Goal: Task Accomplishment & Management: Complete application form

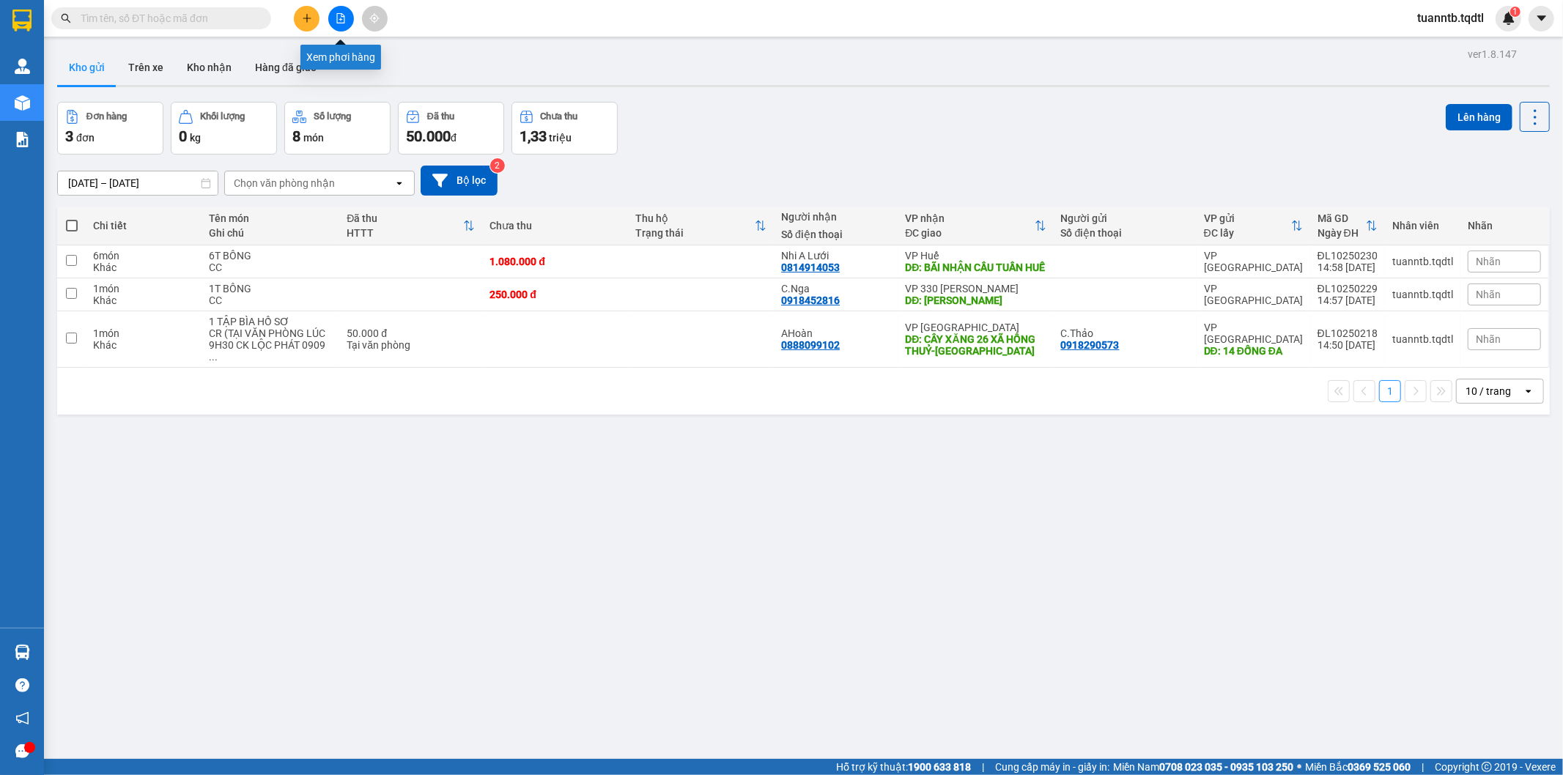
click at [338, 18] on icon "file-add" at bounding box center [341, 18] width 10 height 10
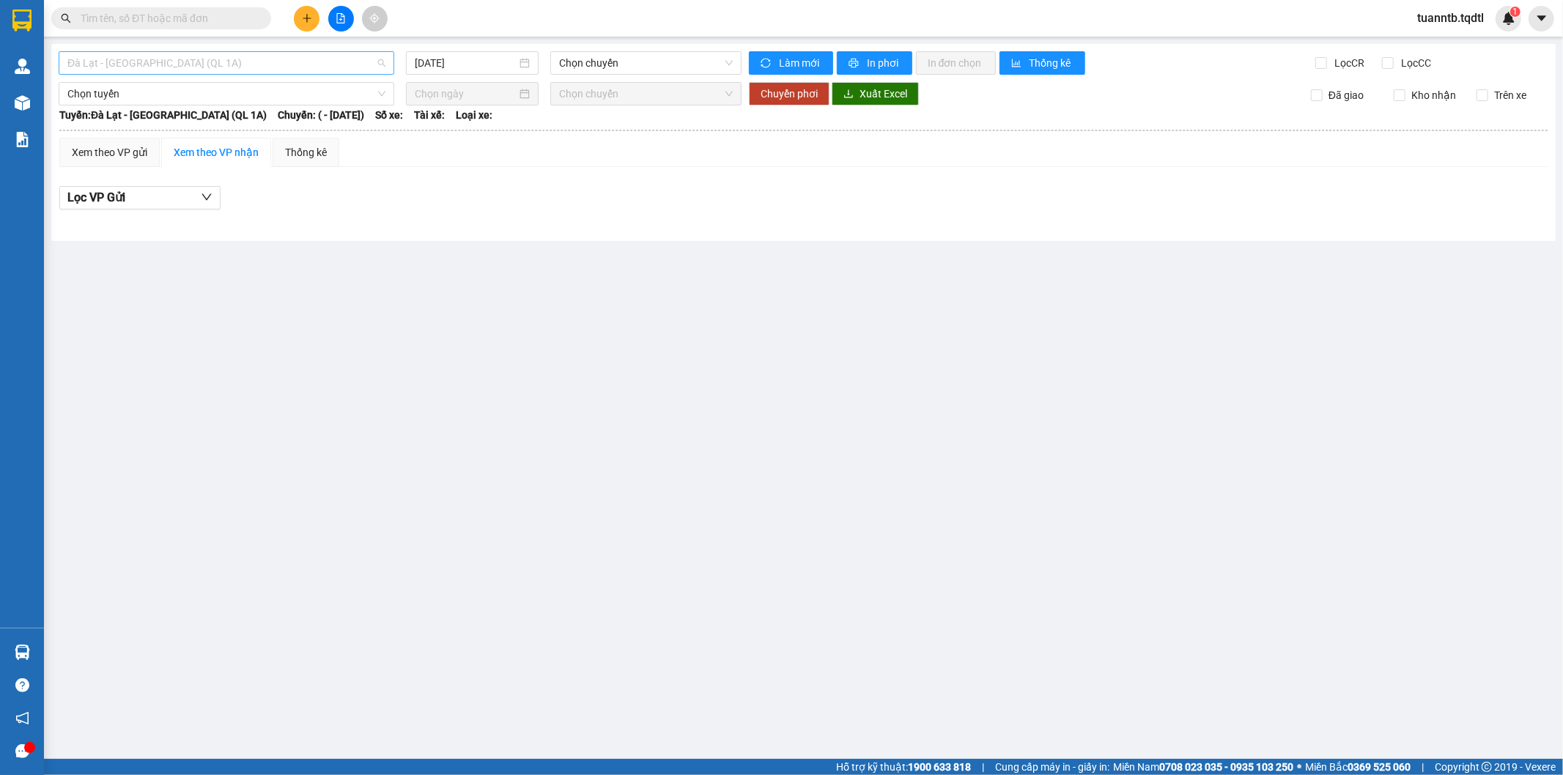
click at [223, 62] on span "Đà Lạt - [GEOGRAPHIC_DATA] (QL 1A)" at bounding box center [226, 63] width 318 height 22
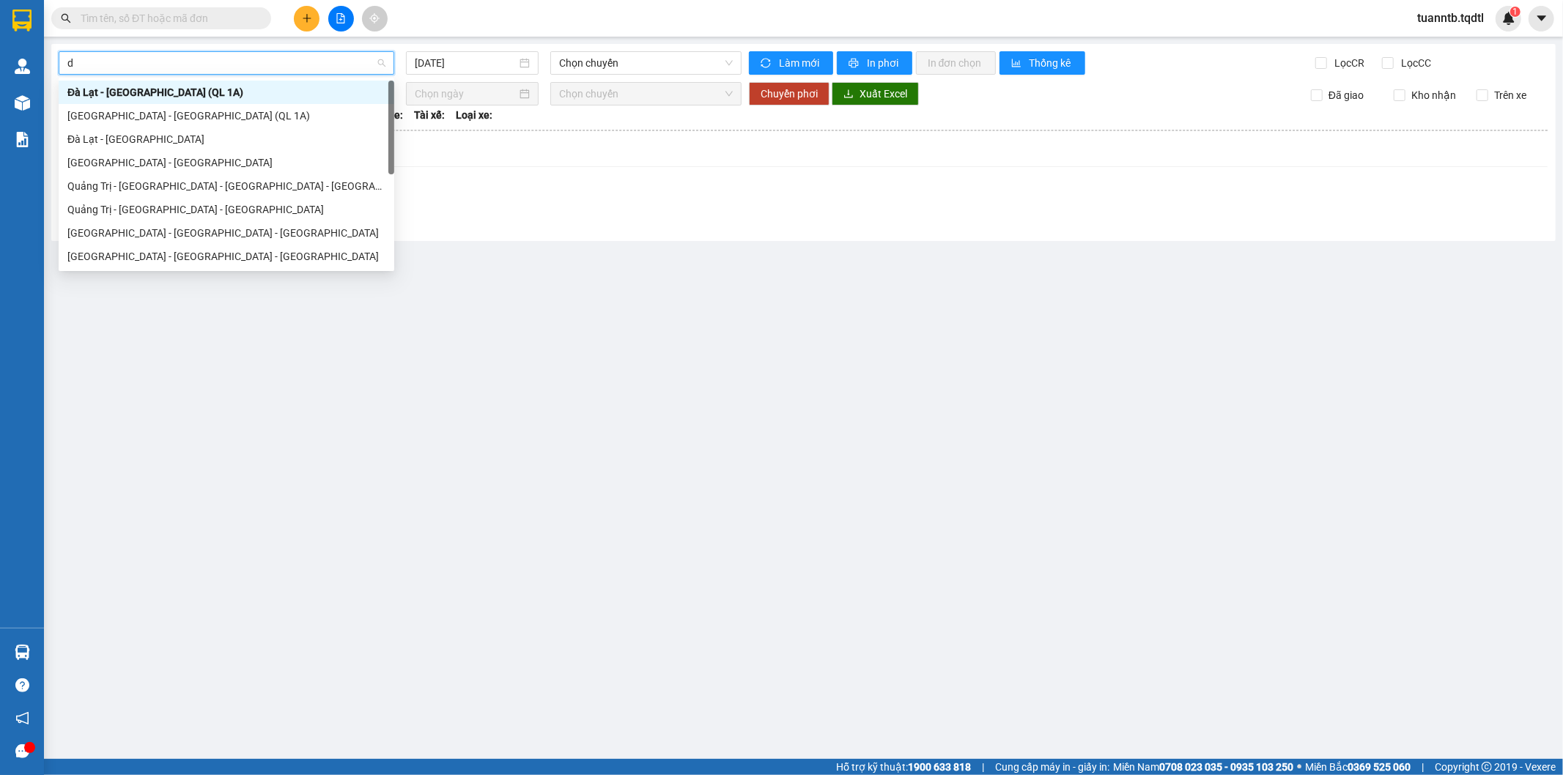
type input "dá"
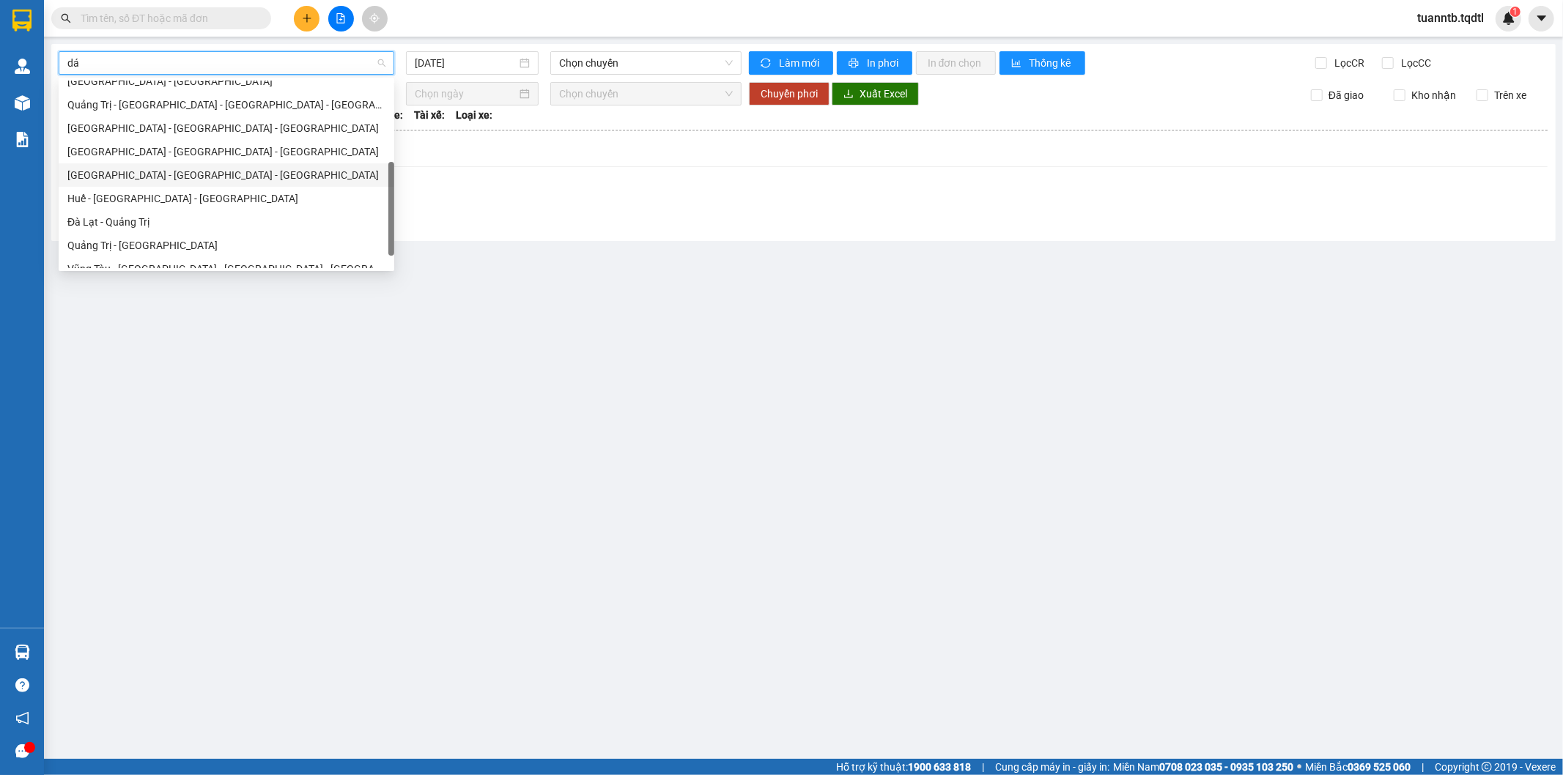
scroll to position [93, 0]
click at [115, 119] on div "[GEOGRAPHIC_DATA] - [GEOGRAPHIC_DATA] - [GEOGRAPHIC_DATA]" at bounding box center [226, 116] width 318 height 16
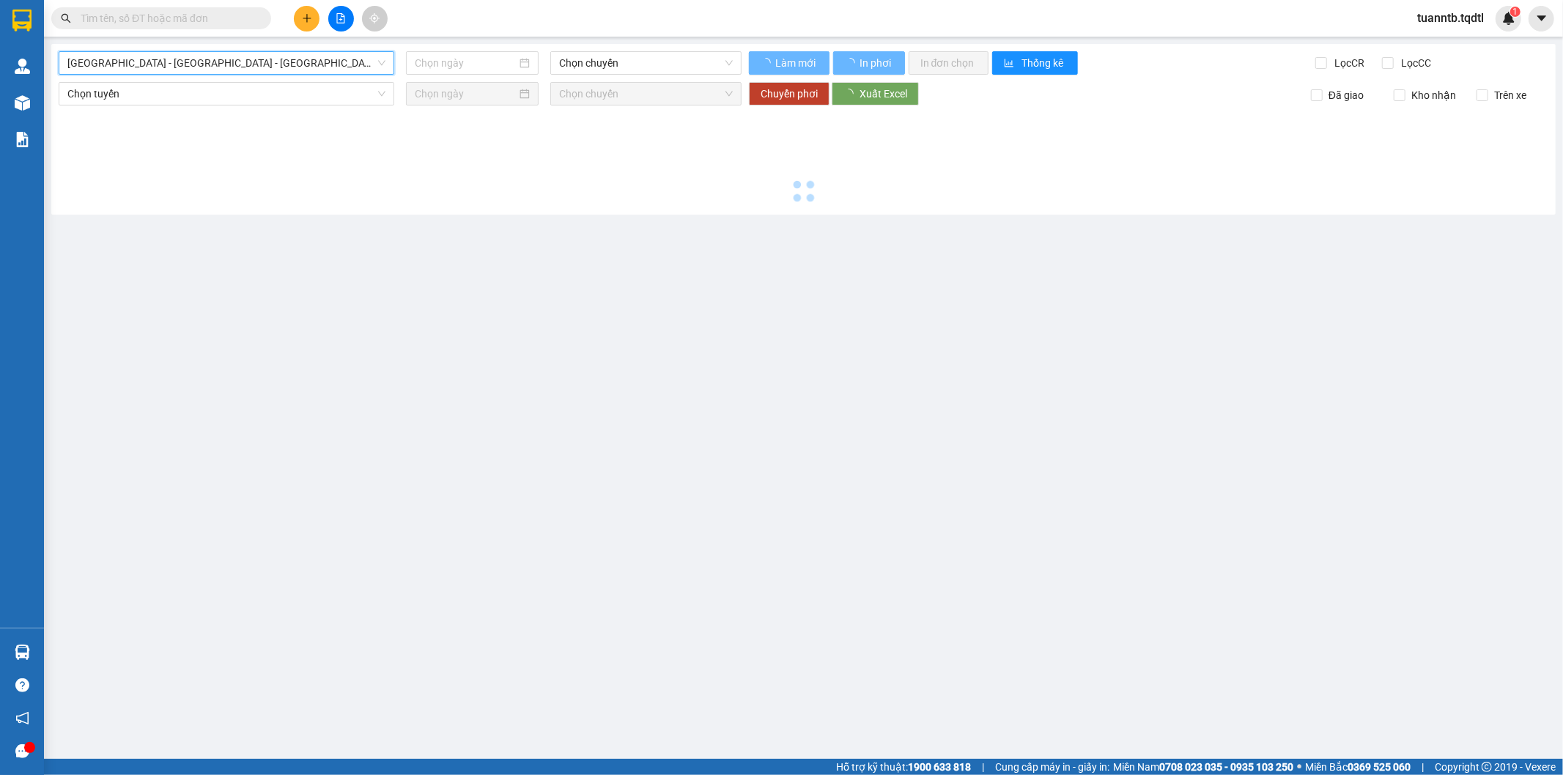
type input "[DATE]"
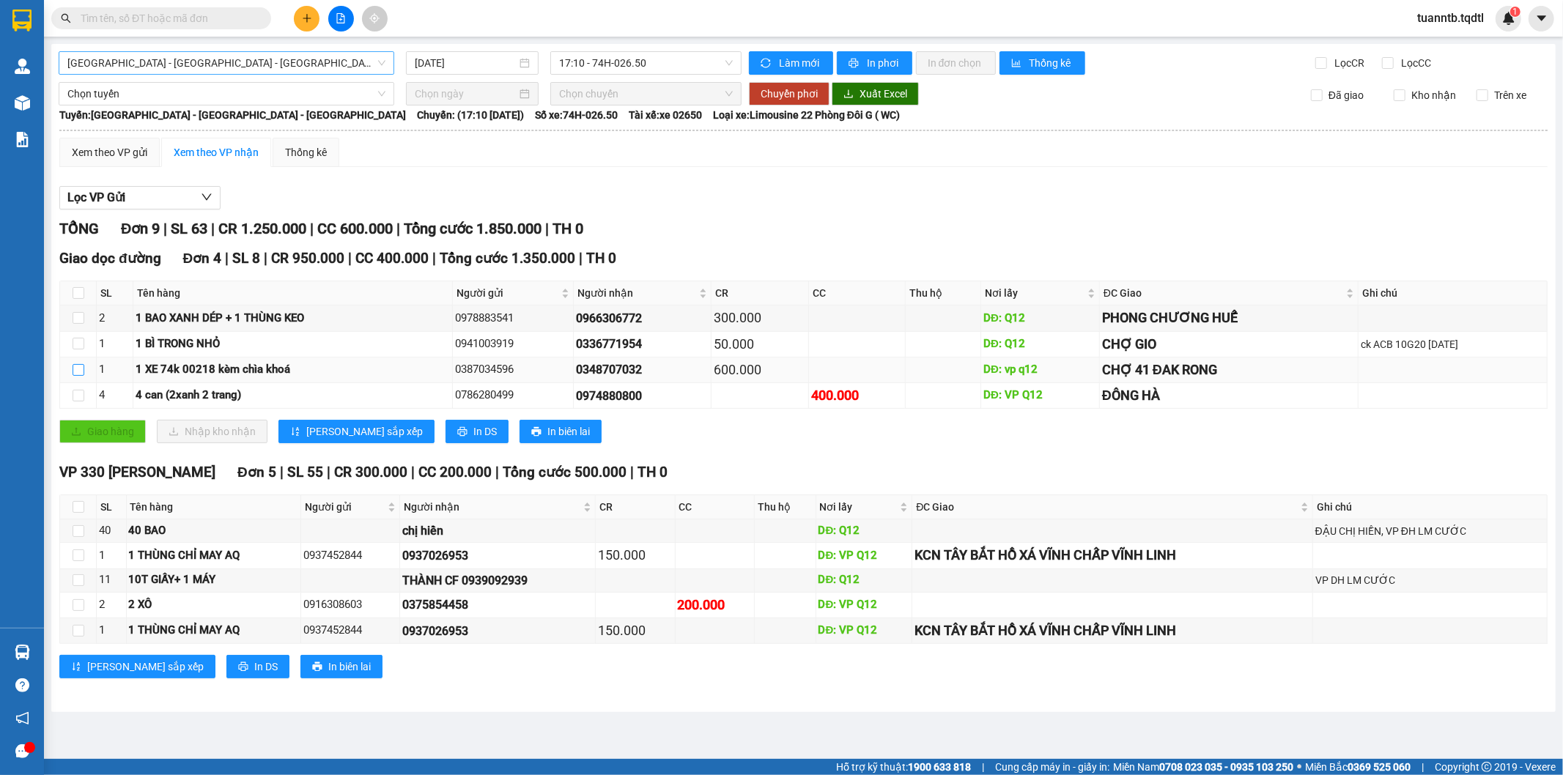
click at [77, 372] on input "checkbox" at bounding box center [79, 370] width 12 height 12
checkbox input "true"
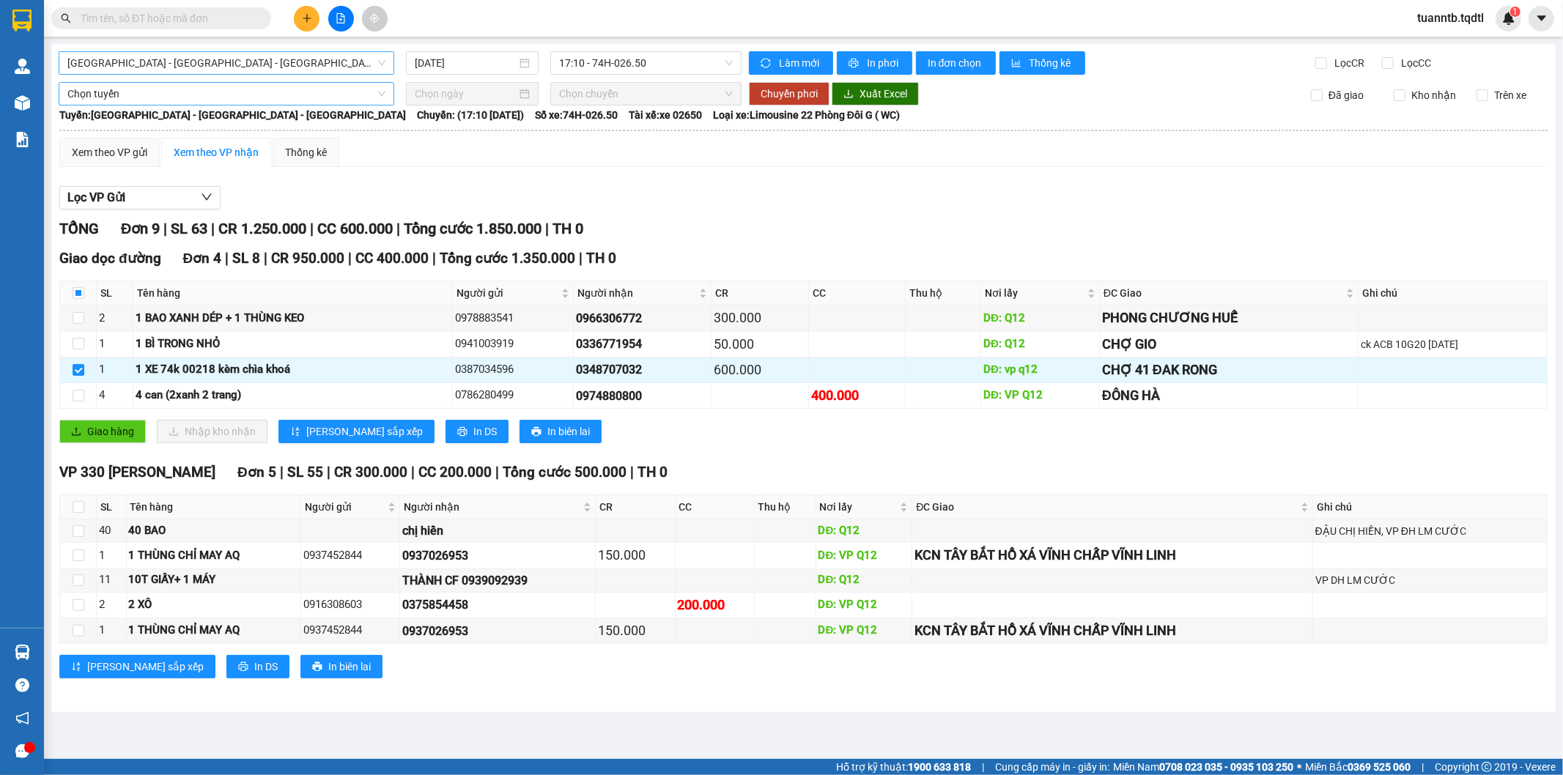
click at [157, 86] on span "Chọn tuyến" at bounding box center [226, 94] width 318 height 22
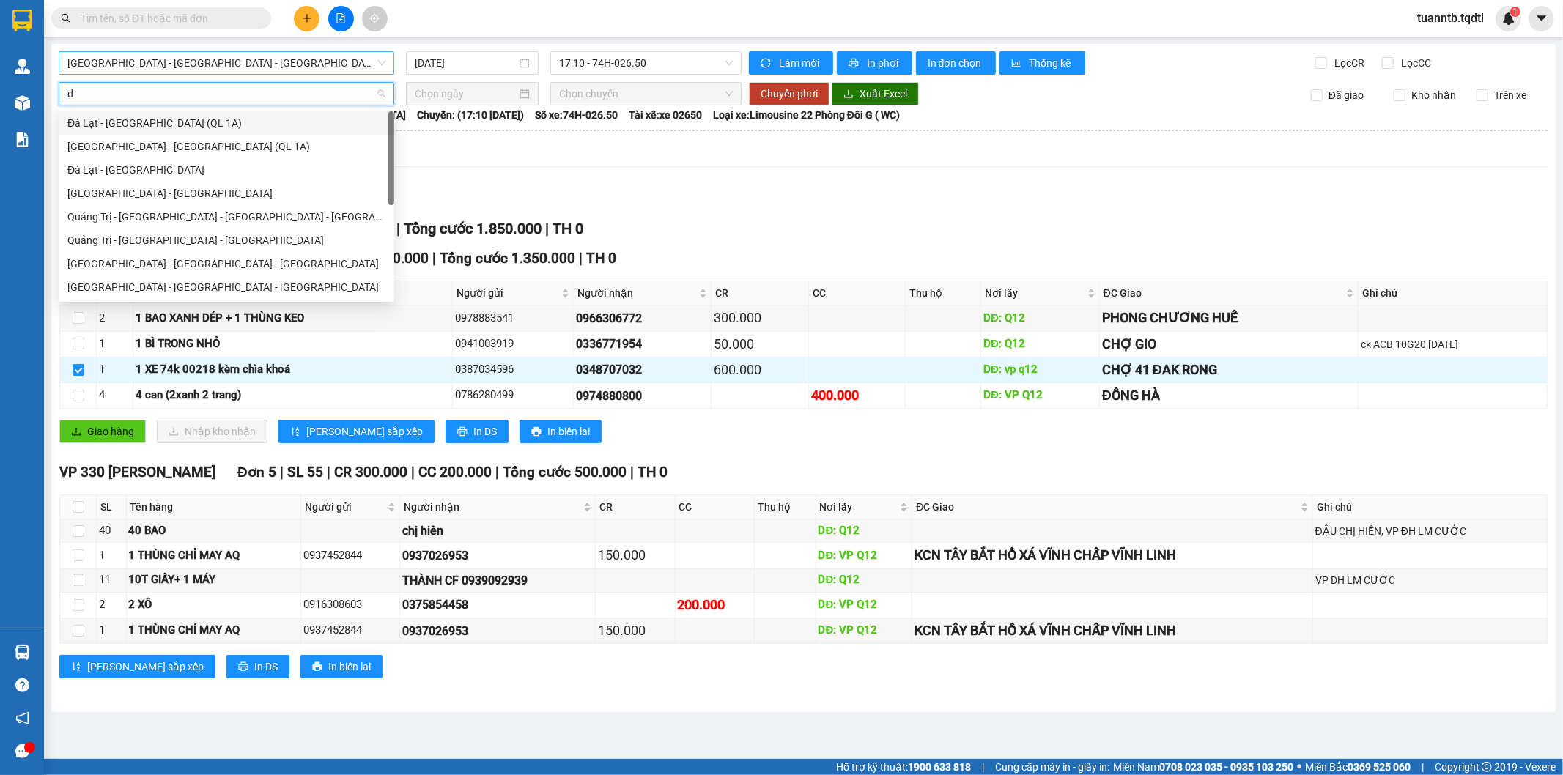
type input "da"
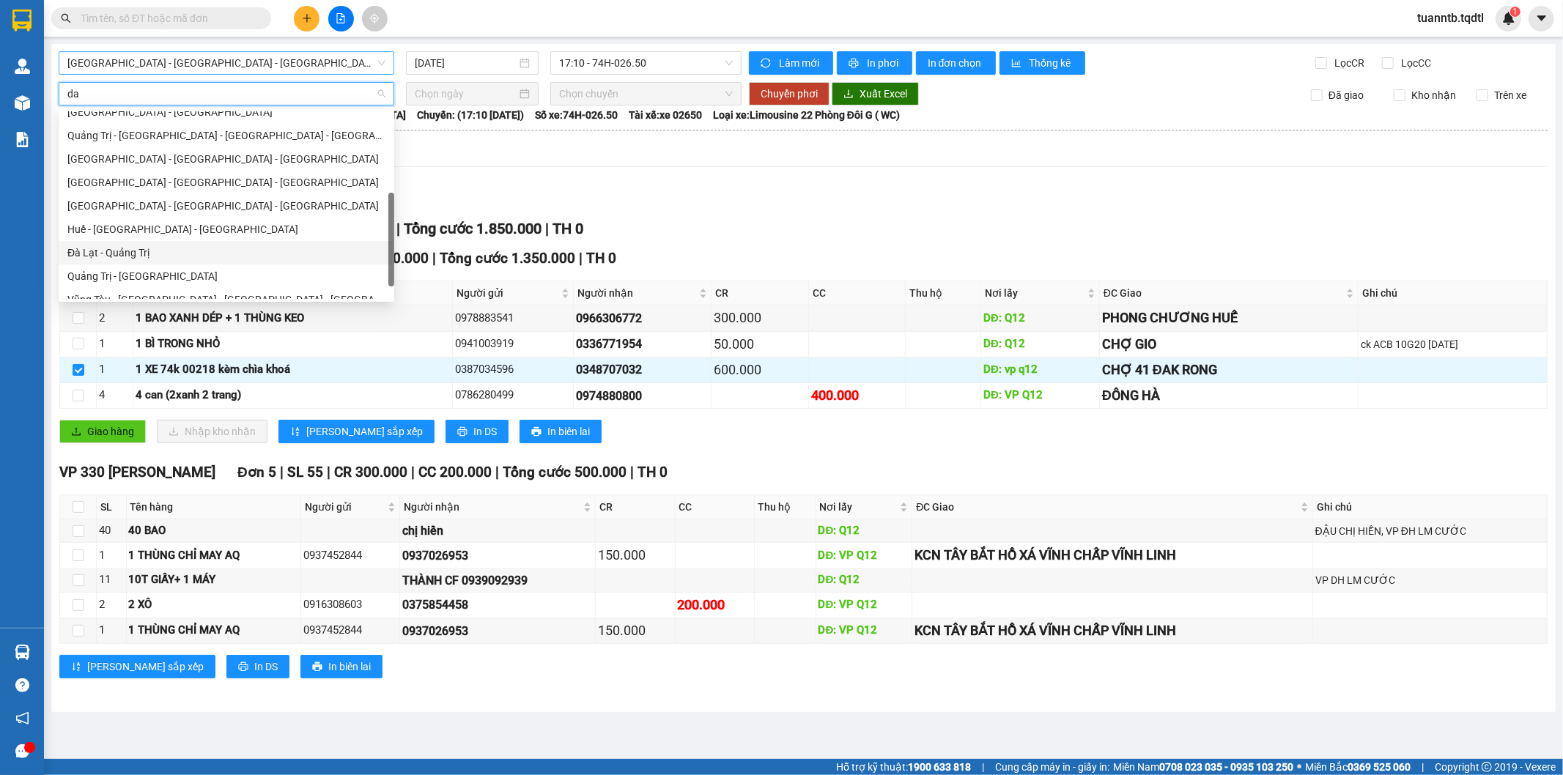
click at [155, 251] on div "Đà Lạt - Quảng Trị" at bounding box center [226, 253] width 318 height 16
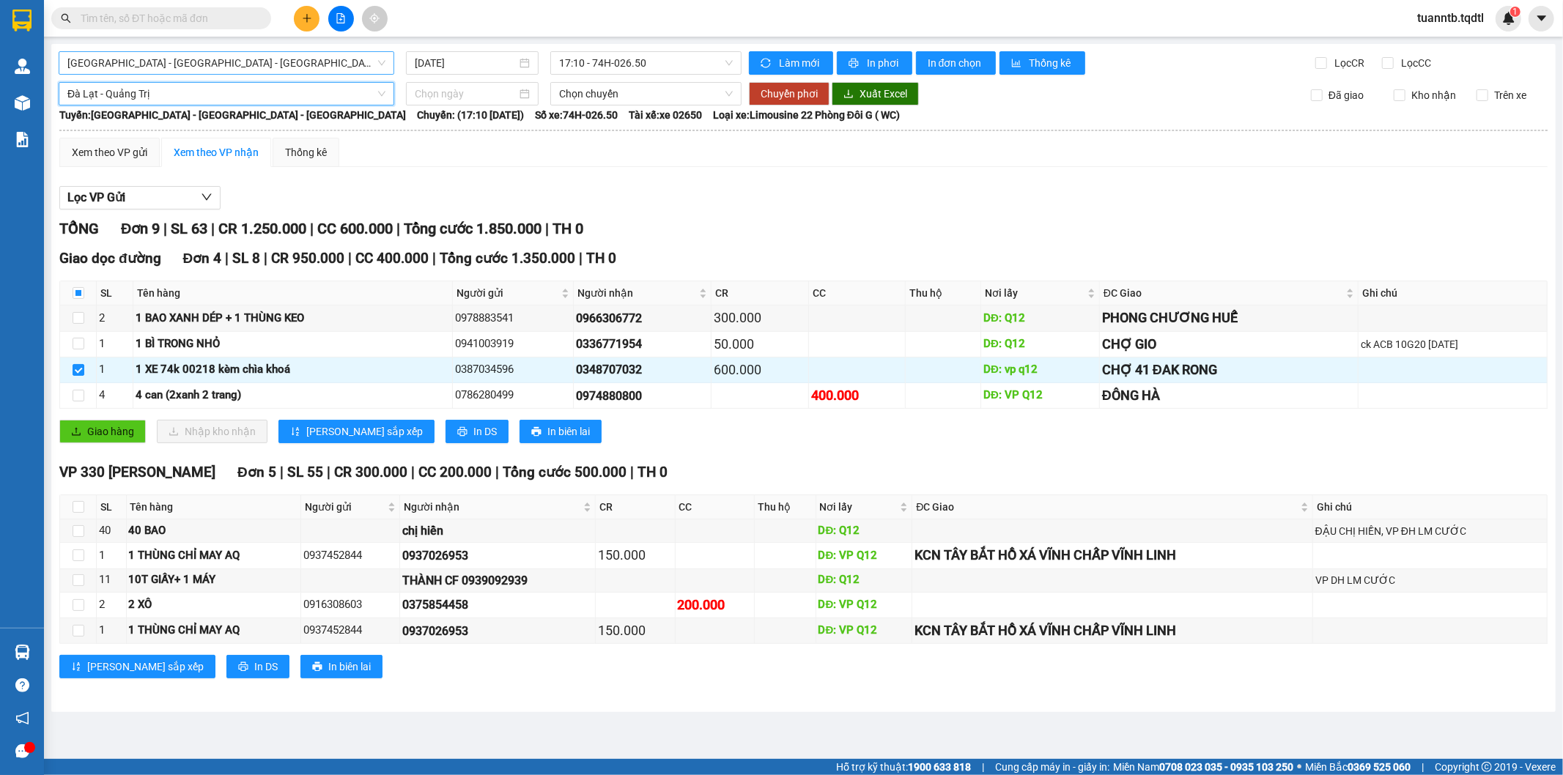
drag, startPoint x: 429, startPoint y: 96, endPoint x: 426, endPoint y: 106, distance: 10.2
click at [426, 98] on input at bounding box center [466, 94] width 102 height 16
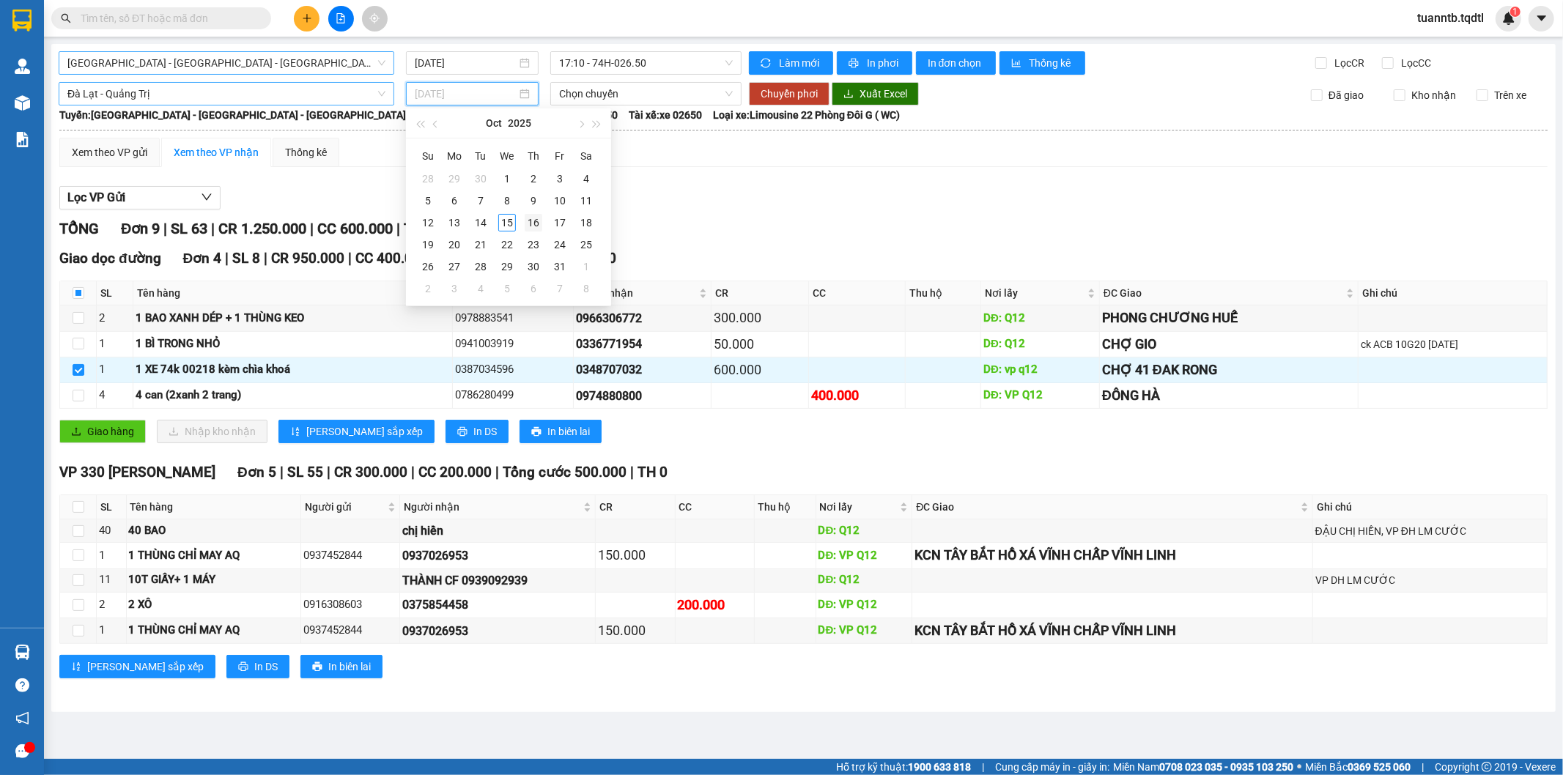
type input "[DATE]"
click at [537, 221] on div "16" at bounding box center [534, 223] width 18 height 18
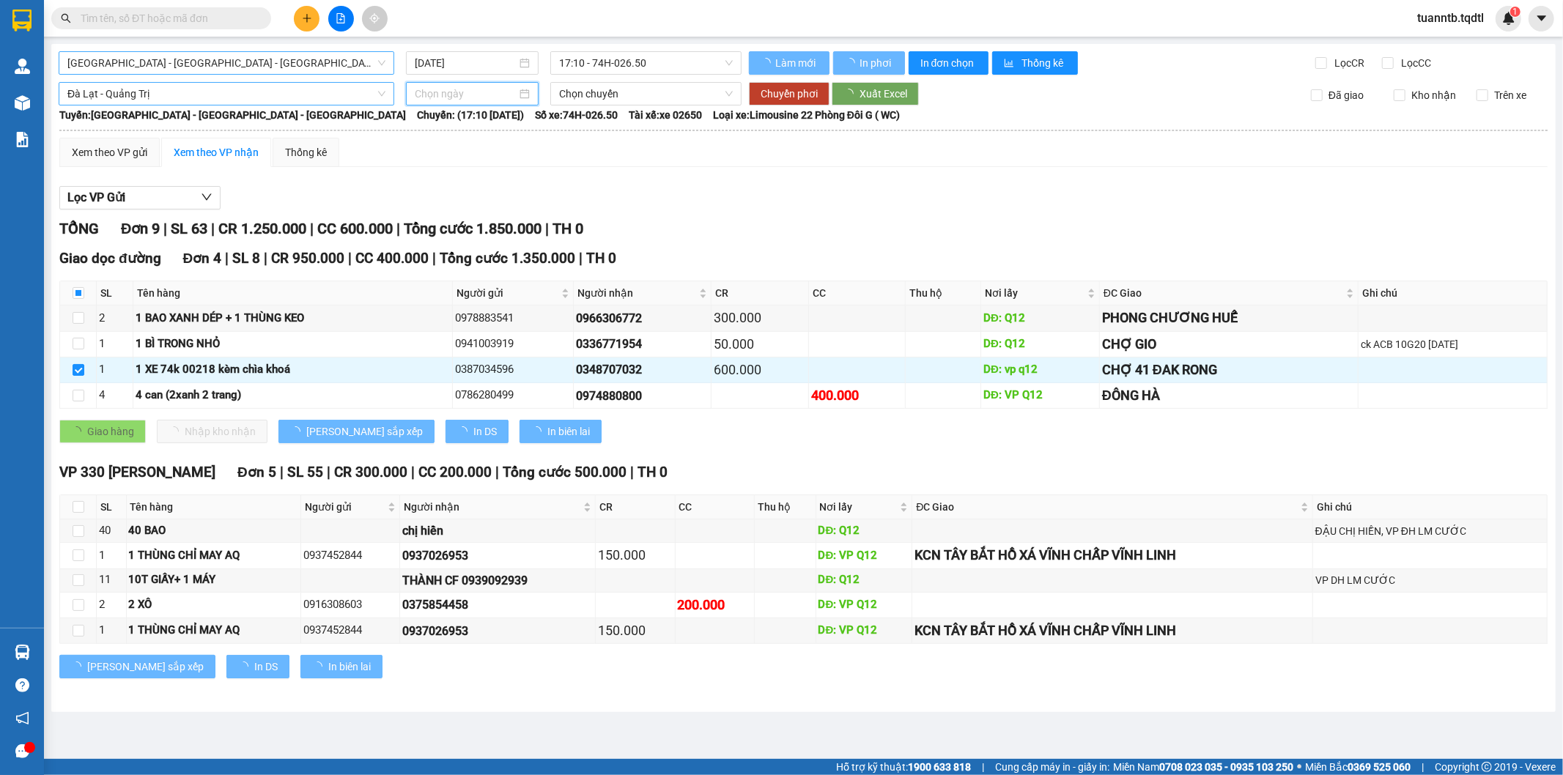
type input "[DATE]"
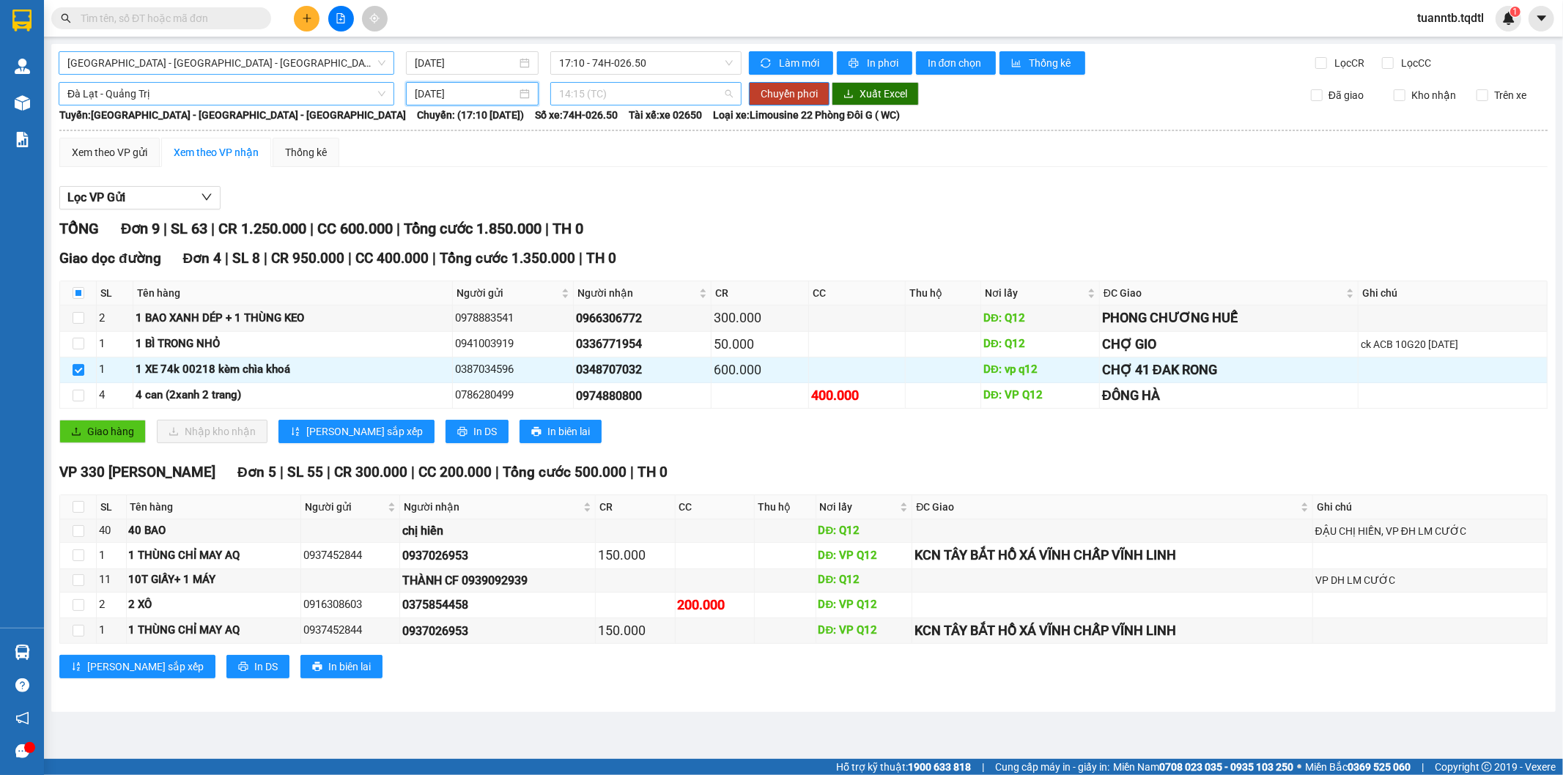
click at [591, 92] on span "14:15 (TC)" at bounding box center [645, 94] width 173 height 22
click at [656, 93] on span "14:15 (TC)" at bounding box center [645, 94] width 173 height 22
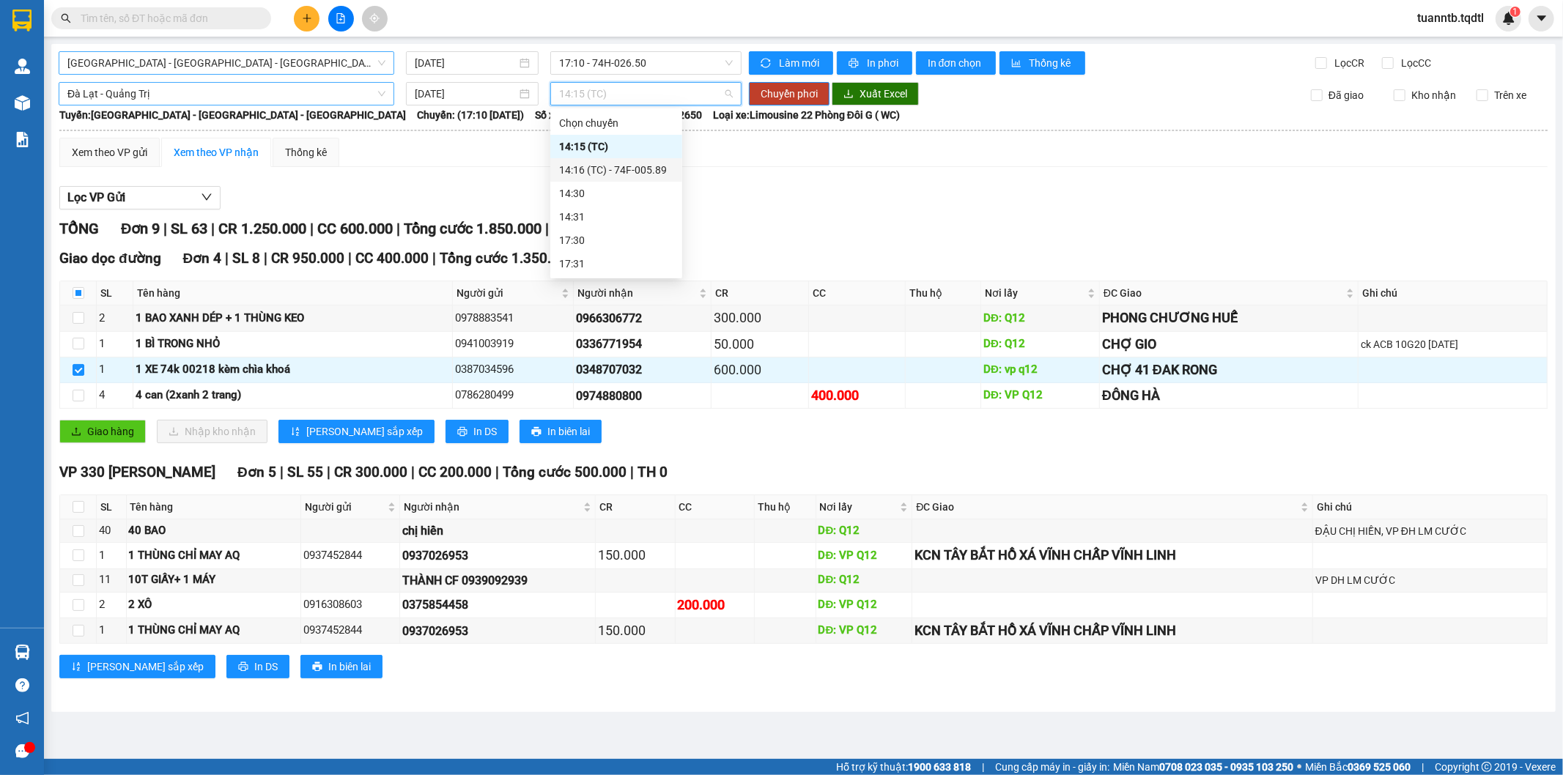
click at [631, 174] on div "14:16 (TC) - 74F-005.89" at bounding box center [616, 170] width 114 height 16
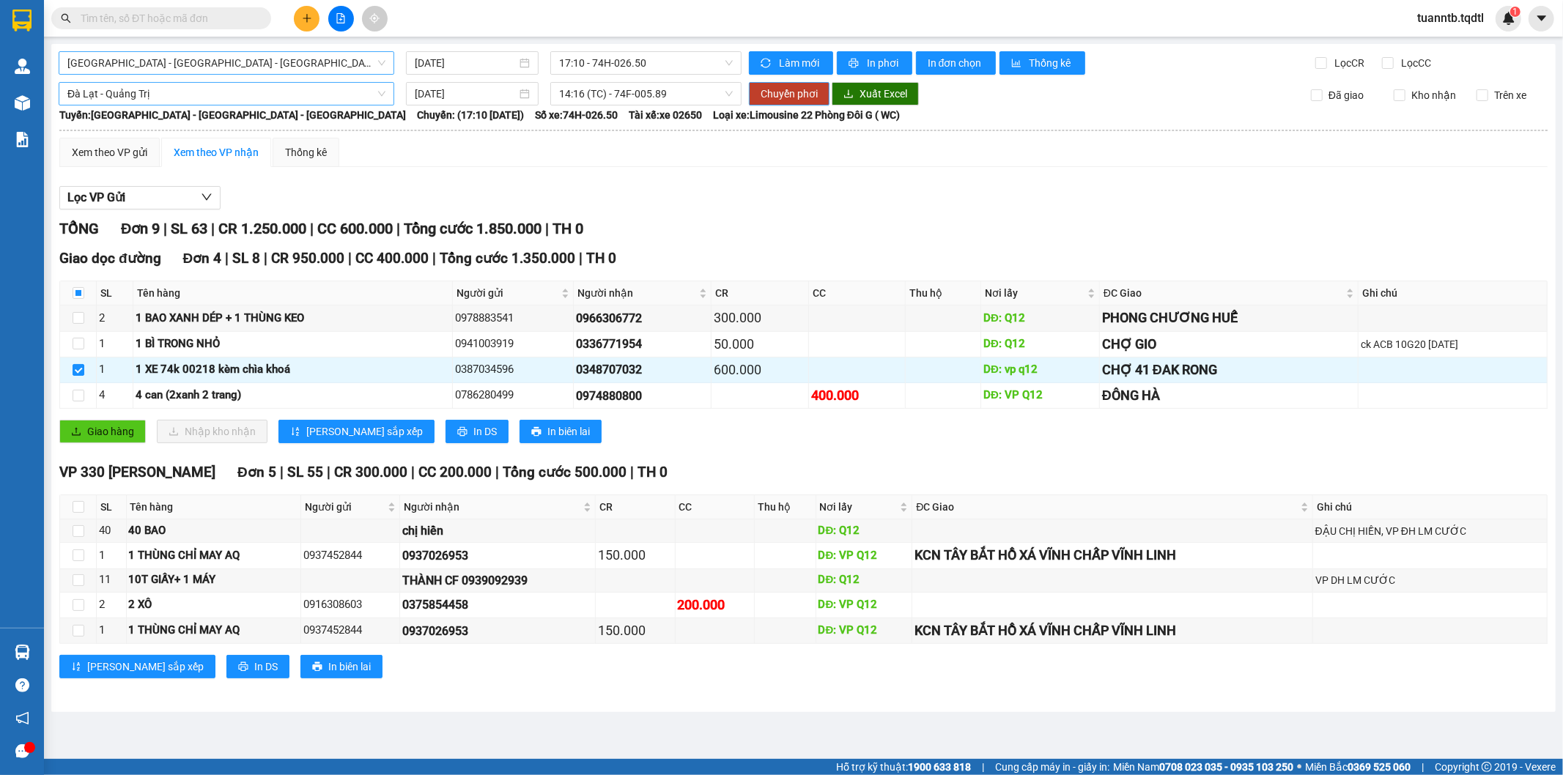
click at [802, 97] on span "Chuyển phơi" at bounding box center [789, 94] width 57 height 16
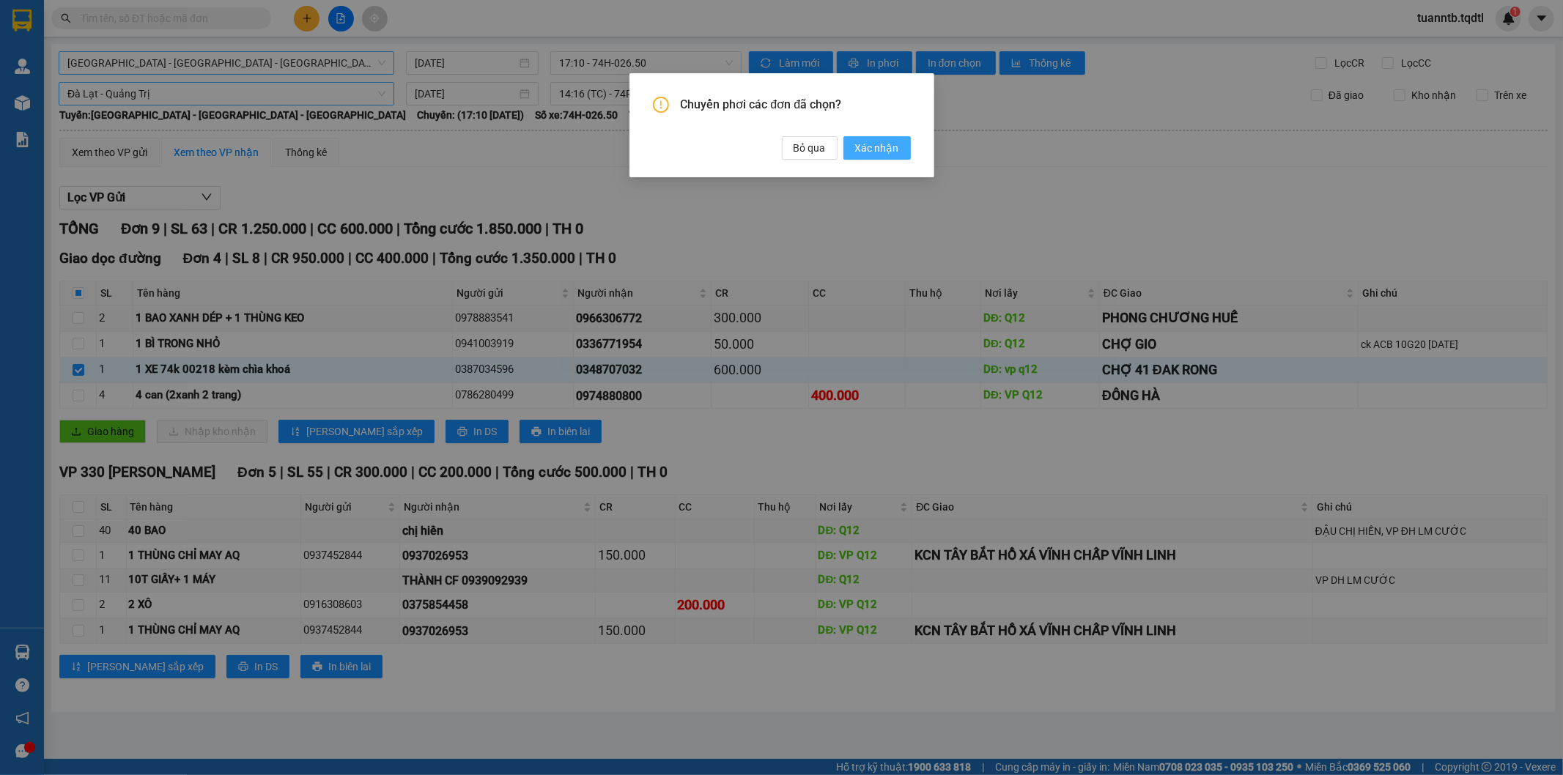
click at [888, 154] on span "Xác nhận" at bounding box center [877, 148] width 44 height 16
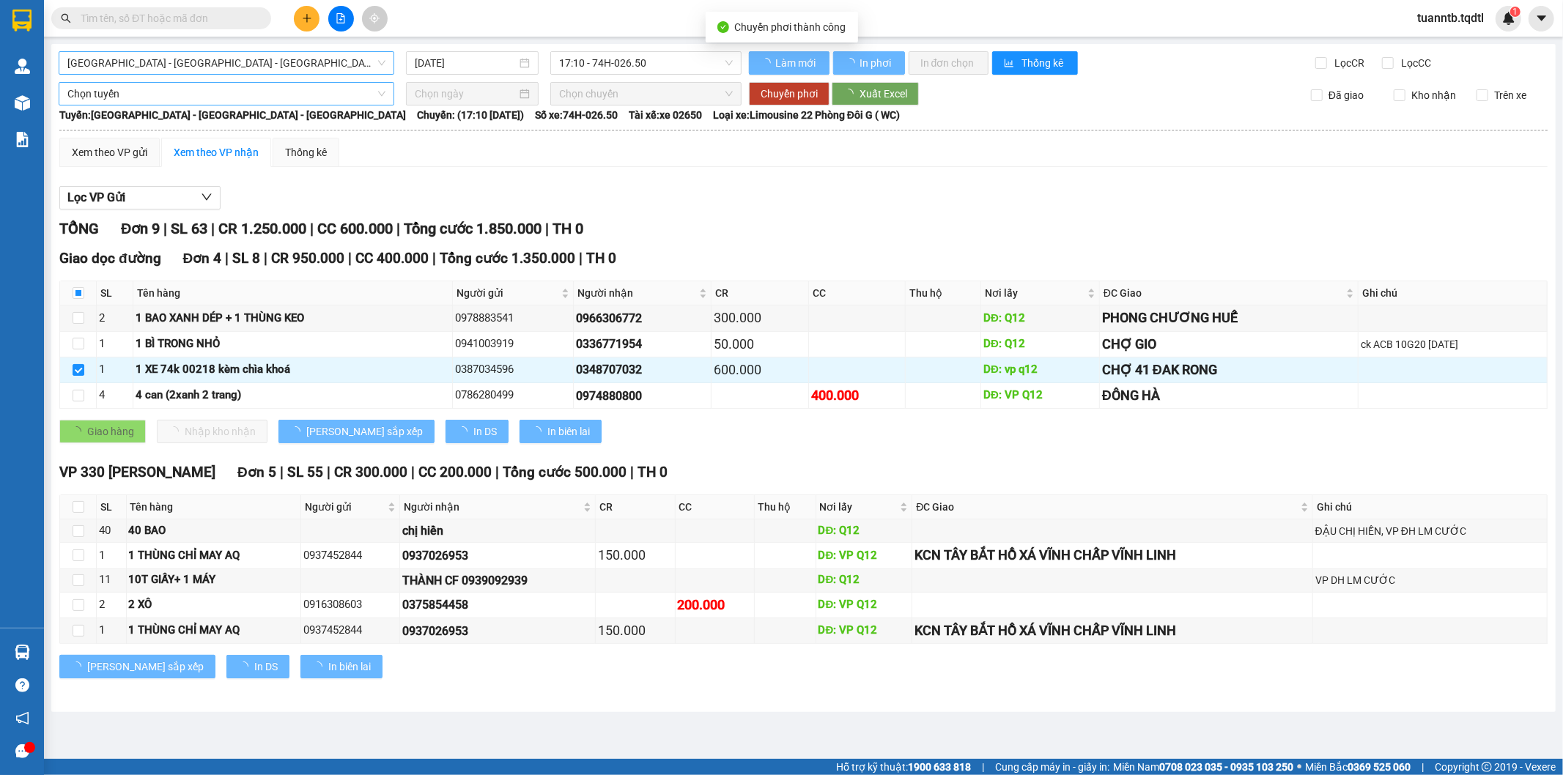
checkbox input "true"
type input "[DATE]"
checkbox input "false"
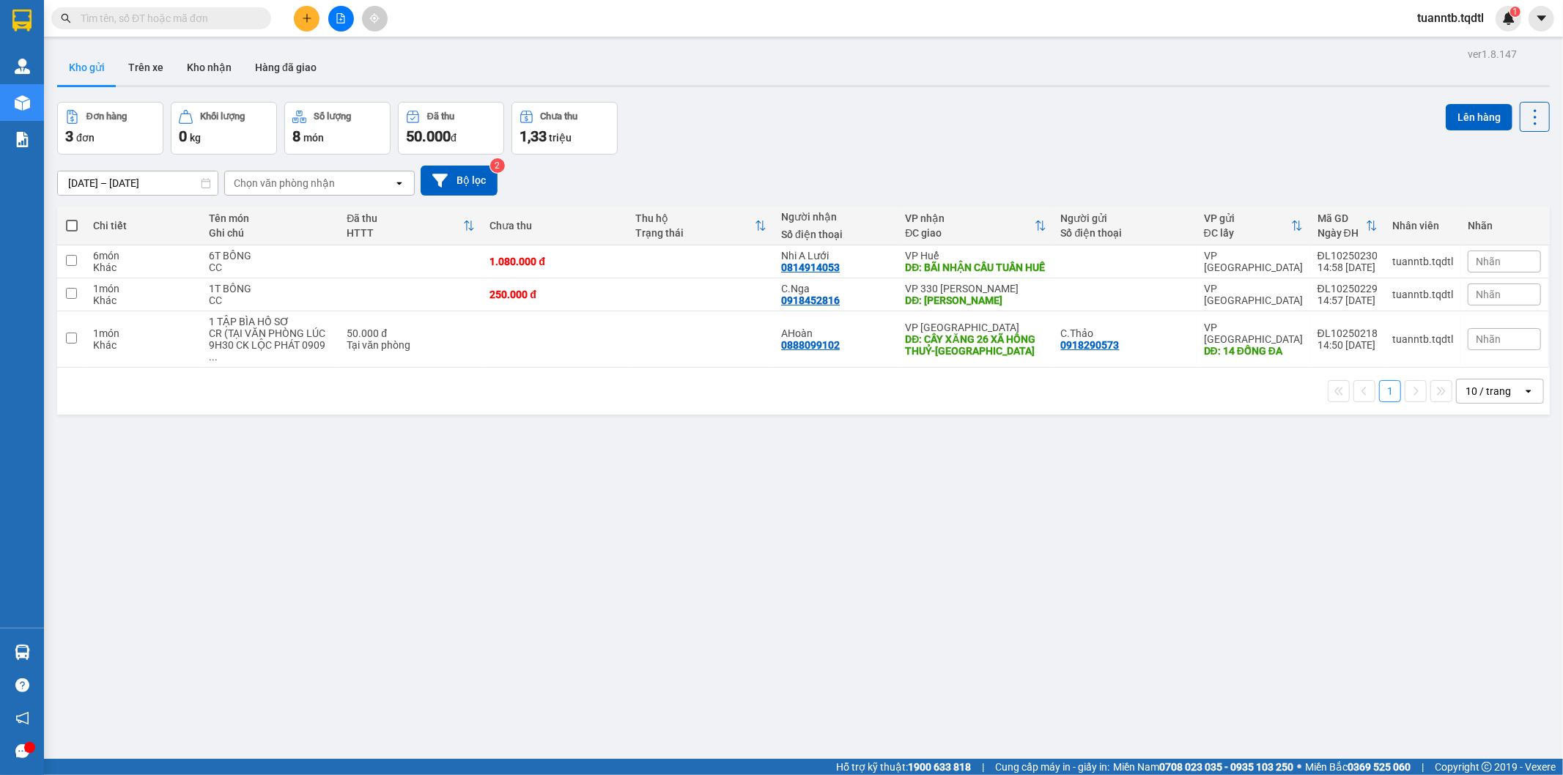
click at [74, 223] on span at bounding box center [72, 226] width 12 height 12
click at [72, 218] on input "checkbox" at bounding box center [72, 218] width 0 height 0
checkbox input "true"
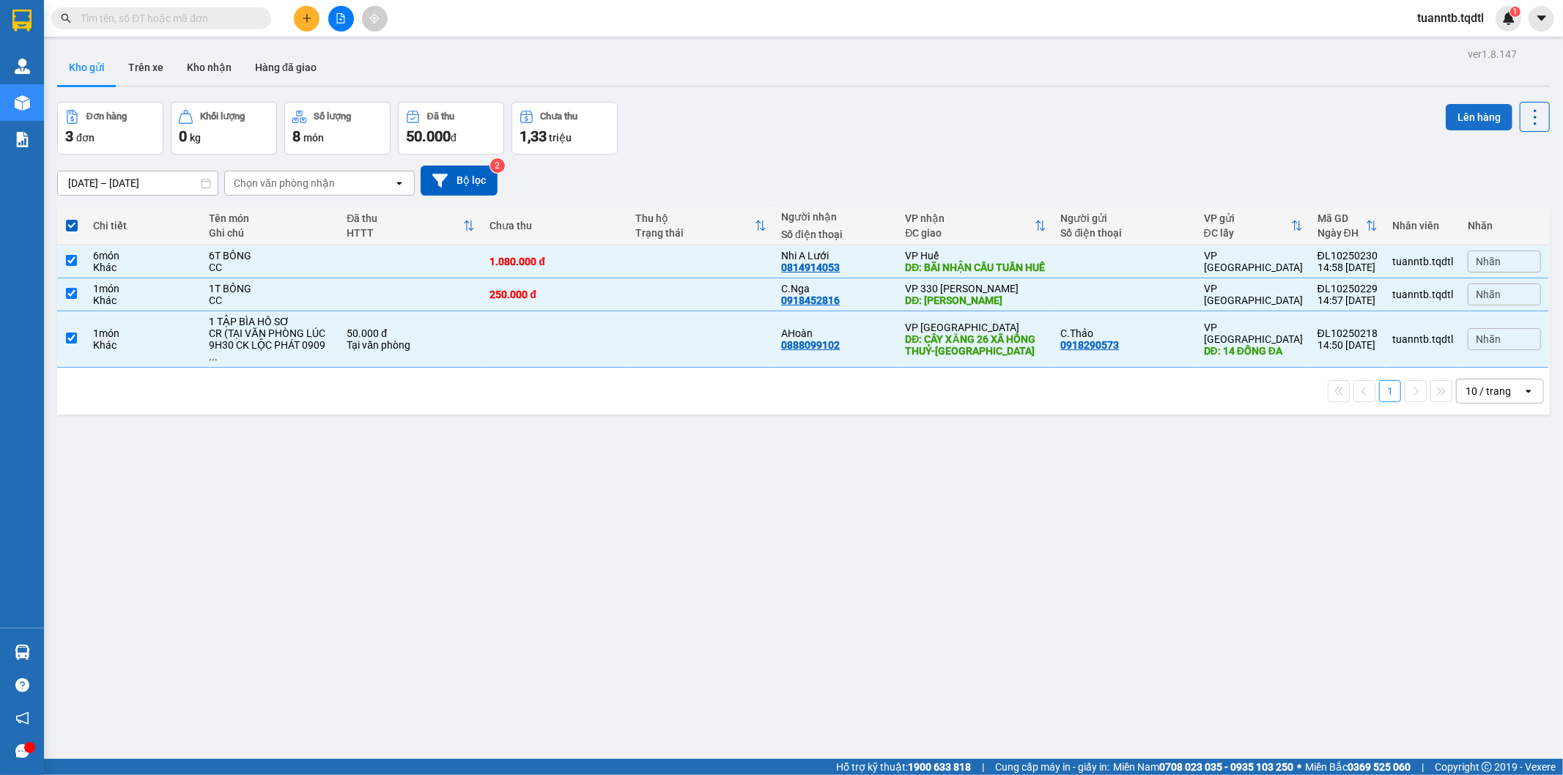
click at [1456, 116] on button "Lên hàng" at bounding box center [1479, 117] width 67 height 26
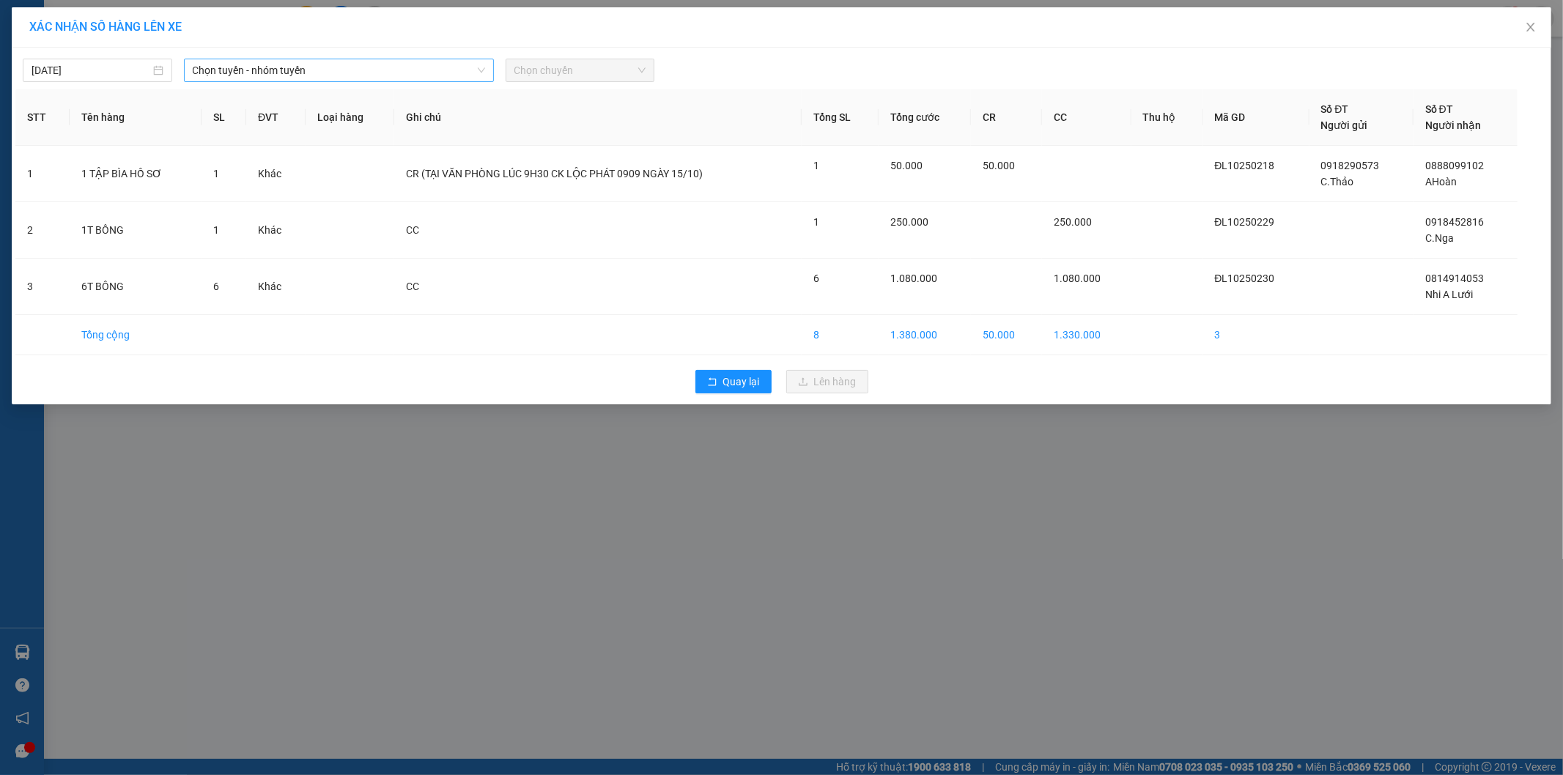
click at [368, 74] on span "Chọn tuyến - nhóm tuyến" at bounding box center [339, 70] width 292 height 22
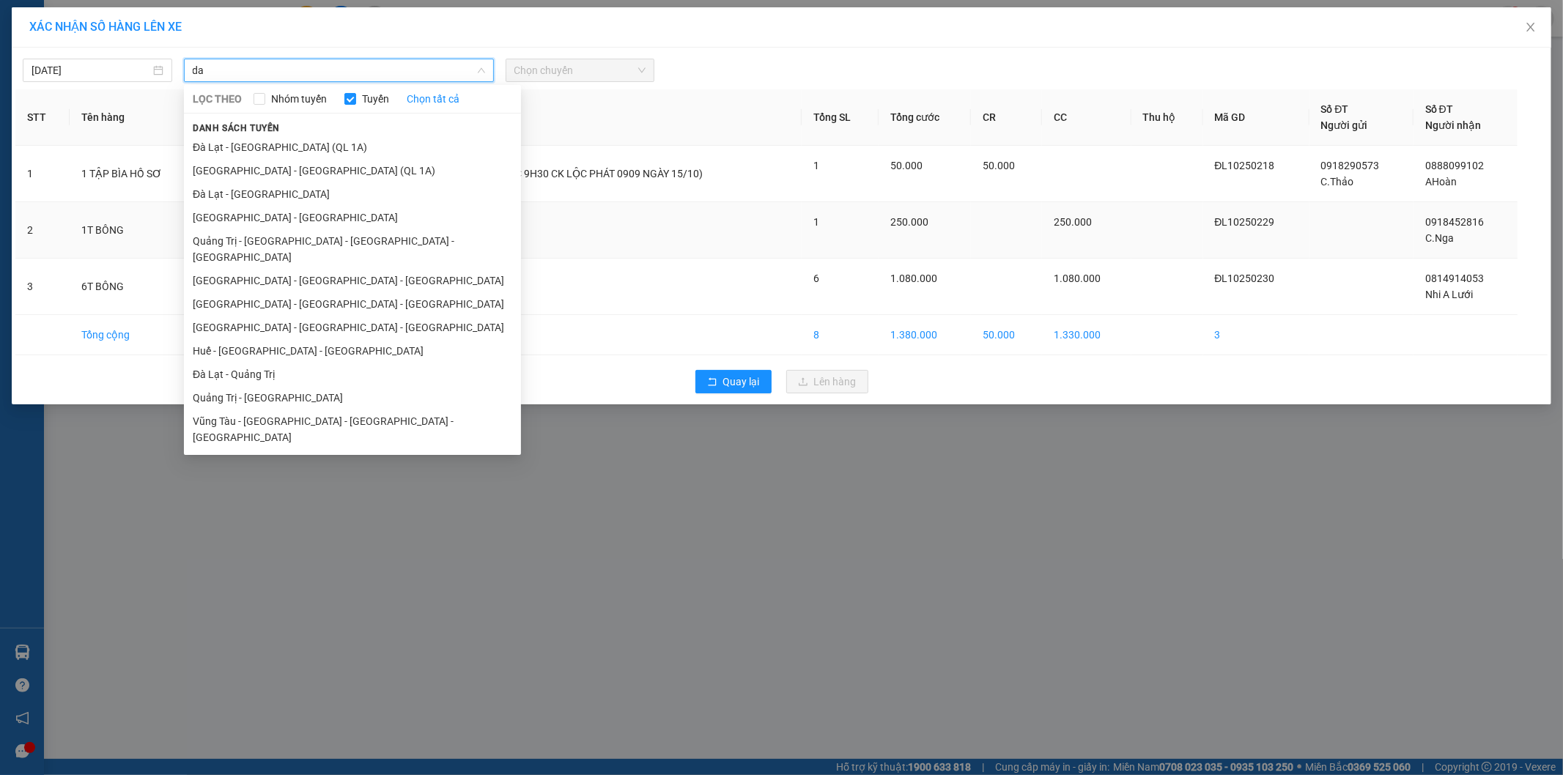
type input "da"
click at [265, 269] on li "[GEOGRAPHIC_DATA] - [GEOGRAPHIC_DATA] - [GEOGRAPHIC_DATA]" at bounding box center [352, 280] width 337 height 23
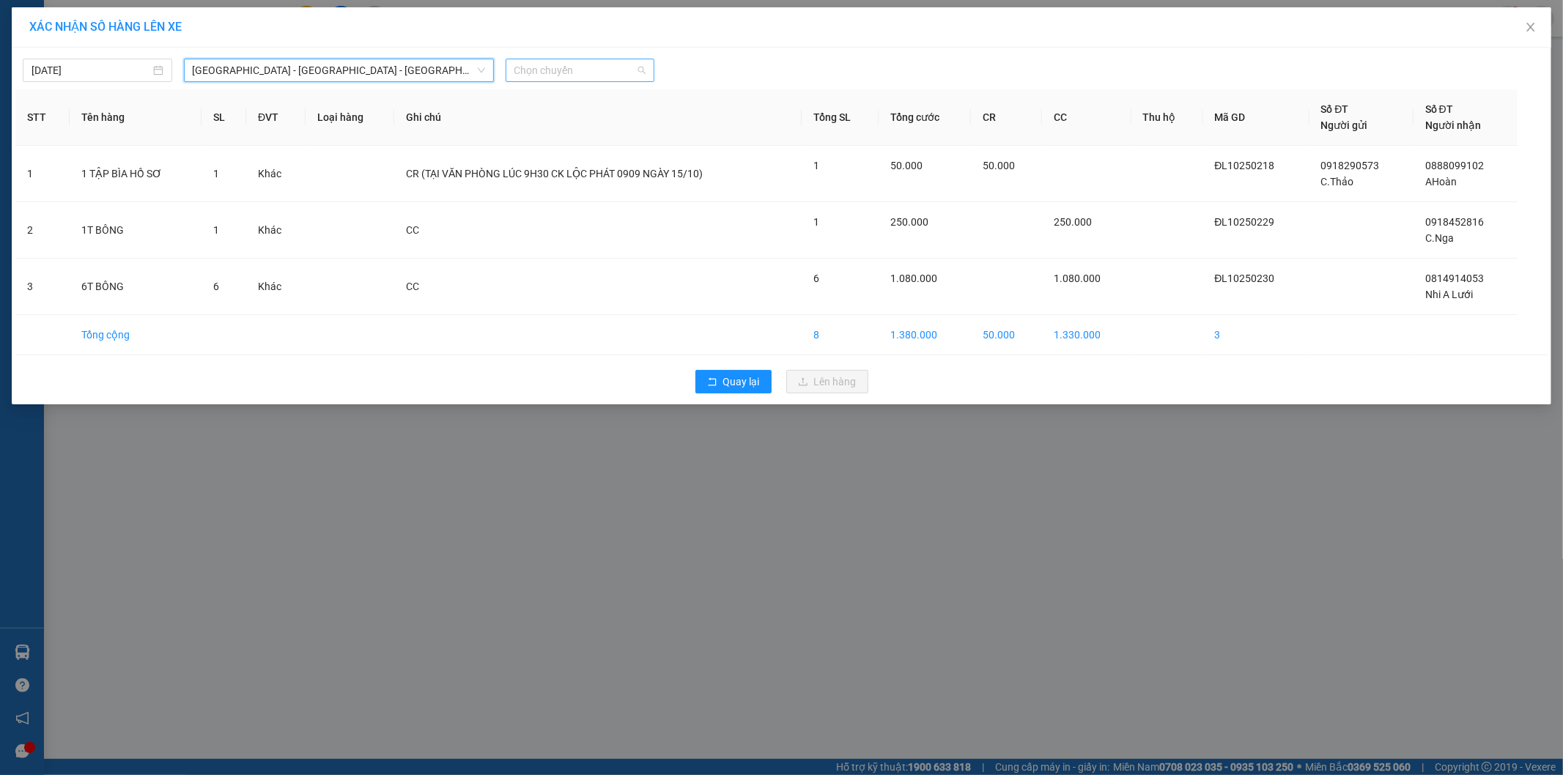
click at [531, 67] on span "Chọn chuyến" at bounding box center [580, 70] width 132 height 22
drag, startPoint x: 582, startPoint y: 128, endPoint x: 590, endPoint y: 143, distance: 17.4
click at [583, 128] on div "17:10 - 74H-026.50" at bounding box center [571, 123] width 114 height 16
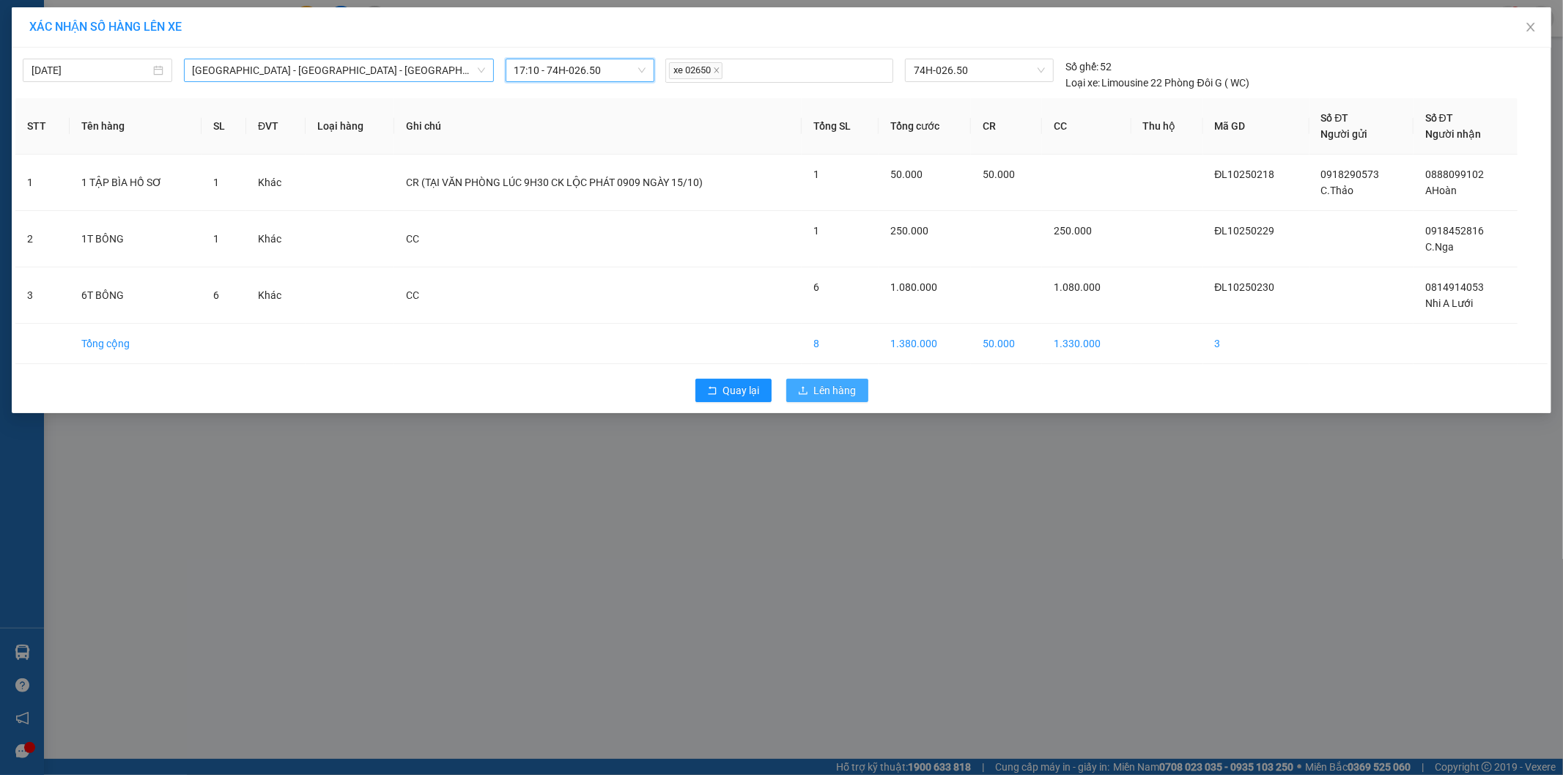
click at [803, 391] on icon "upload" at bounding box center [803, 390] width 10 height 10
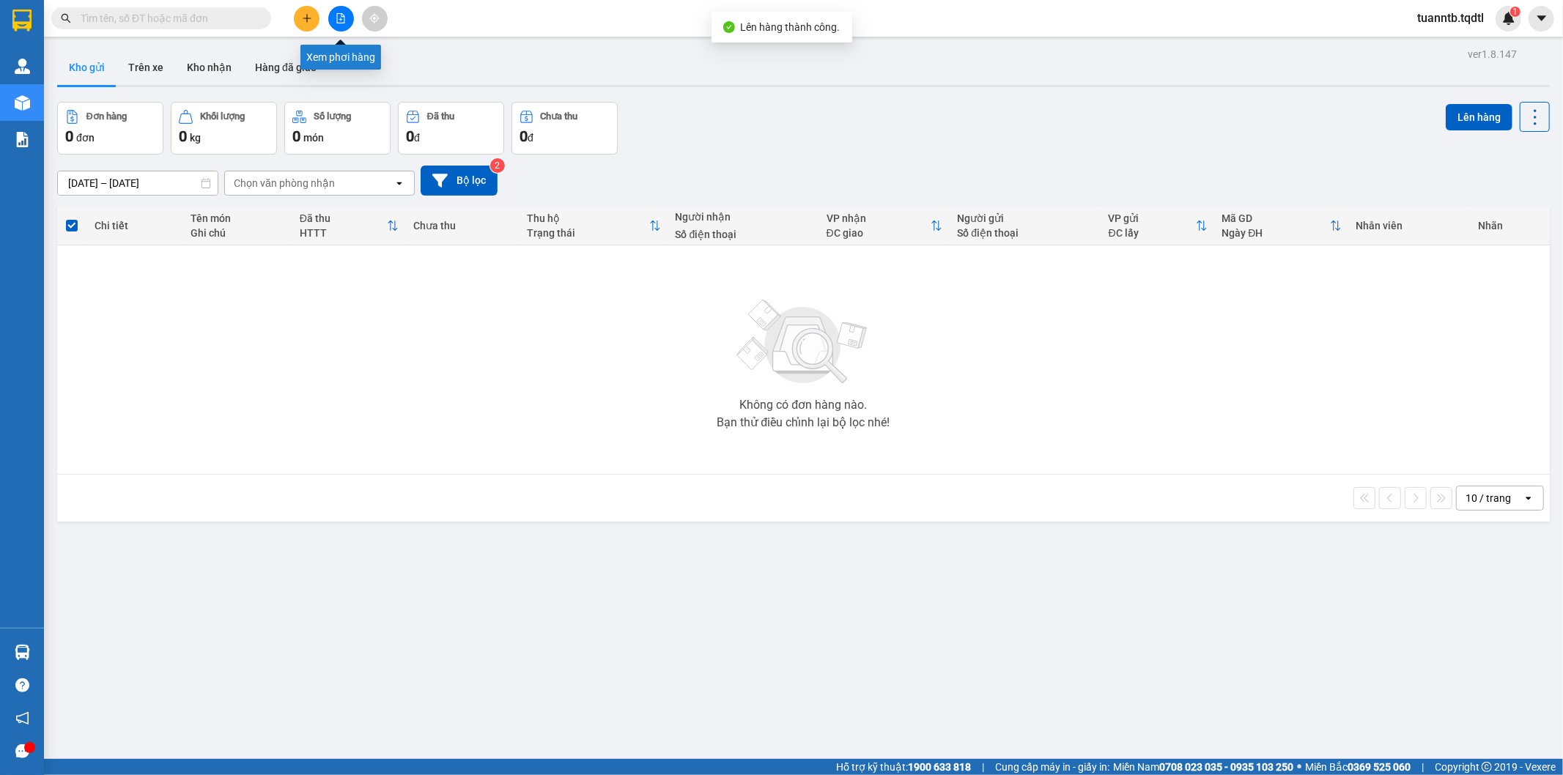
click at [339, 18] on icon "file-add" at bounding box center [341, 18] width 10 height 10
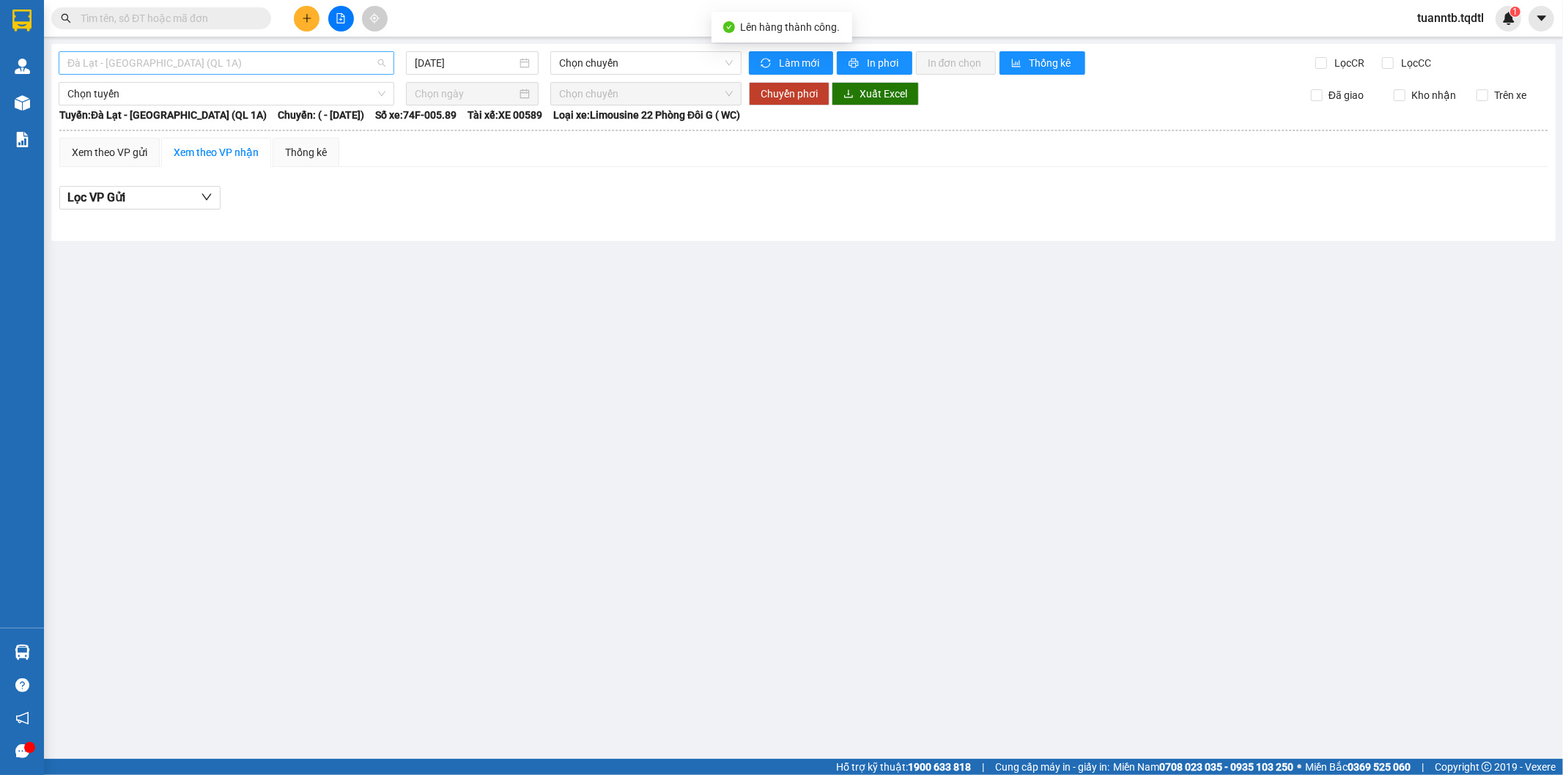
click at [279, 64] on span "Đà Lạt - [GEOGRAPHIC_DATA] (QL 1A)" at bounding box center [226, 63] width 318 height 22
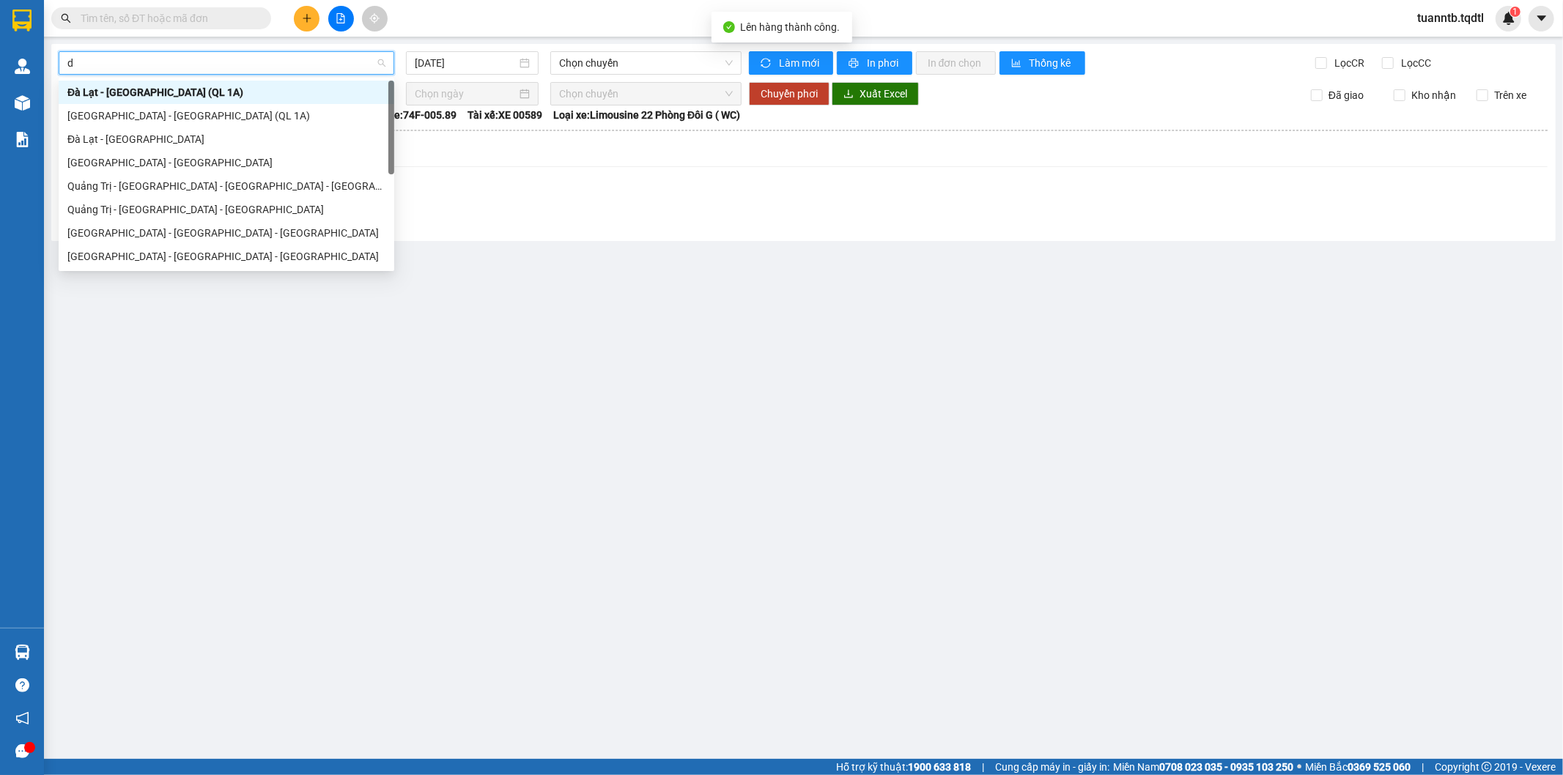
type input "da"
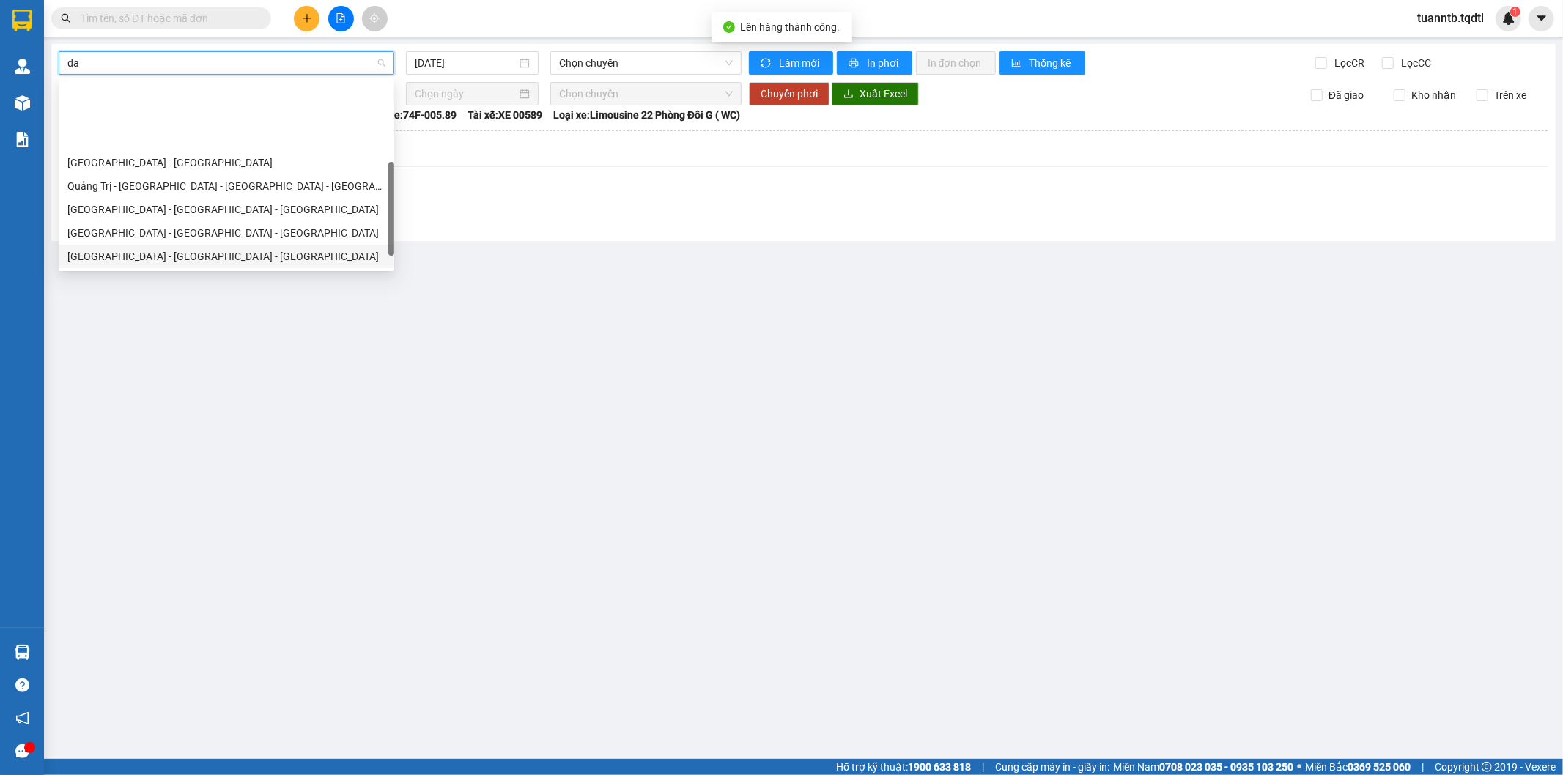
scroll to position [81, 0]
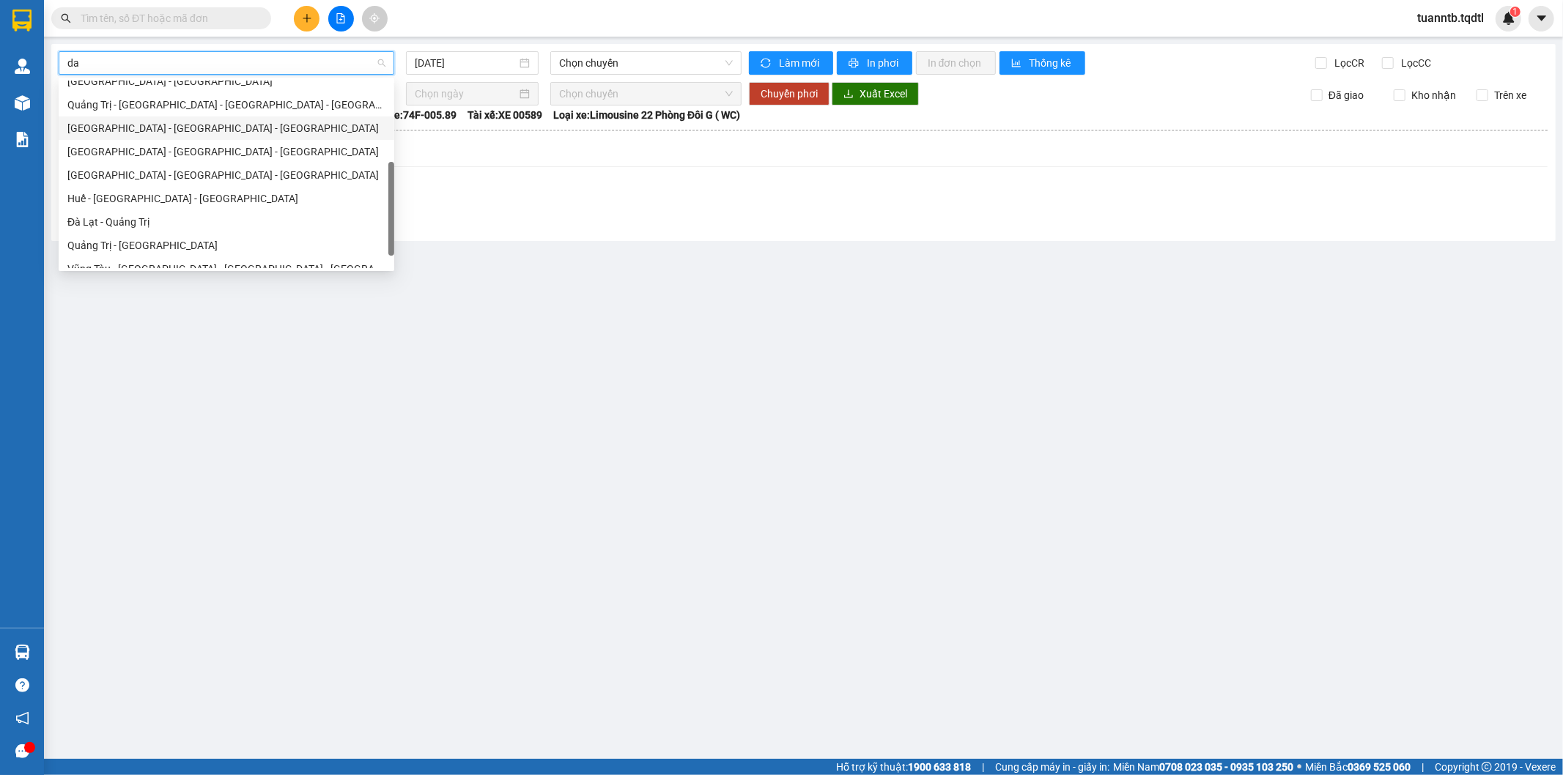
click at [136, 130] on div "[GEOGRAPHIC_DATA] - [GEOGRAPHIC_DATA] - [GEOGRAPHIC_DATA]" at bounding box center [226, 128] width 318 height 16
type input "[DATE]"
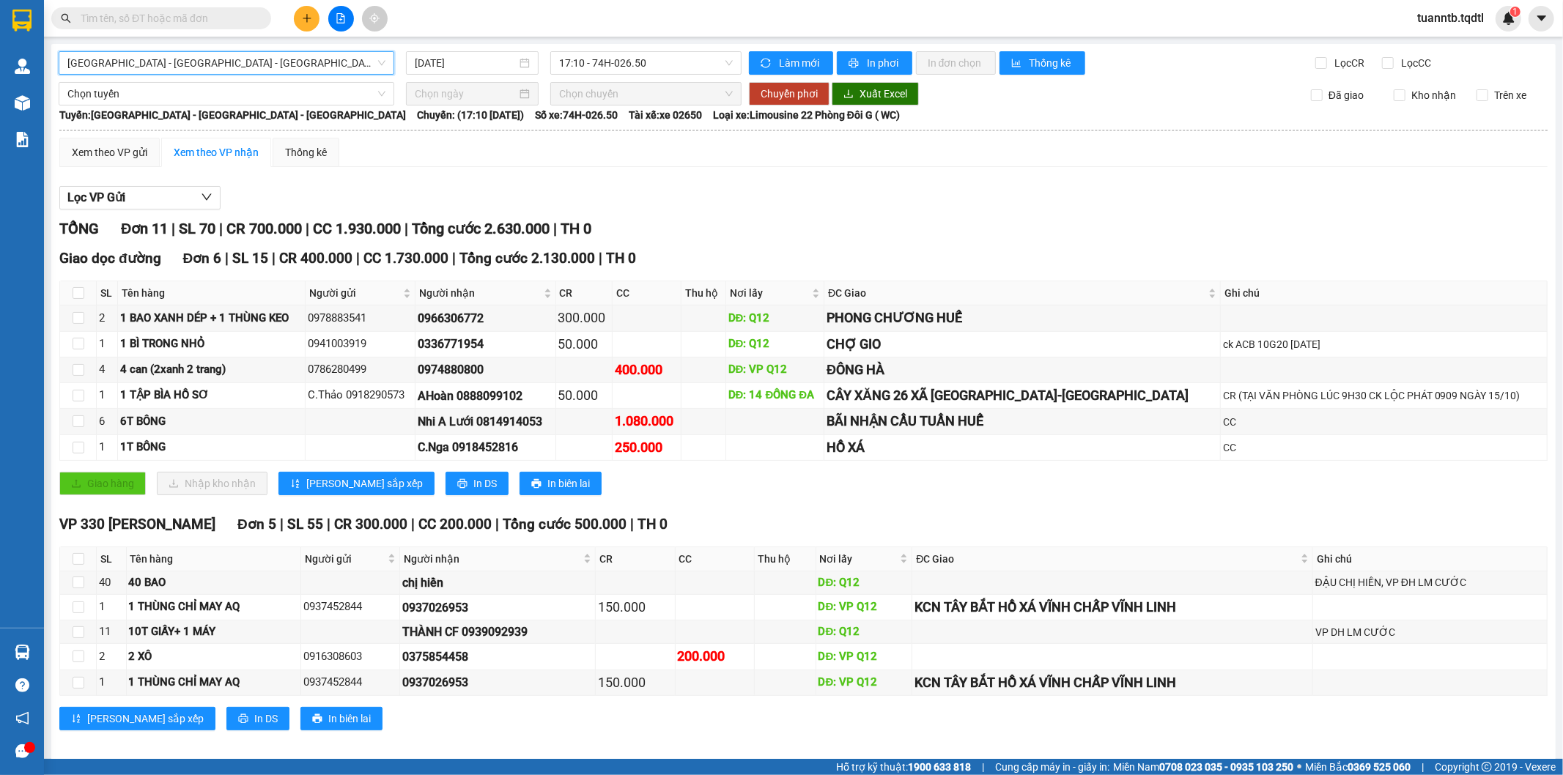
click at [328, 70] on span "[GEOGRAPHIC_DATA] - [GEOGRAPHIC_DATA] - [GEOGRAPHIC_DATA]" at bounding box center [226, 63] width 318 height 22
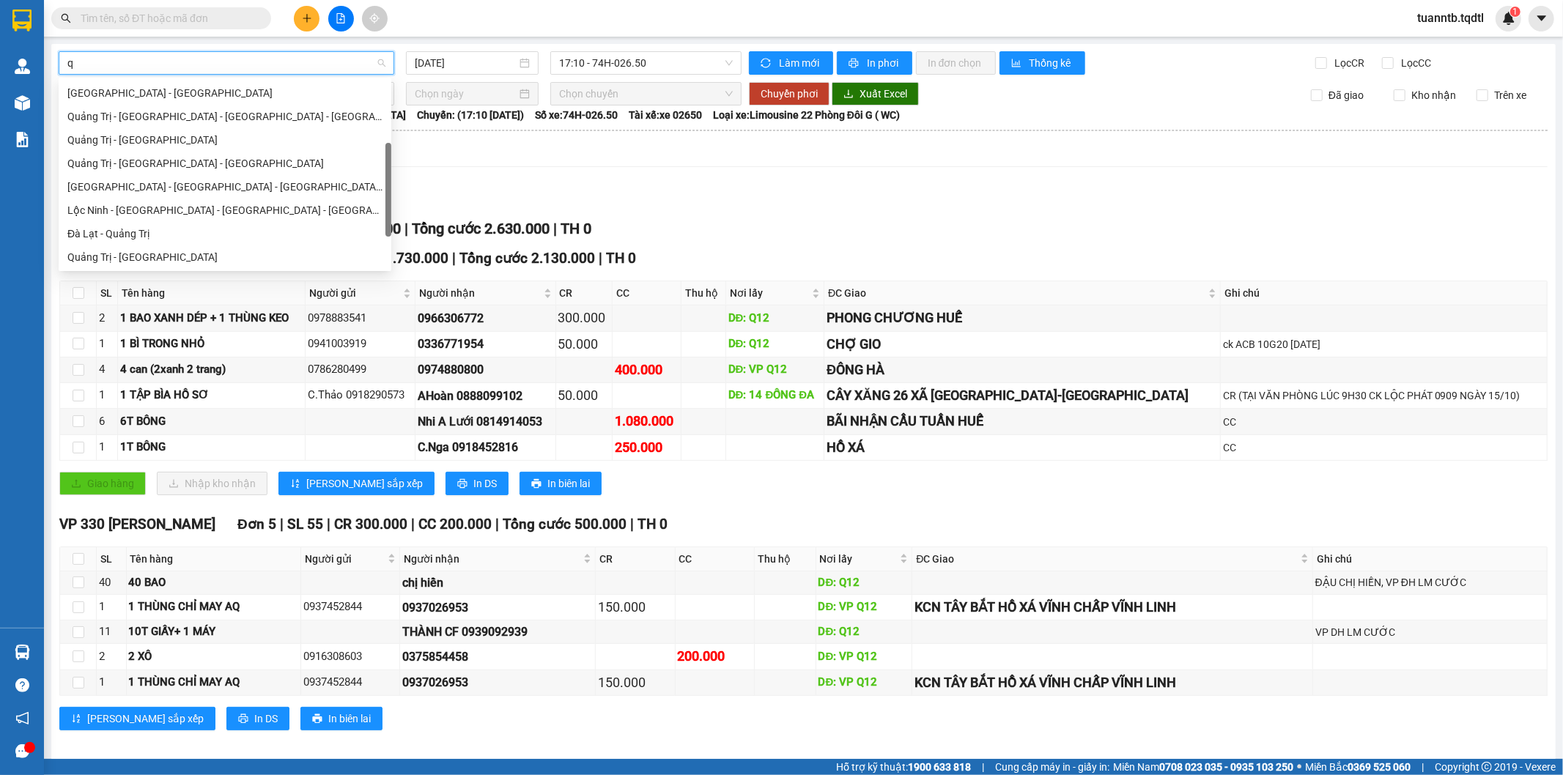
type input "qu"
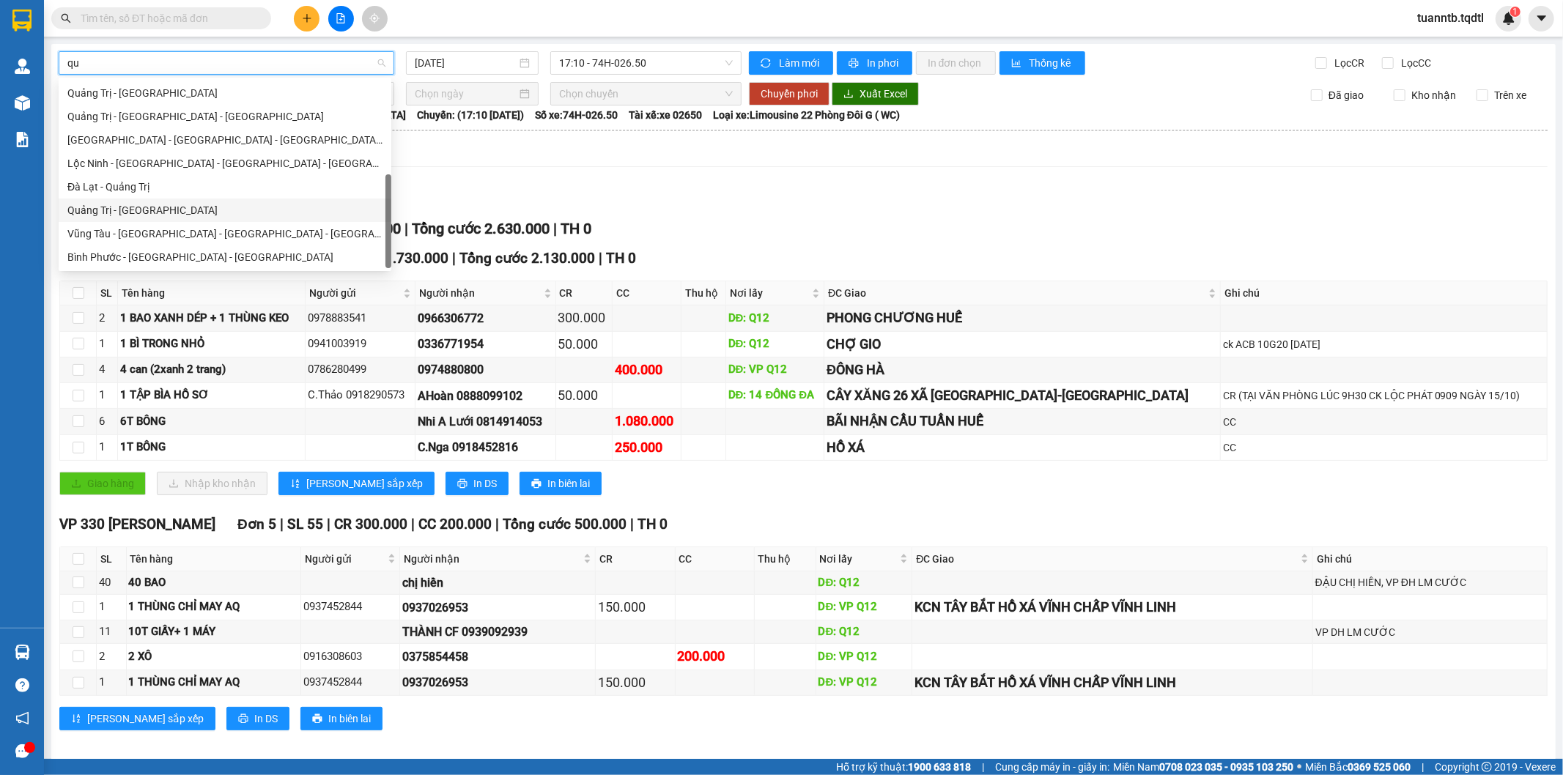
click at [155, 211] on div "Quảng Trị - [GEOGRAPHIC_DATA]" at bounding box center [224, 210] width 315 height 16
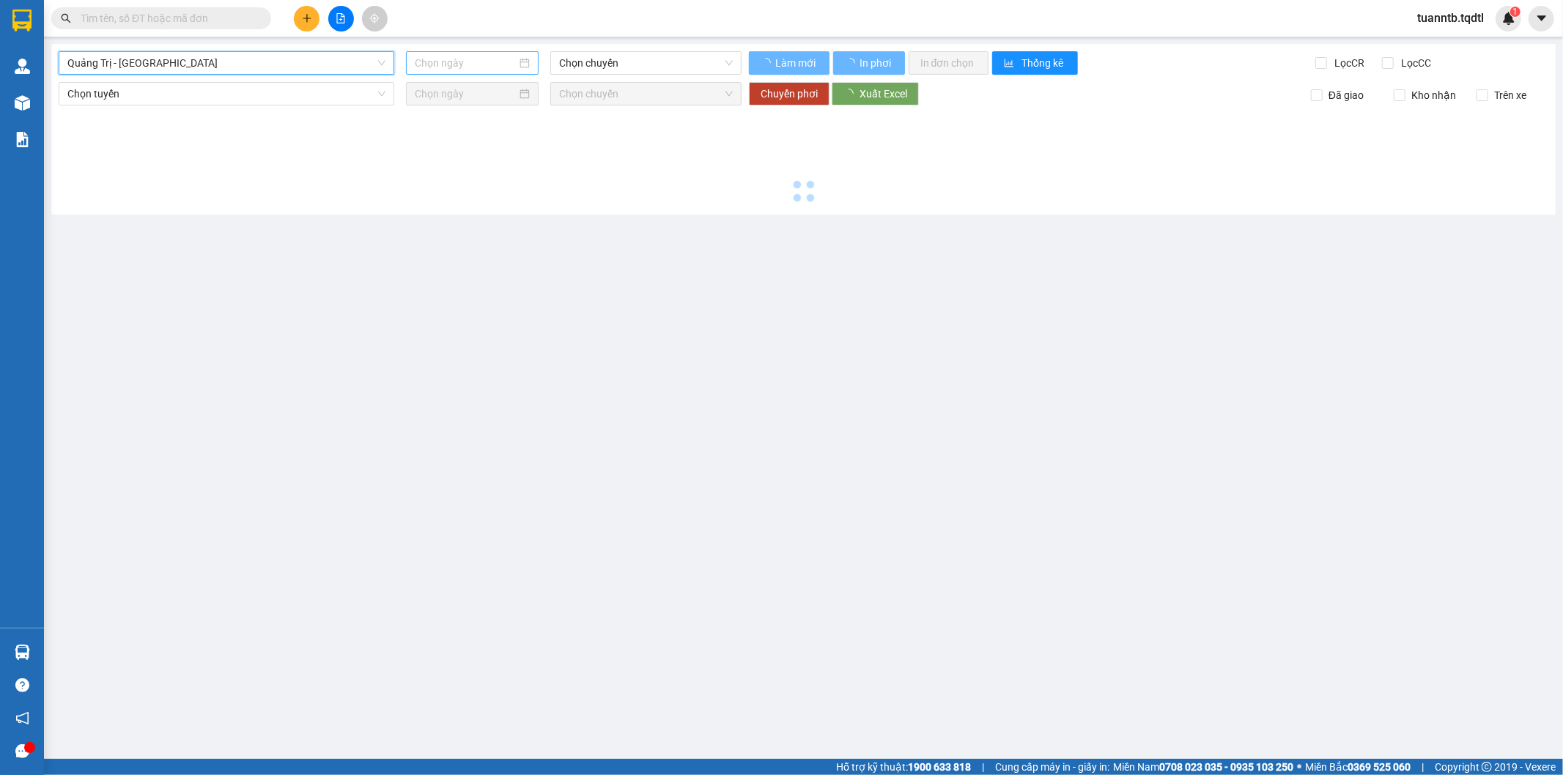
type input "[DATE]"
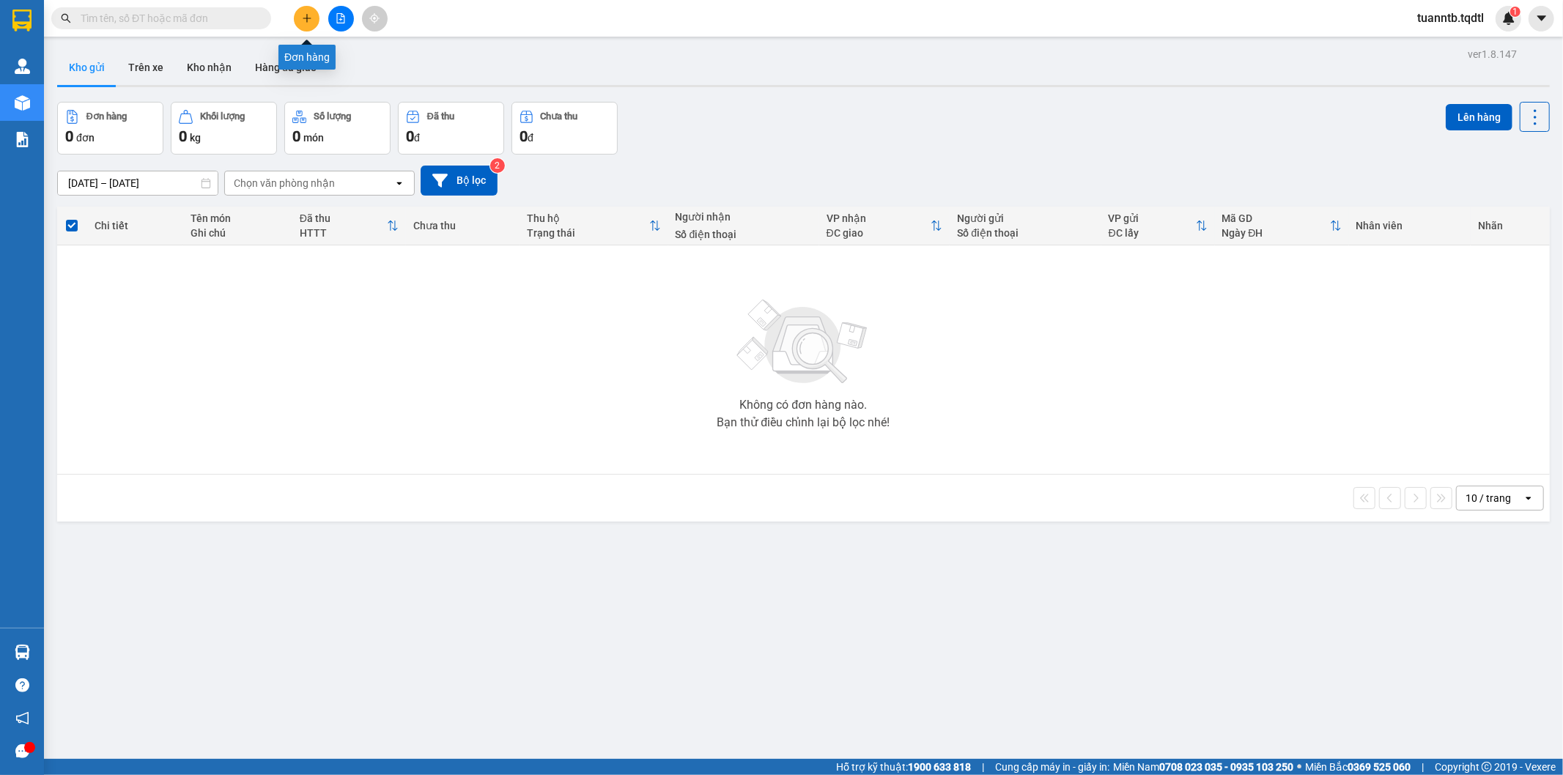
click at [312, 23] on button at bounding box center [307, 19] width 26 height 26
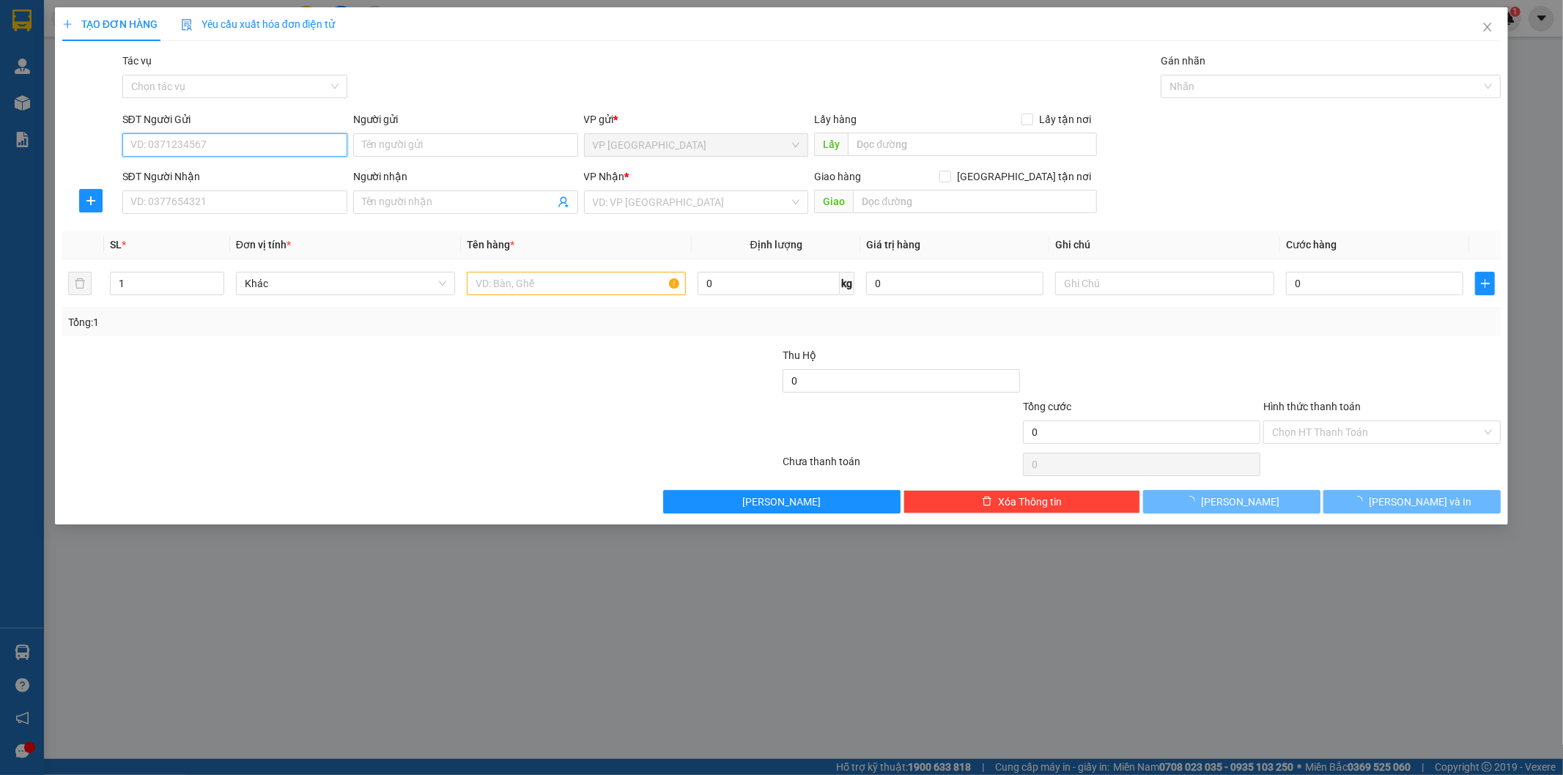
click at [269, 144] on input "SĐT Người Gửi" at bounding box center [234, 144] width 225 height 23
type input "0862496155"
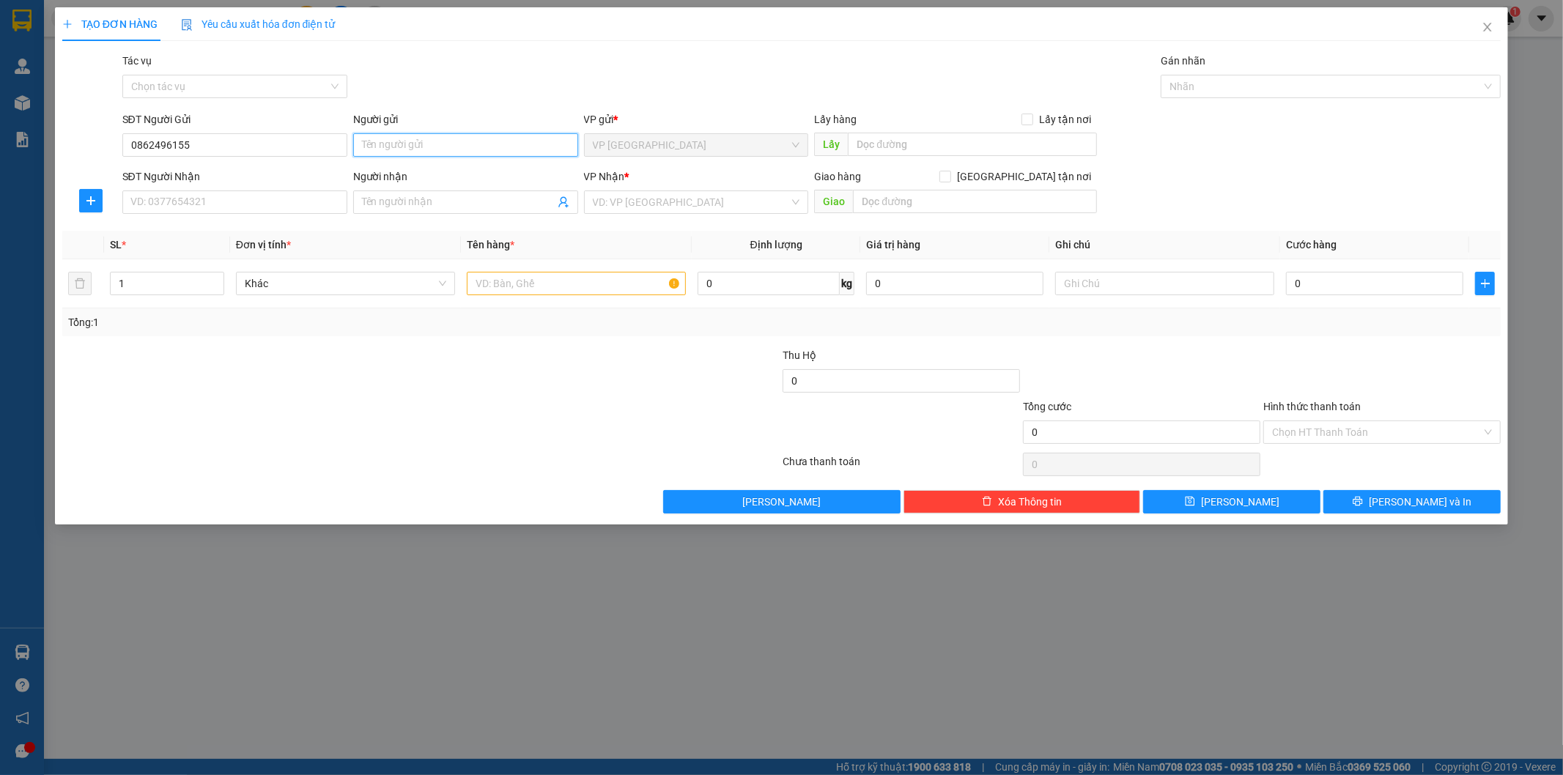
click at [528, 147] on input "Người gửi" at bounding box center [465, 144] width 225 height 23
type input "a"
type input "A.Thống"
drag, startPoint x: 599, startPoint y: 196, endPoint x: 595, endPoint y: 207, distance: 11.8
click at [599, 196] on input "search" at bounding box center [691, 202] width 197 height 22
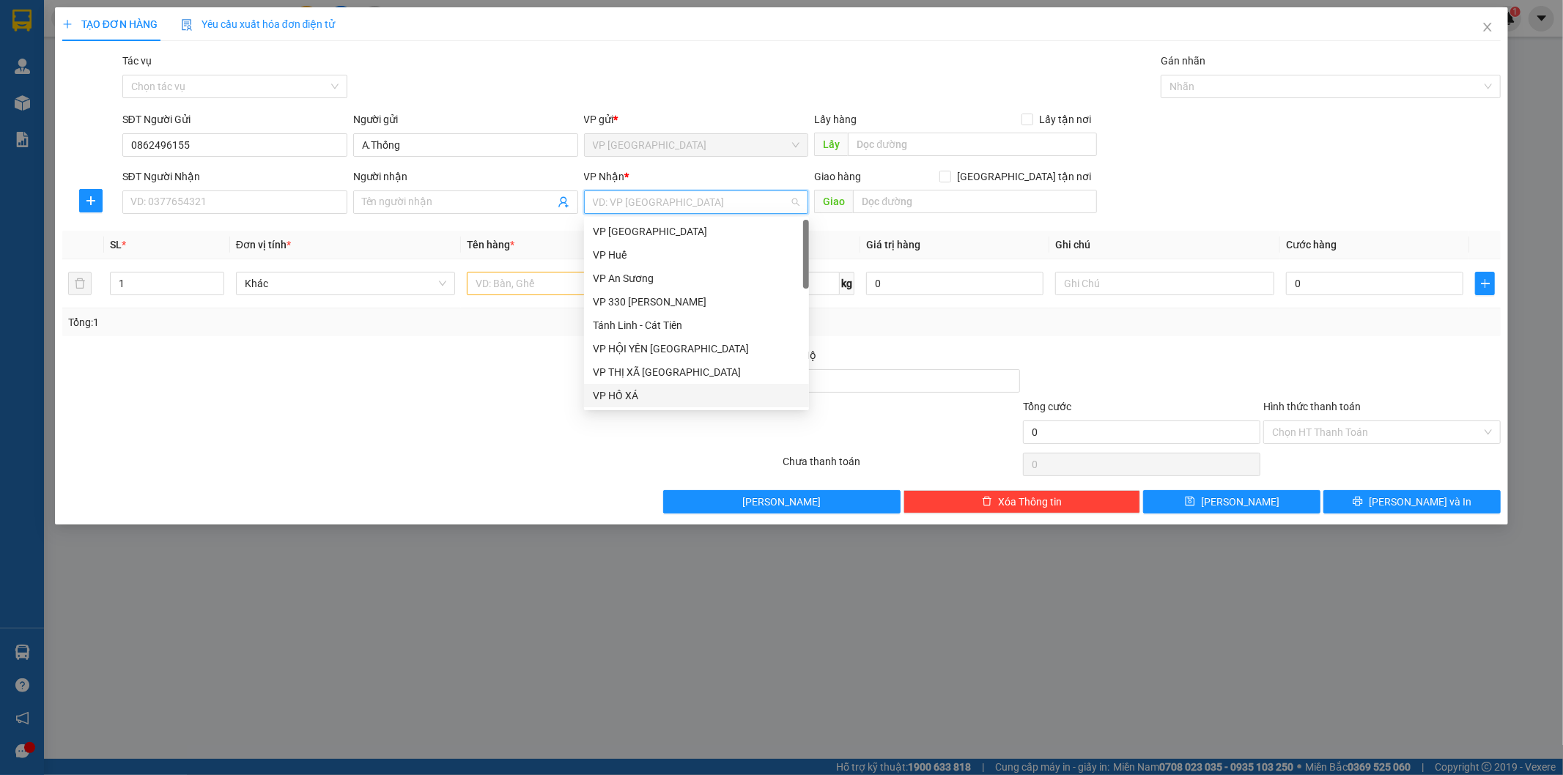
drag, startPoint x: 624, startPoint y: 394, endPoint x: 407, endPoint y: 288, distance: 241.5
click at [621, 386] on div "VP HỒ XÁ" at bounding box center [696, 395] width 225 height 23
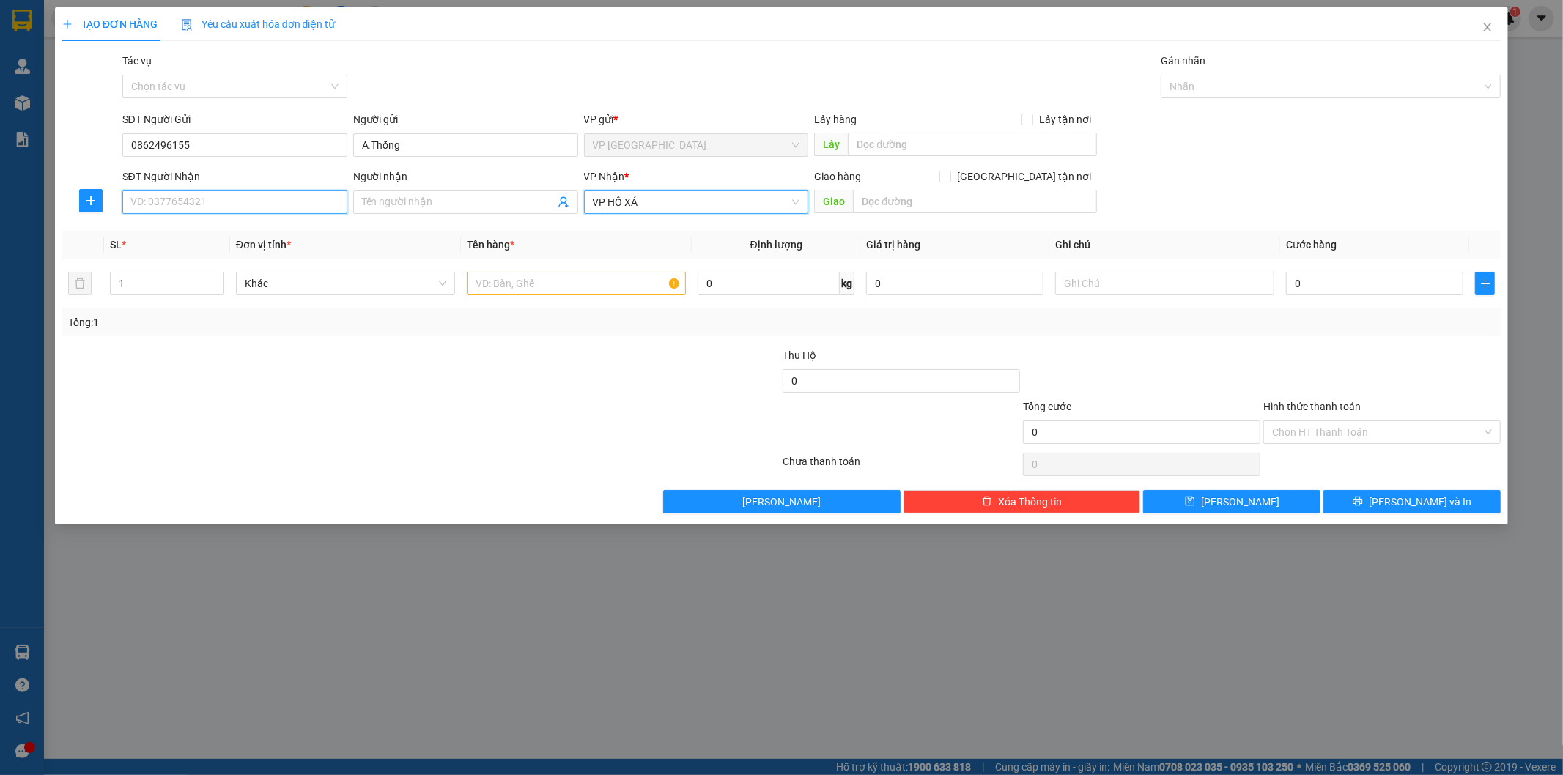
click at [320, 194] on input "SĐT Người Nhận" at bounding box center [234, 202] width 225 height 23
drag, startPoint x: 498, startPoint y: 284, endPoint x: 494, endPoint y: 275, distance: 10.5
click at [494, 275] on input "text" at bounding box center [576, 283] width 219 height 23
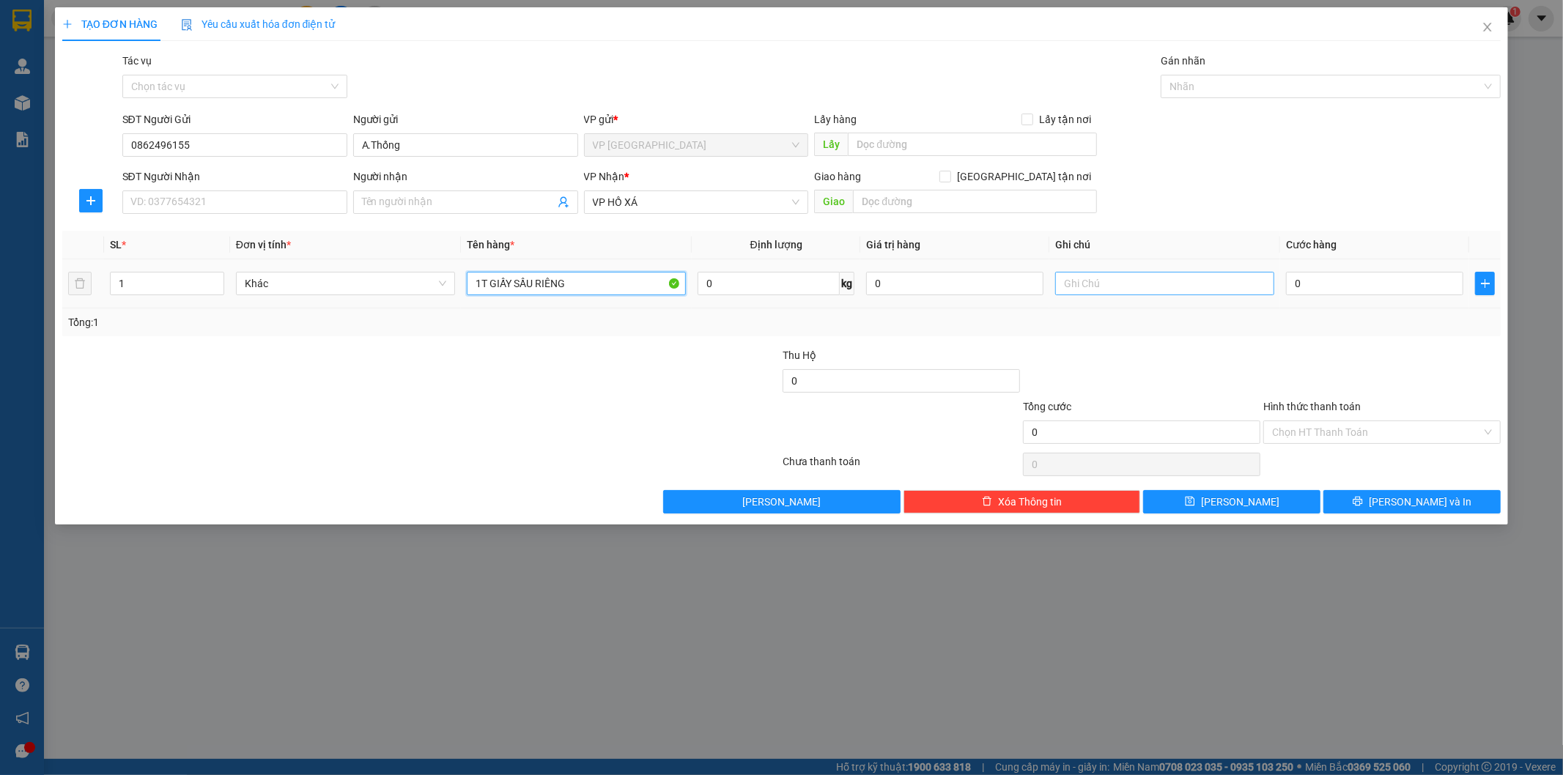
type input "1T GIẤY SẦU RIÊNG"
click at [1121, 289] on input "text" at bounding box center [1164, 283] width 219 height 23
type input "CC"
type input "1"
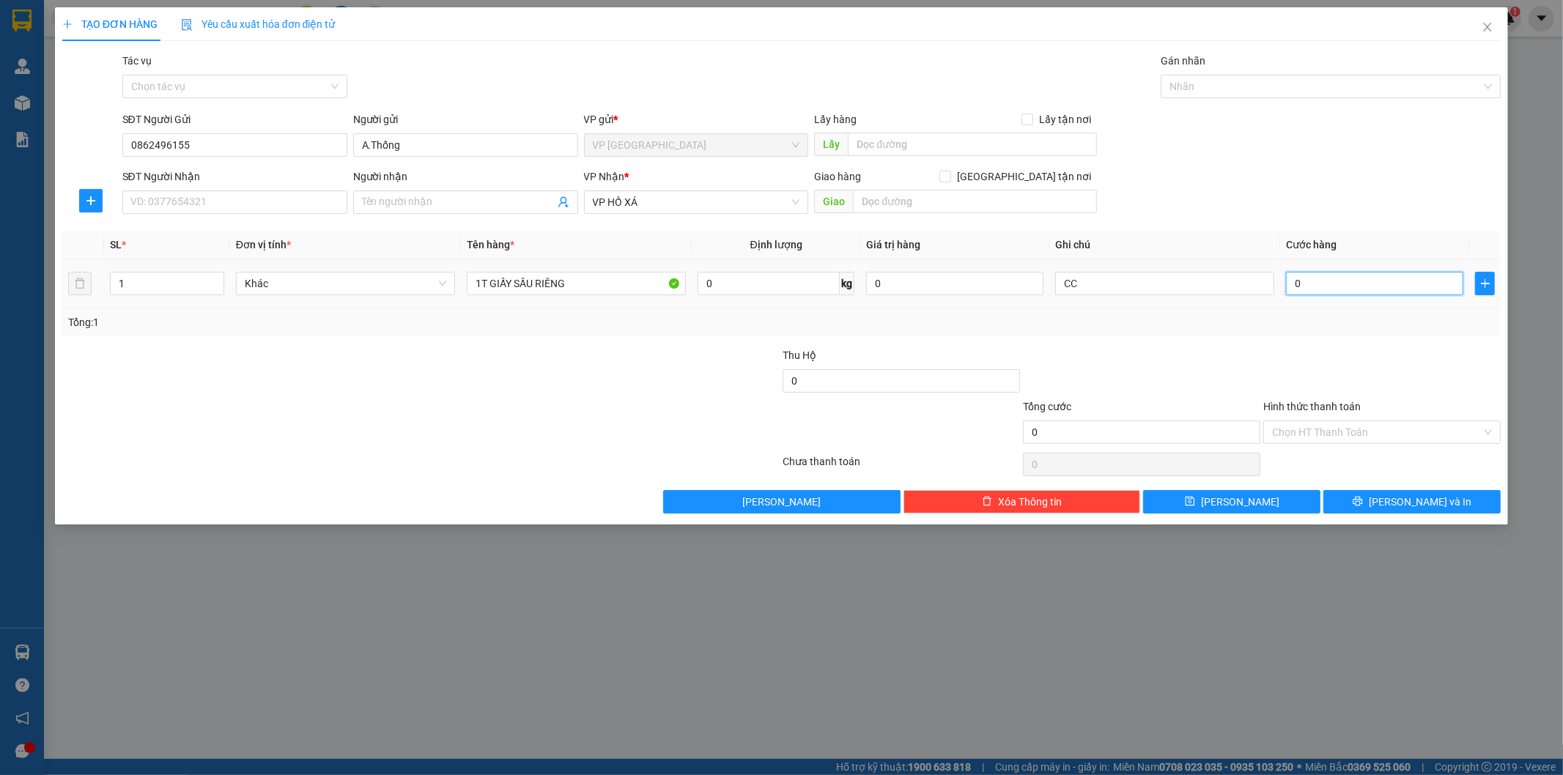
type input "1"
type input "15"
type input "150"
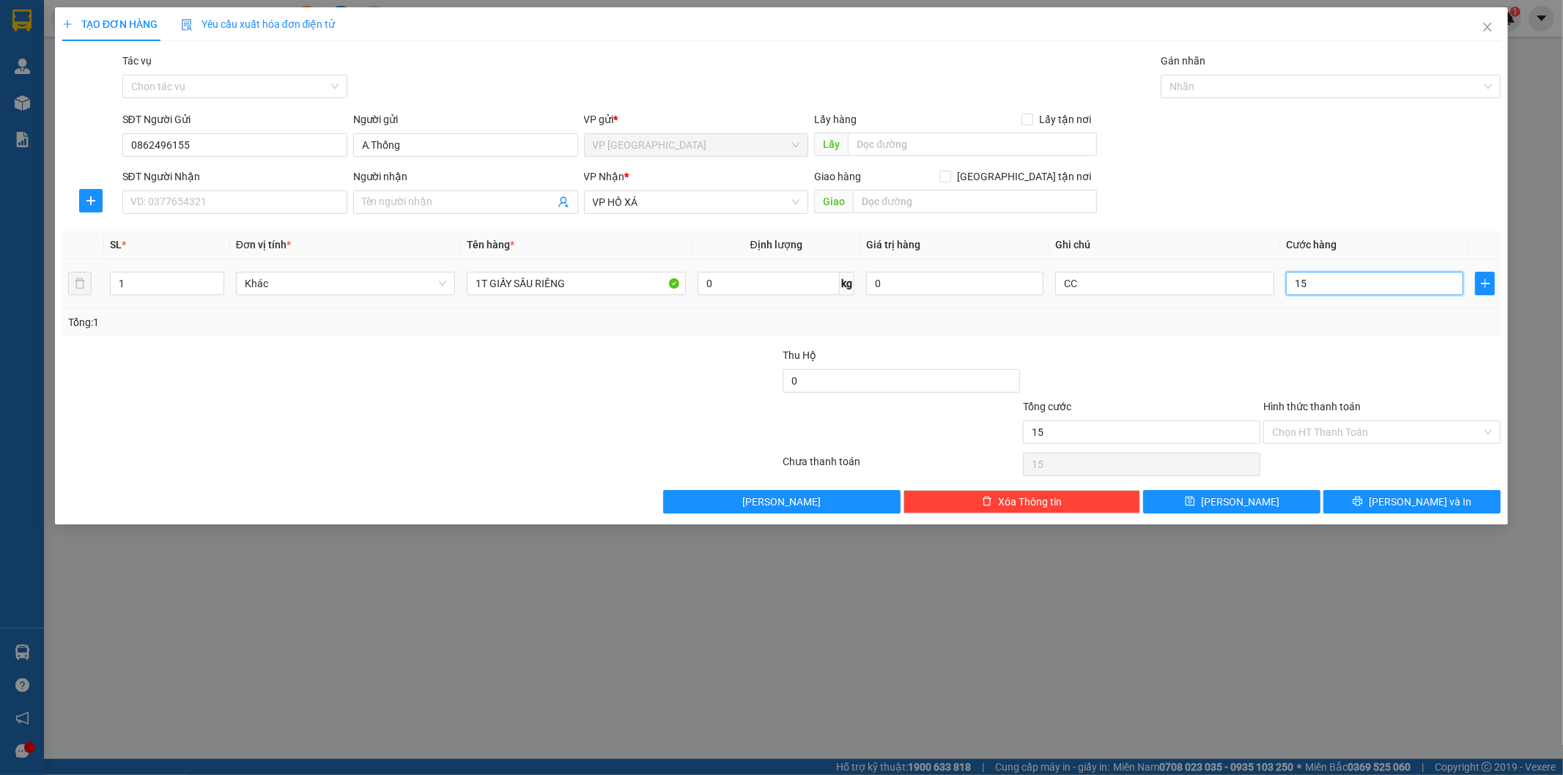
type input "150"
type input "1.500"
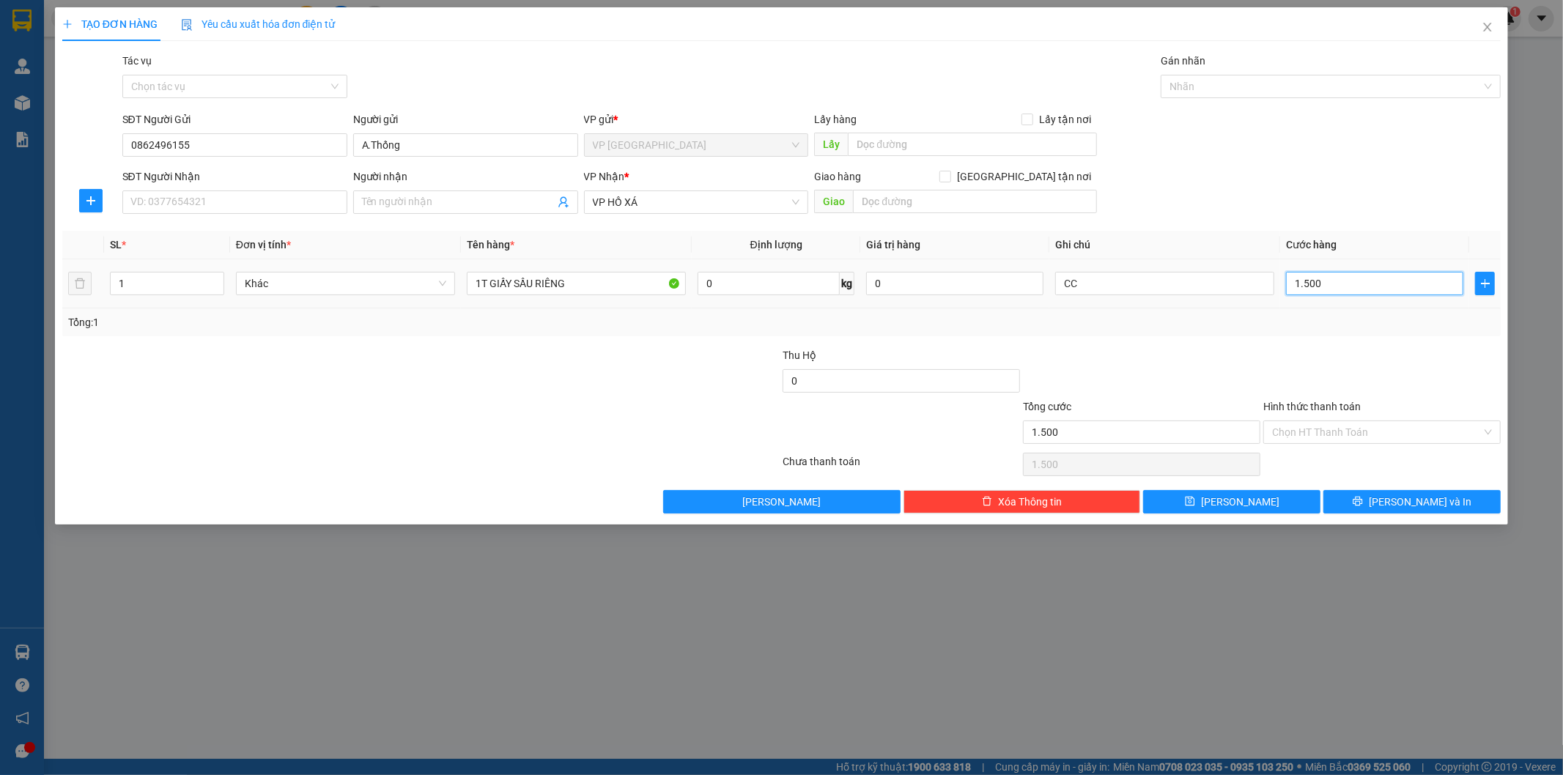
type input "15.000"
type input "150.000"
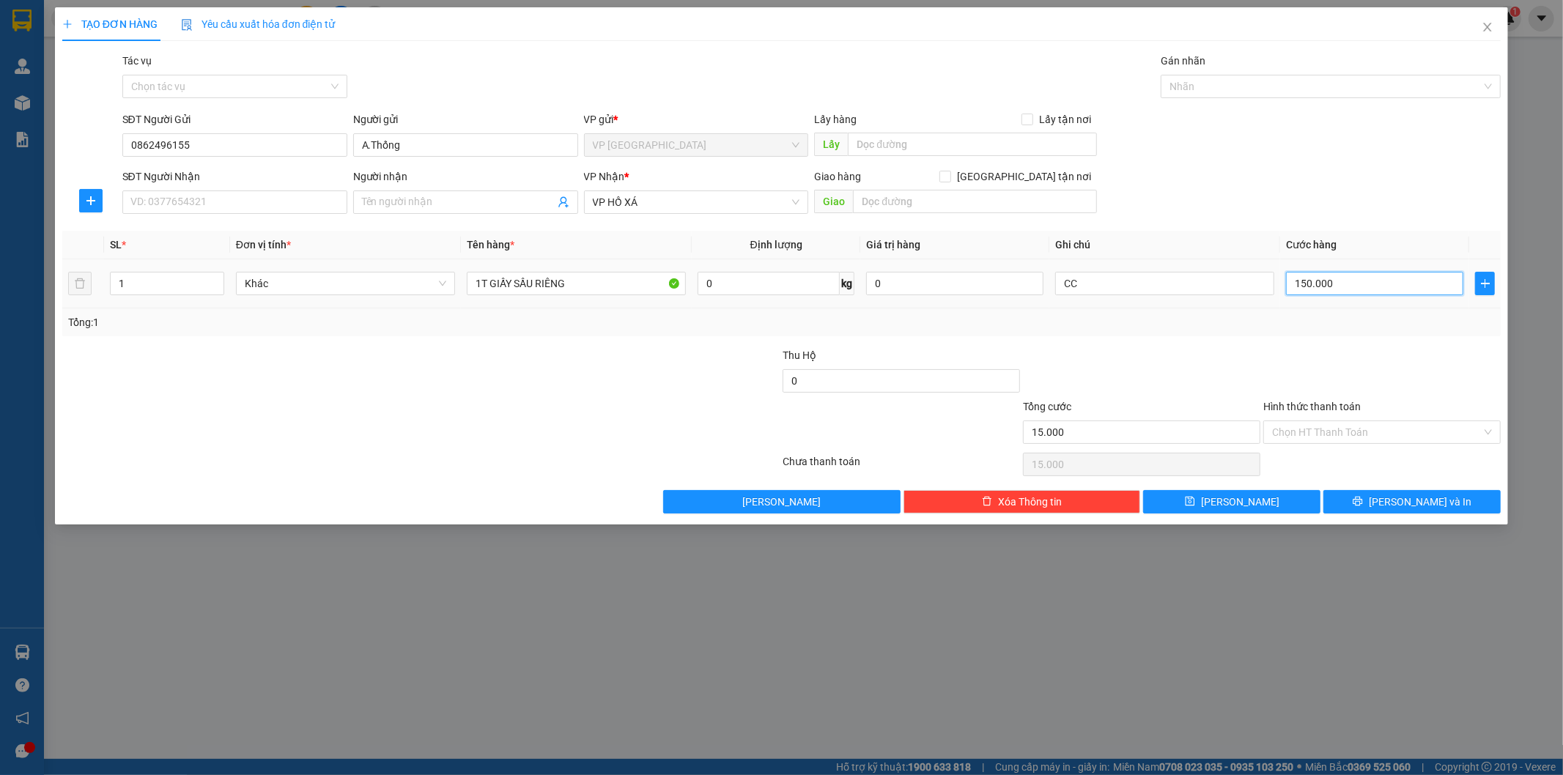
type input "150.000"
click at [432, 199] on input "Người nhận" at bounding box center [458, 202] width 193 height 16
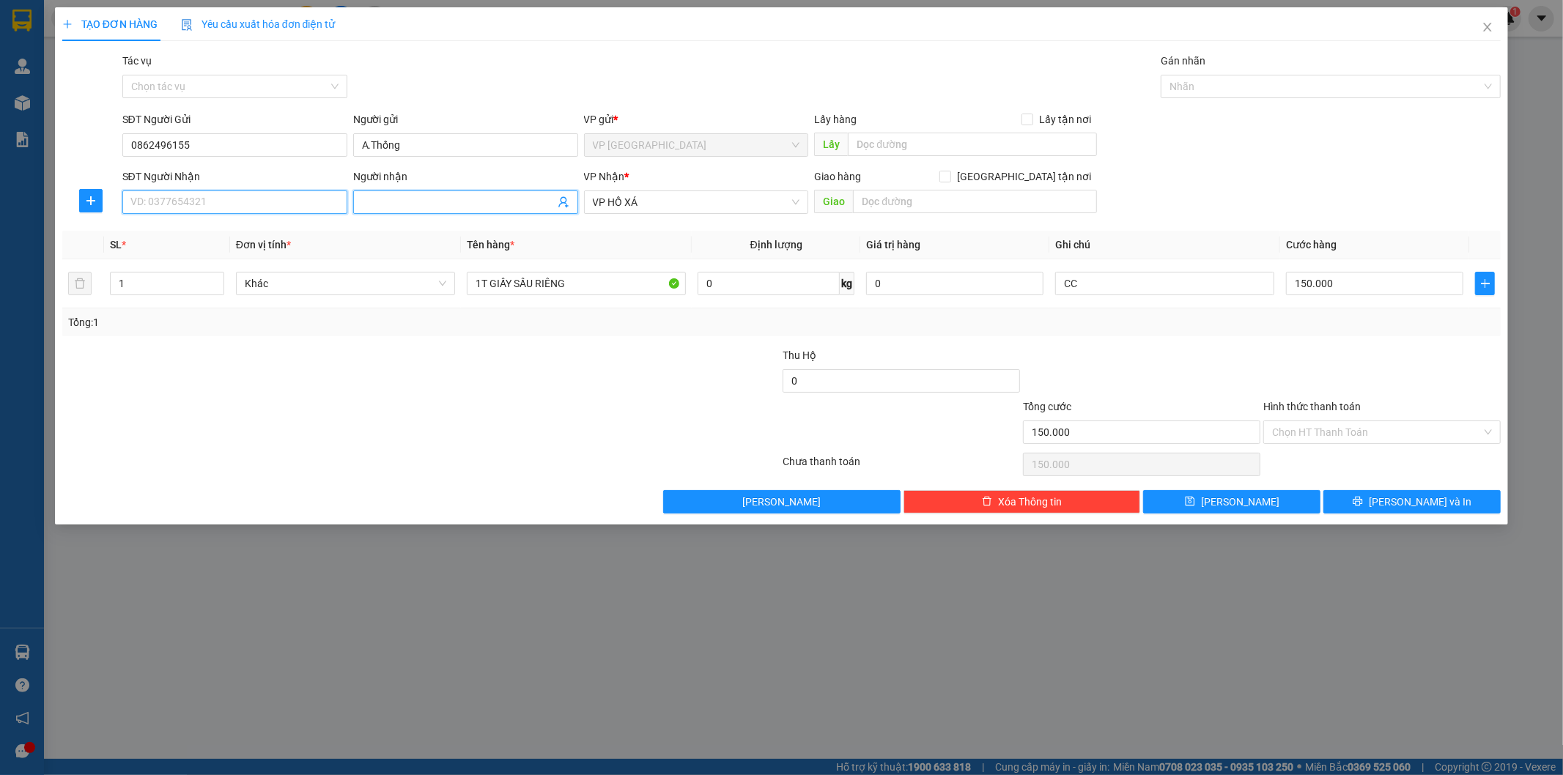
click at [301, 208] on input "SĐT Người Nhận" at bounding box center [234, 202] width 225 height 23
type input "0397211704"
click at [404, 191] on span at bounding box center [465, 202] width 225 height 23
type input "C.Nhàn"
click at [1217, 491] on button "[PERSON_NAME]" at bounding box center [1231, 501] width 177 height 23
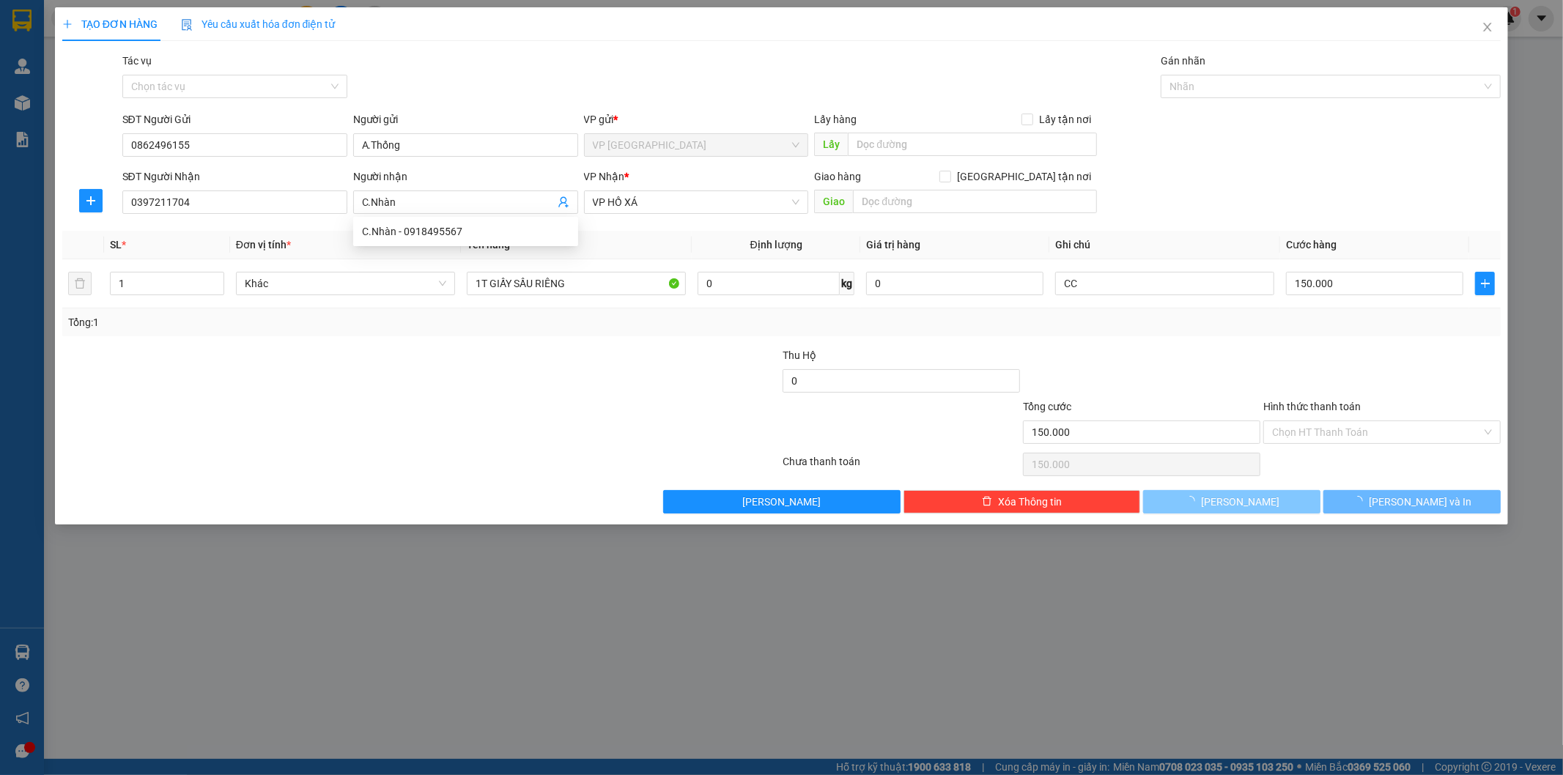
type input "0"
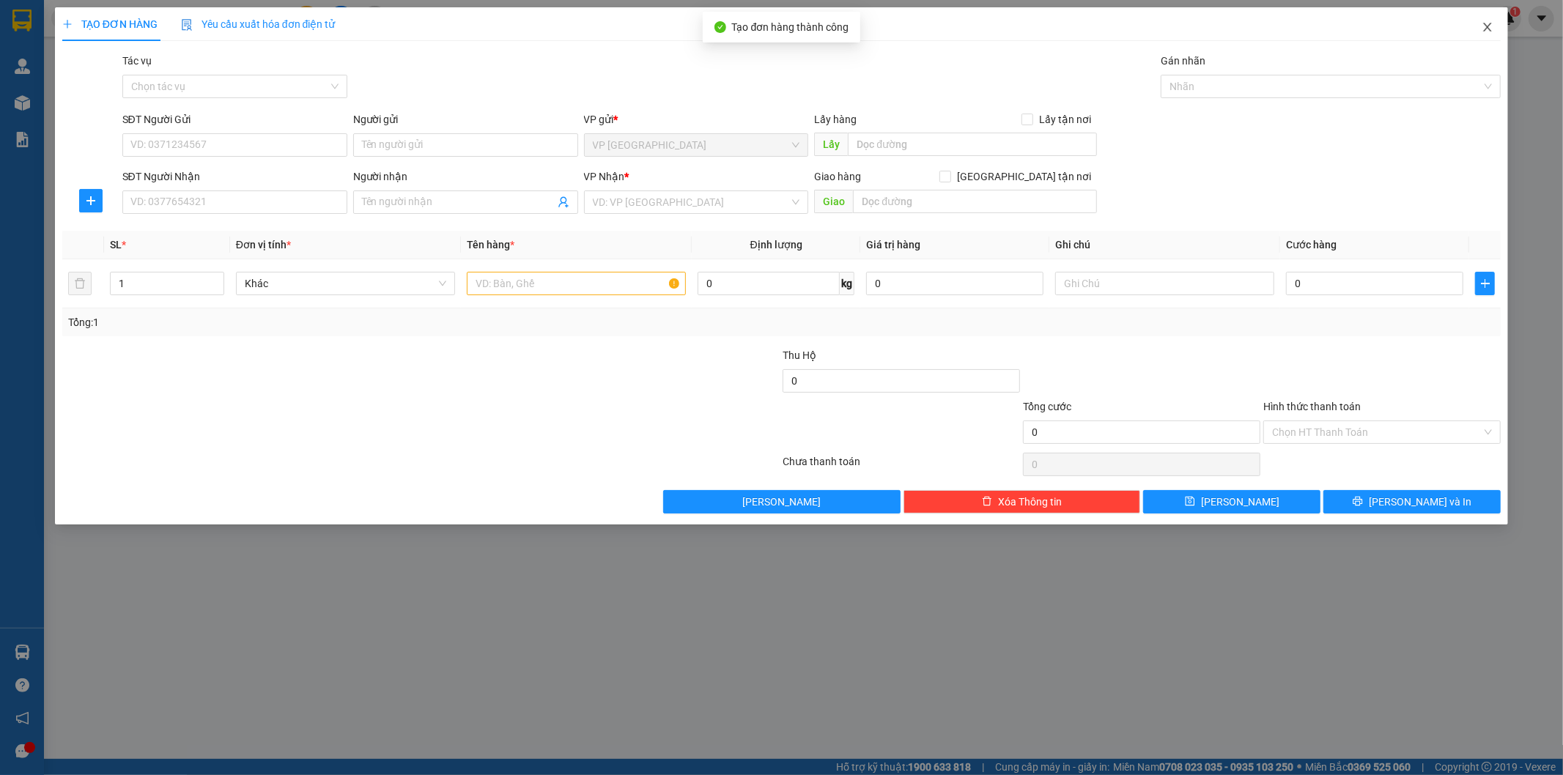
drag, startPoint x: 1491, startPoint y: 26, endPoint x: 1486, endPoint y: 34, distance: 9.8
click at [1486, 34] on span "Close" at bounding box center [1487, 27] width 41 height 41
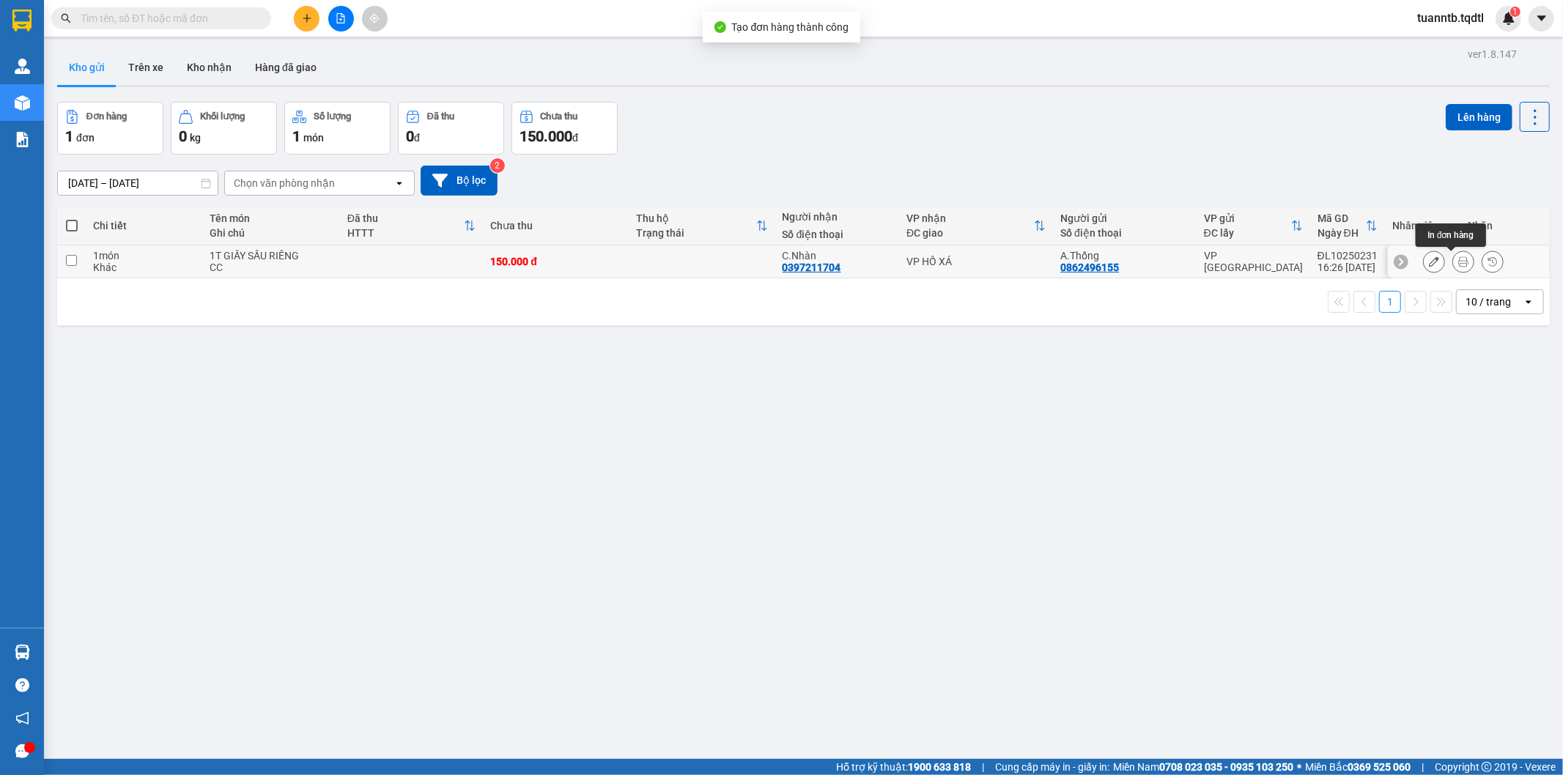
drag, startPoint x: 1449, startPoint y: 261, endPoint x: 1433, endPoint y: 268, distance: 17.7
click at [1453, 262] on button at bounding box center [1463, 262] width 21 height 26
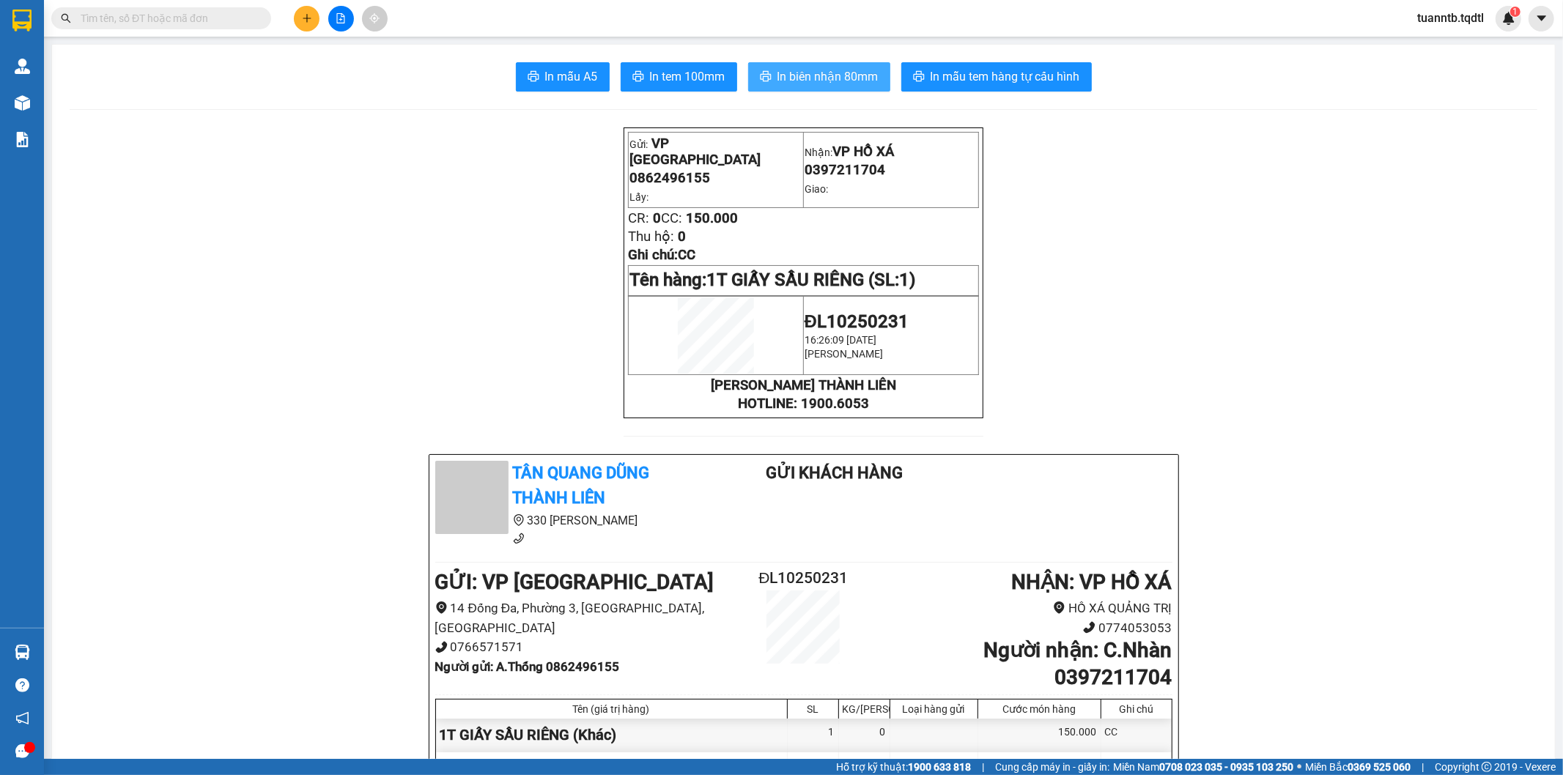
drag, startPoint x: 836, startPoint y: 78, endPoint x: 832, endPoint y: 86, distance: 9.2
click at [835, 72] on span "In biên nhận 80mm" at bounding box center [828, 76] width 101 height 18
drag, startPoint x: 668, startPoint y: 68, endPoint x: 673, endPoint y: 75, distance: 7.9
click at [671, 73] on span "In tem 100mm" at bounding box center [687, 76] width 75 height 18
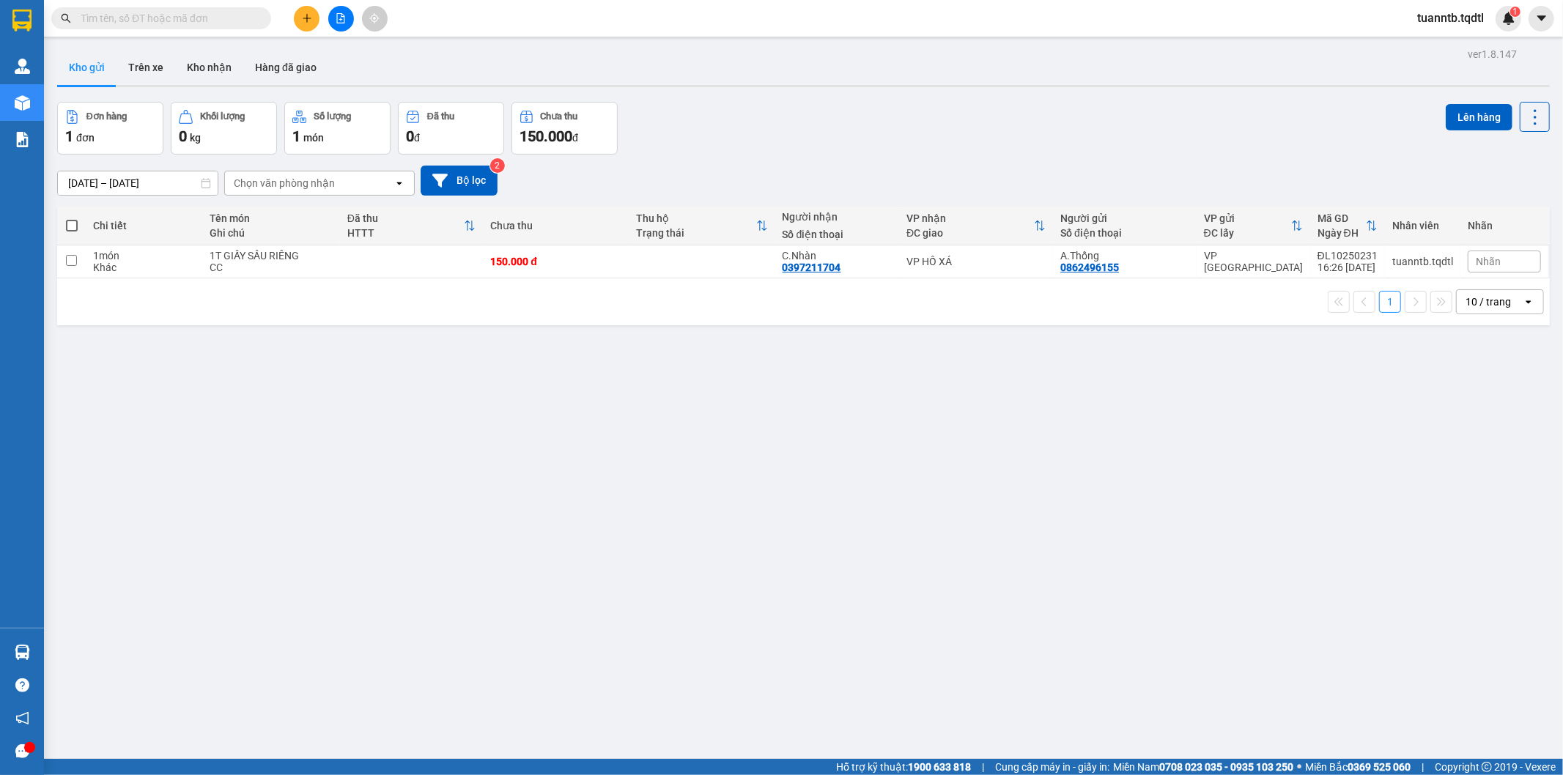
click at [309, 23] on icon "plus" at bounding box center [307, 18] width 10 height 10
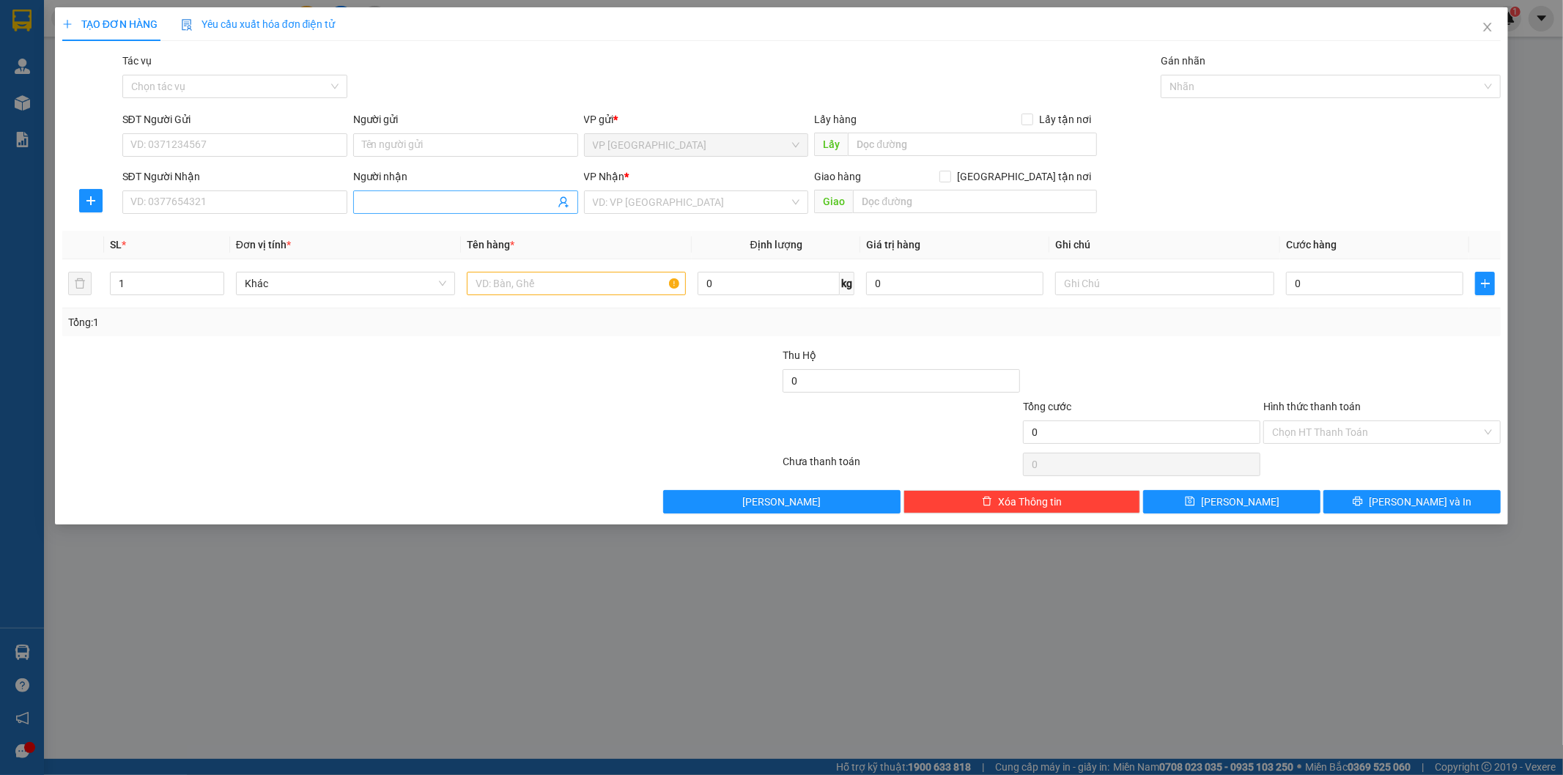
click at [419, 205] on input "Người nhận" at bounding box center [458, 202] width 193 height 16
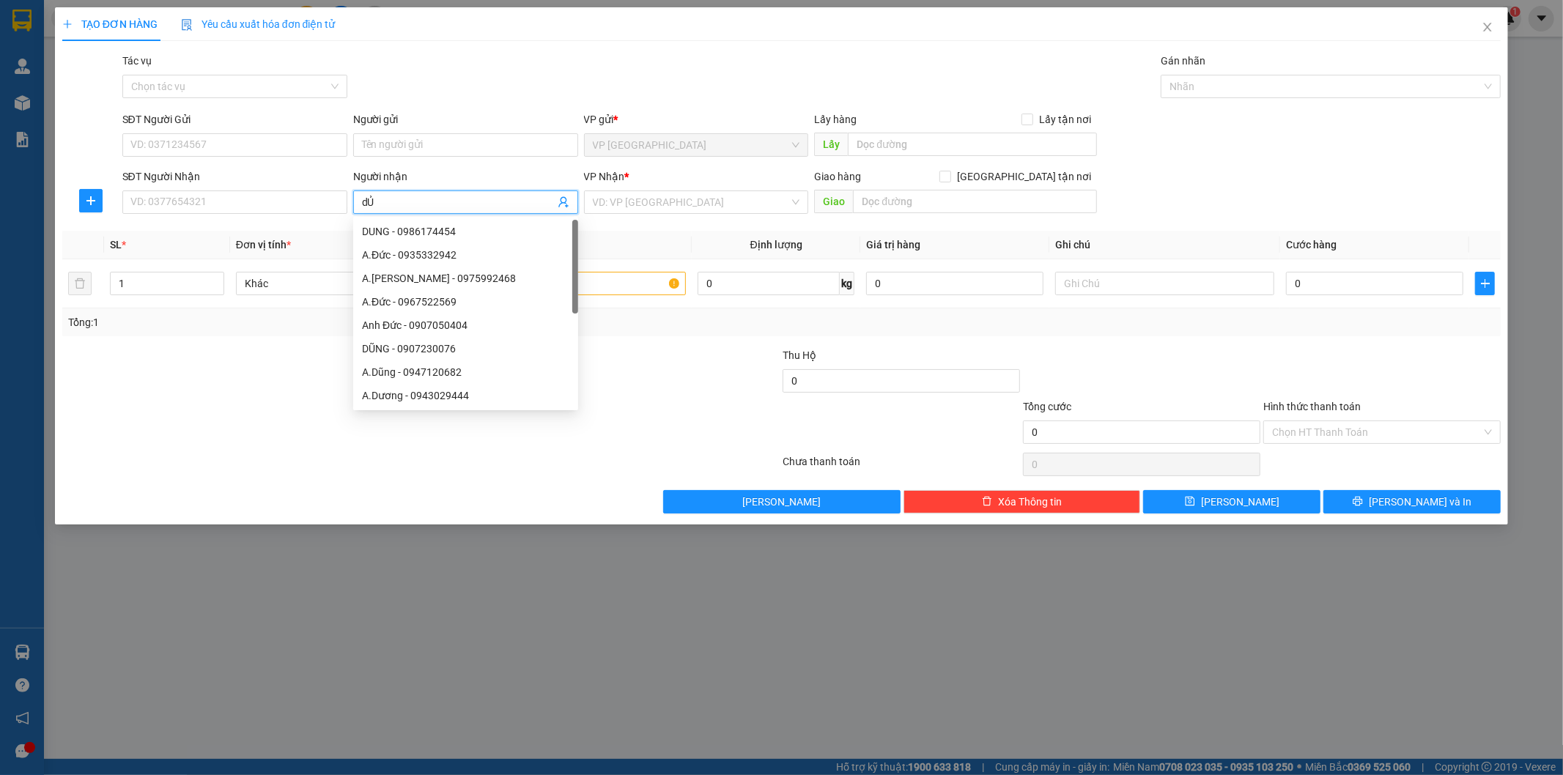
type input "d"
type input "Dũng Hồ Xá"
click at [616, 209] on input "search" at bounding box center [691, 202] width 197 height 22
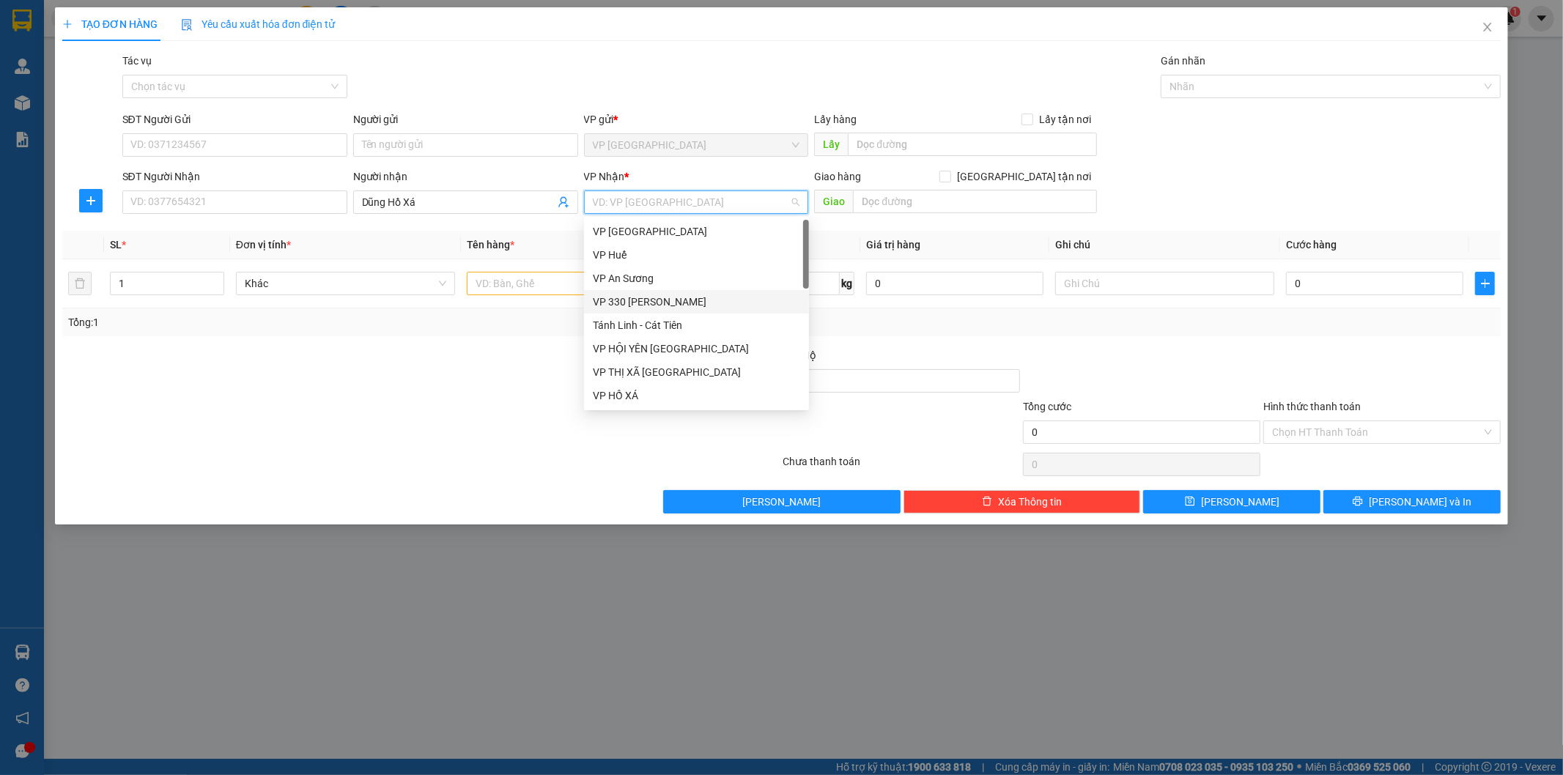
drag, startPoint x: 658, startPoint y: 300, endPoint x: 762, endPoint y: 248, distance: 116.7
click at [661, 296] on div "VP 330 [PERSON_NAME]" at bounding box center [696, 302] width 207 height 16
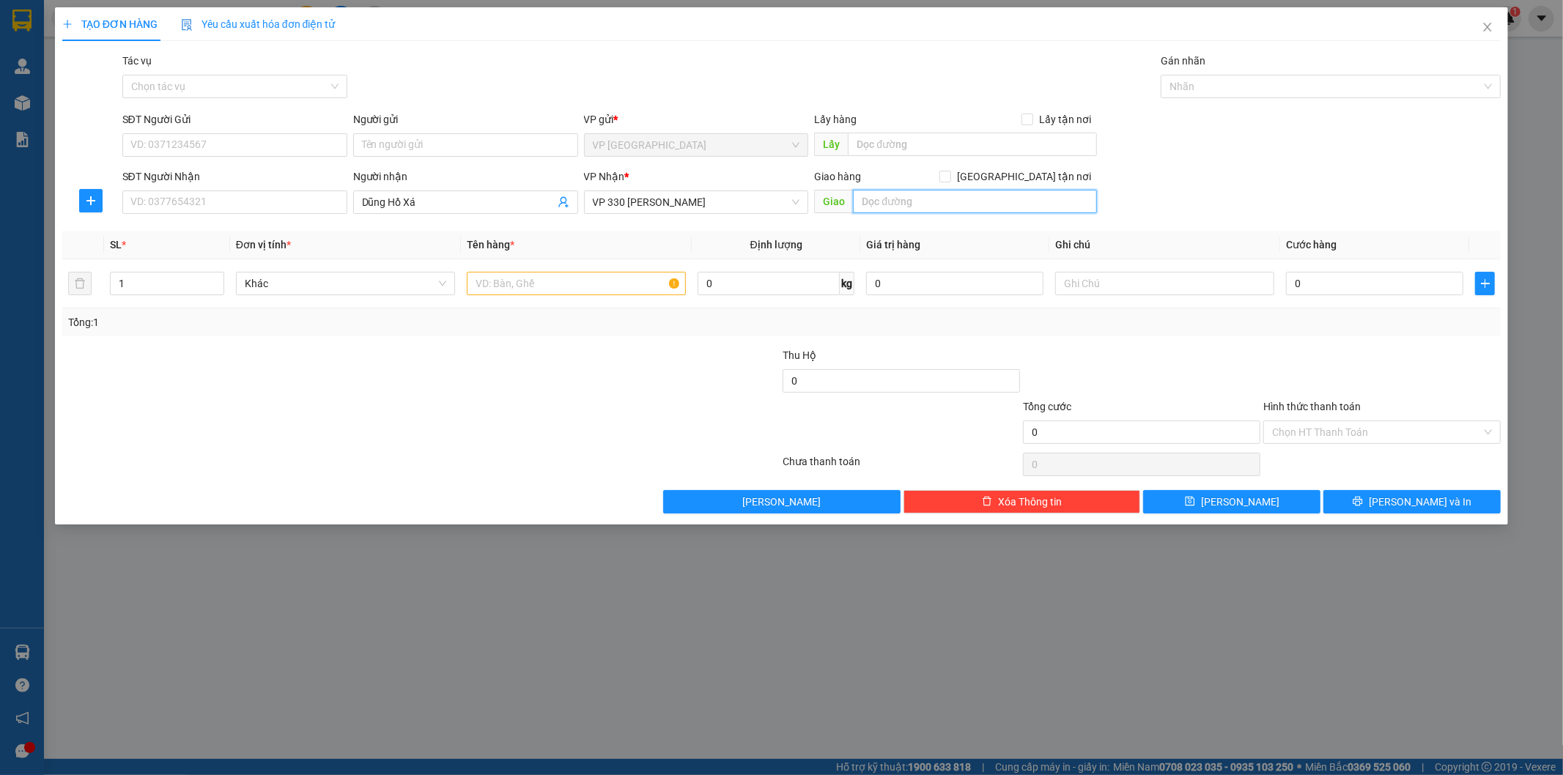
click at [894, 207] on input "text" at bounding box center [975, 201] width 244 height 23
type input "HỒ XÁ"
click at [665, 284] on input "text" at bounding box center [576, 283] width 219 height 23
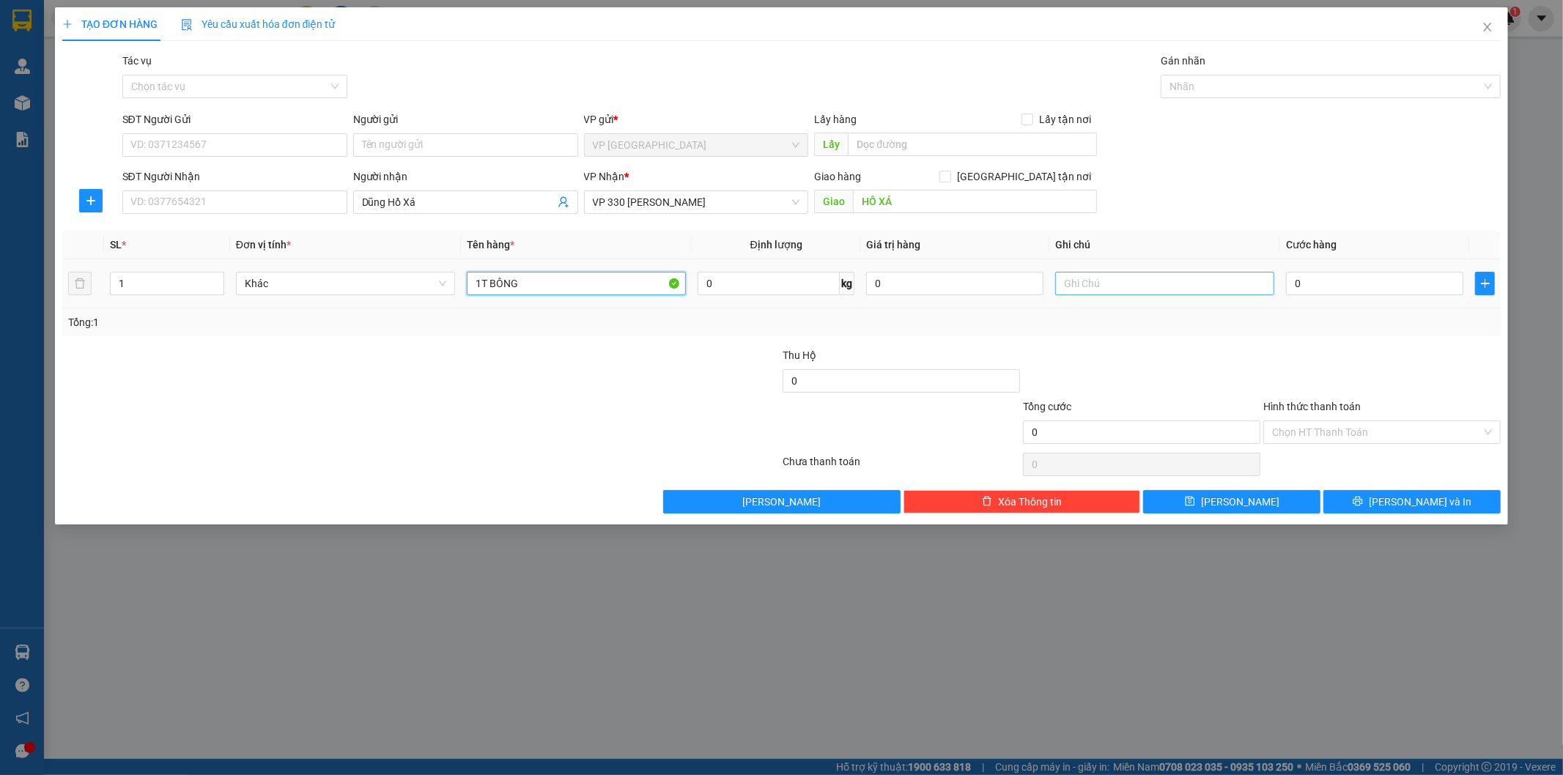
type input "1T BÔNG"
click at [1074, 284] on input "text" at bounding box center [1164, 283] width 219 height 23
type input "V"
type input "CC"
click at [1348, 284] on input "0" at bounding box center [1374, 283] width 177 height 23
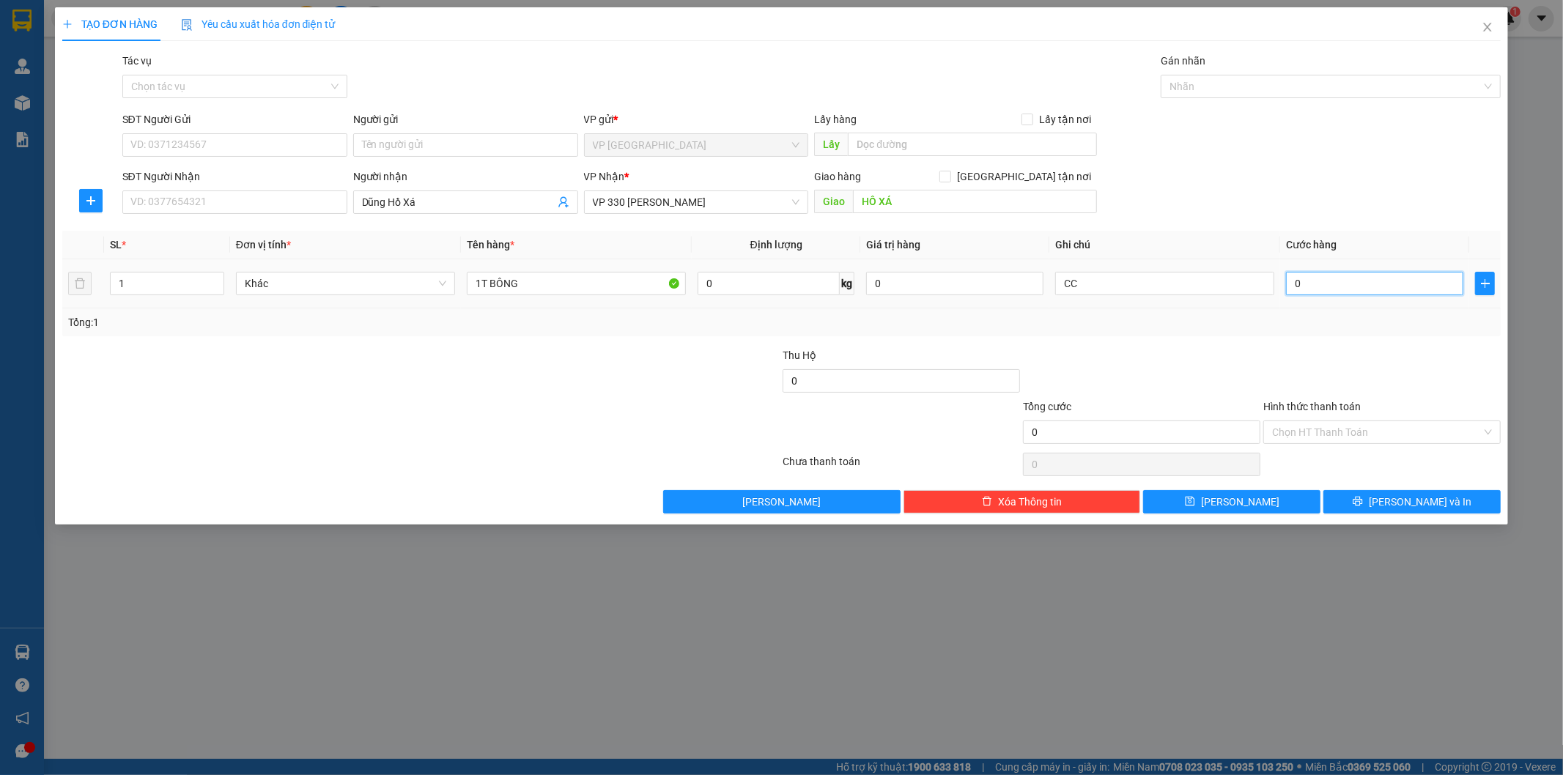
type input "2"
type input "20"
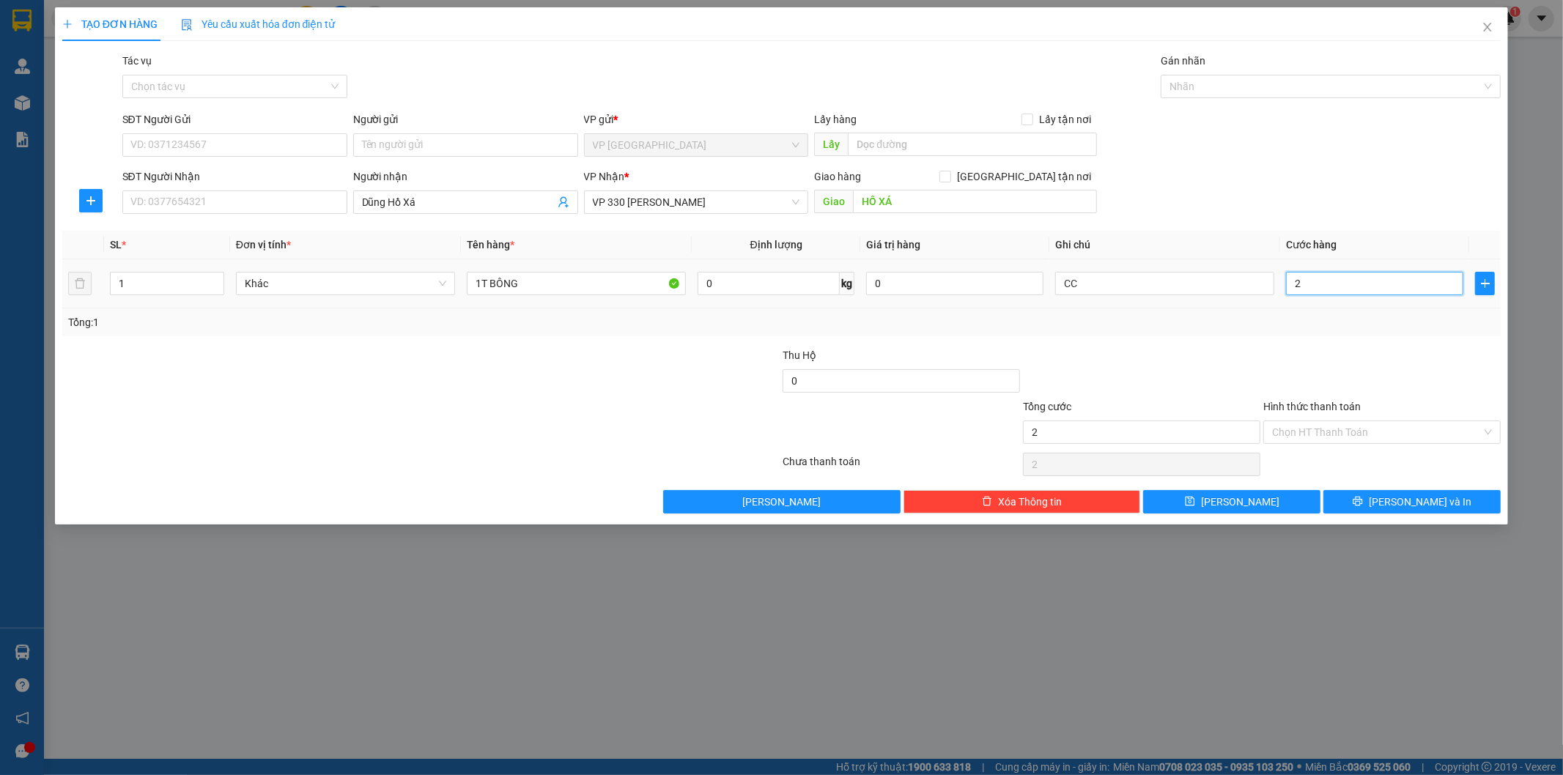
type input "20"
type input "200"
type input "2.000"
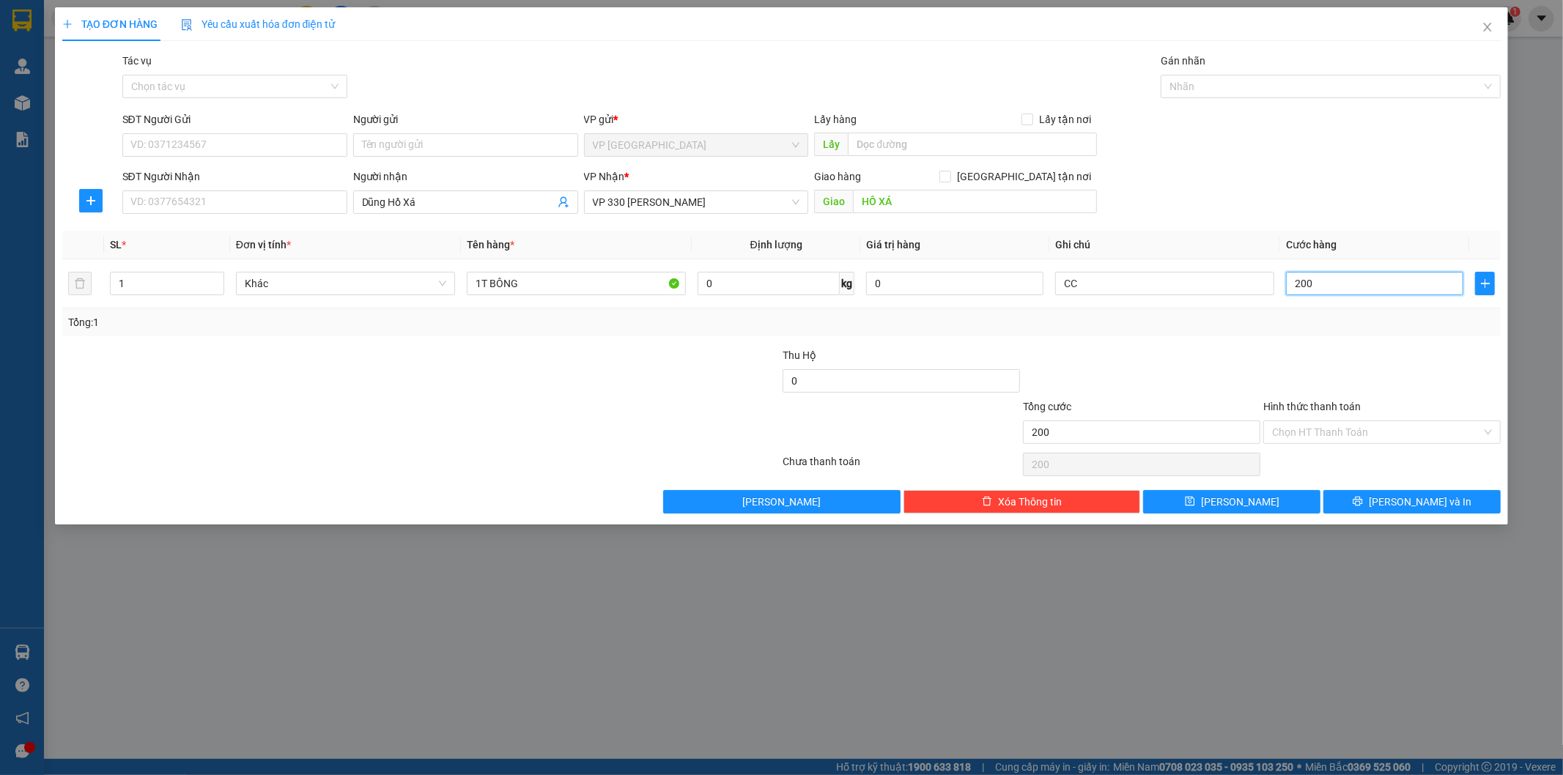
type input "2.000"
type input "20.000"
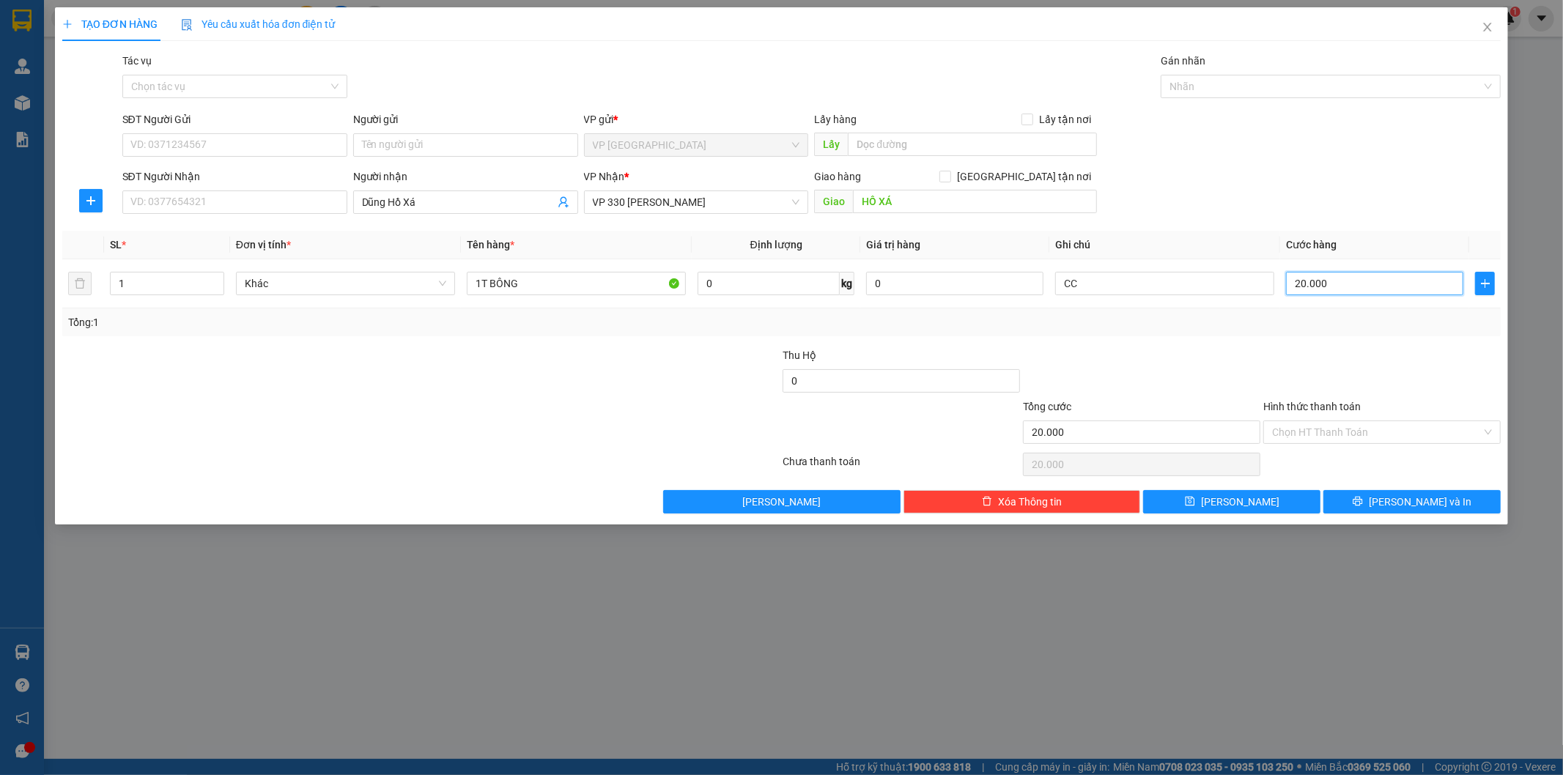
type input "200.000"
drag, startPoint x: 1293, startPoint y: 500, endPoint x: 1279, endPoint y: 487, distance: 18.7
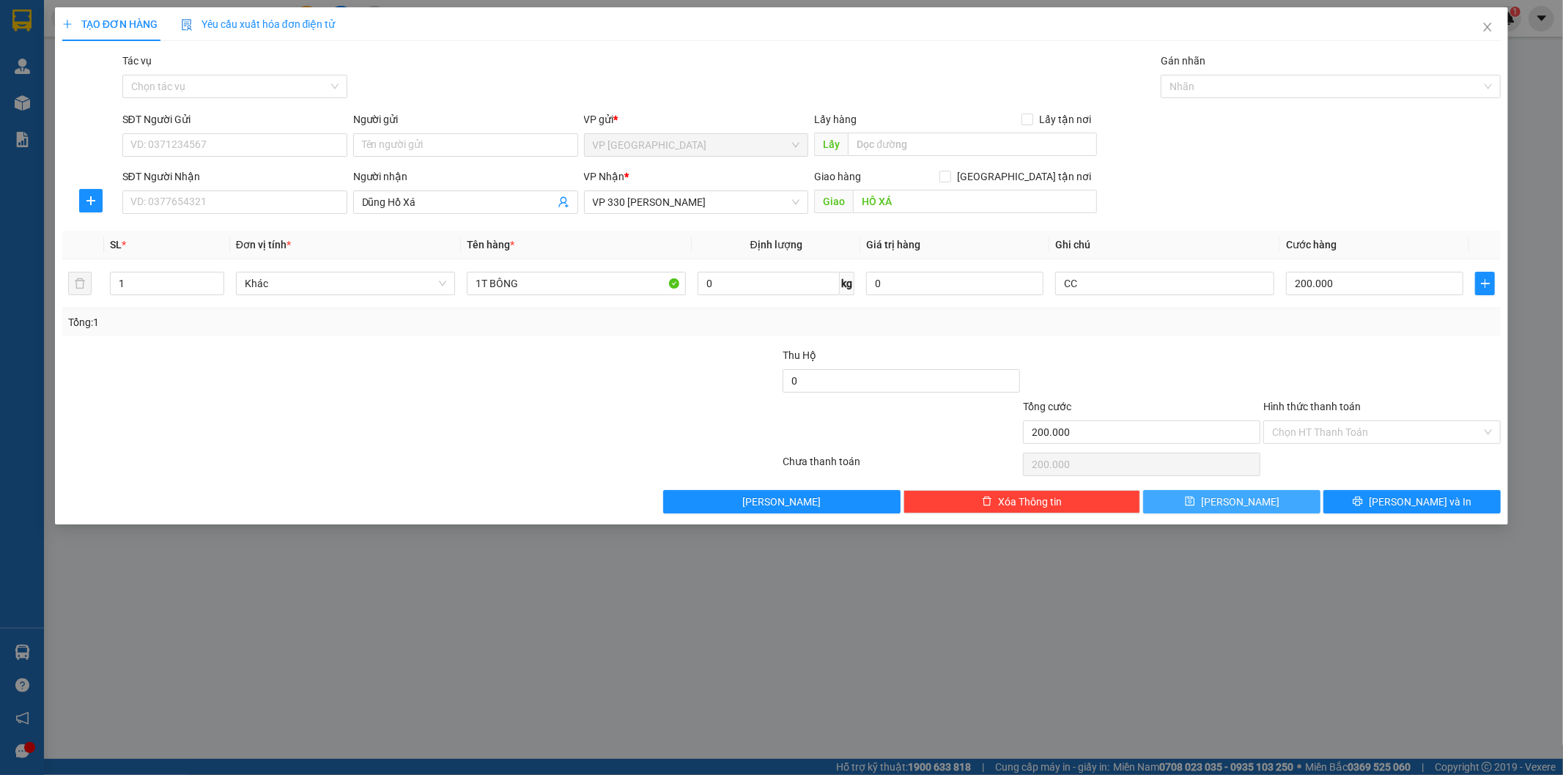
click at [1293, 498] on button "[PERSON_NAME]" at bounding box center [1231, 501] width 177 height 23
type input "0"
click at [1485, 31] on icon "close" at bounding box center [1488, 27] width 8 height 9
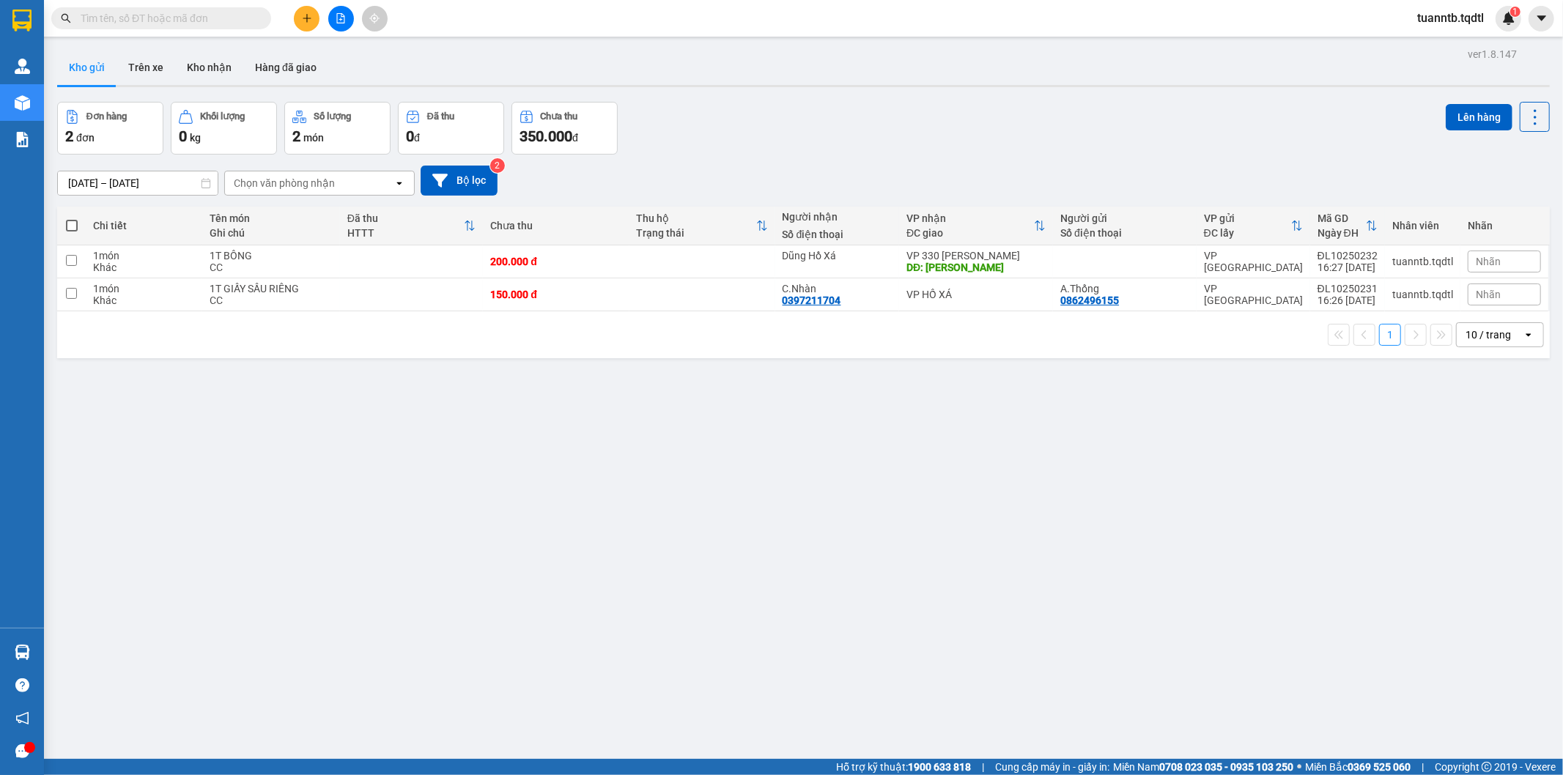
click at [70, 221] on span at bounding box center [72, 226] width 12 height 12
click at [72, 218] on input "checkbox" at bounding box center [72, 218] width 0 height 0
checkbox input "true"
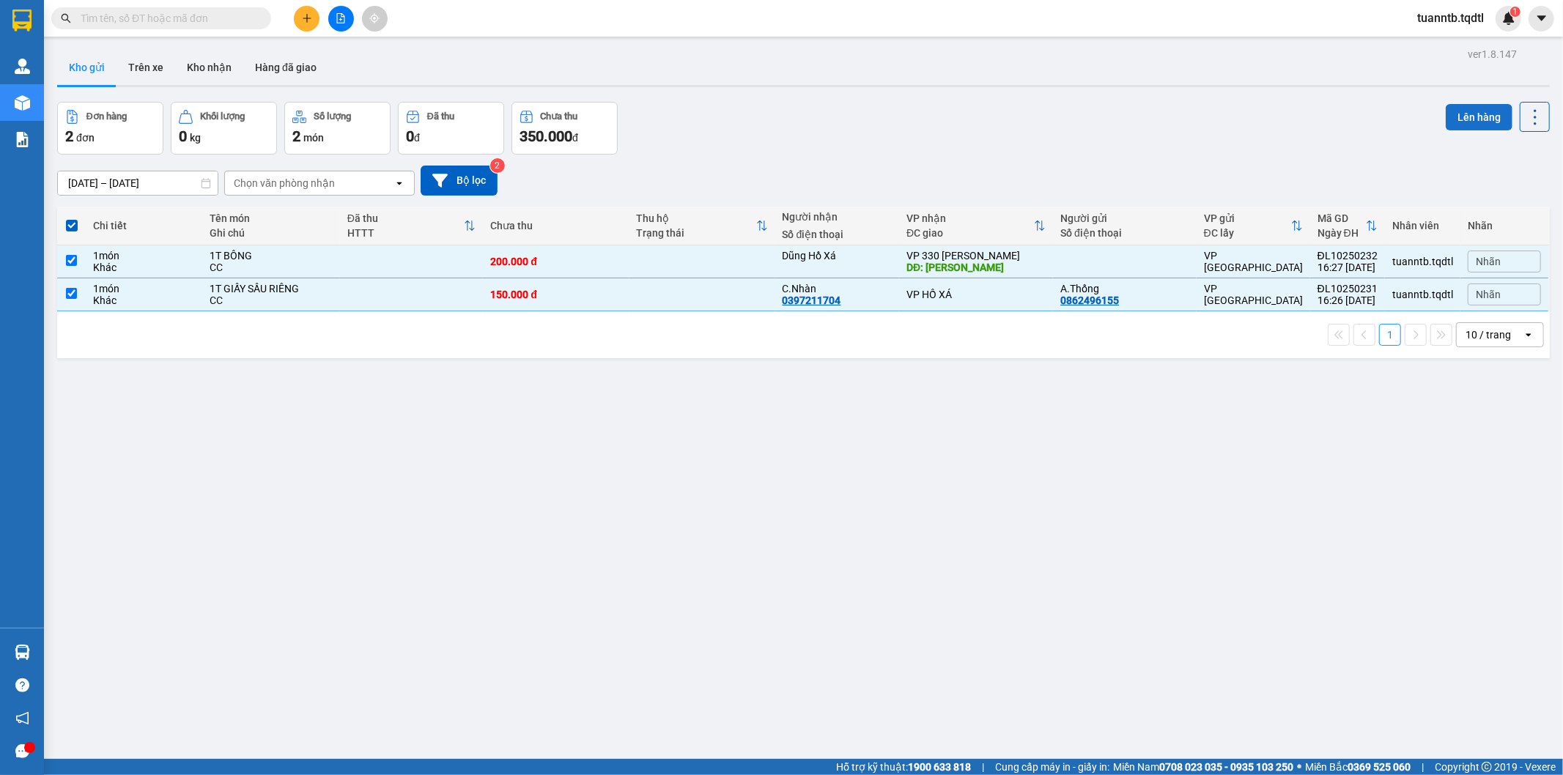
click at [1446, 125] on button "Lên hàng" at bounding box center [1479, 117] width 67 height 26
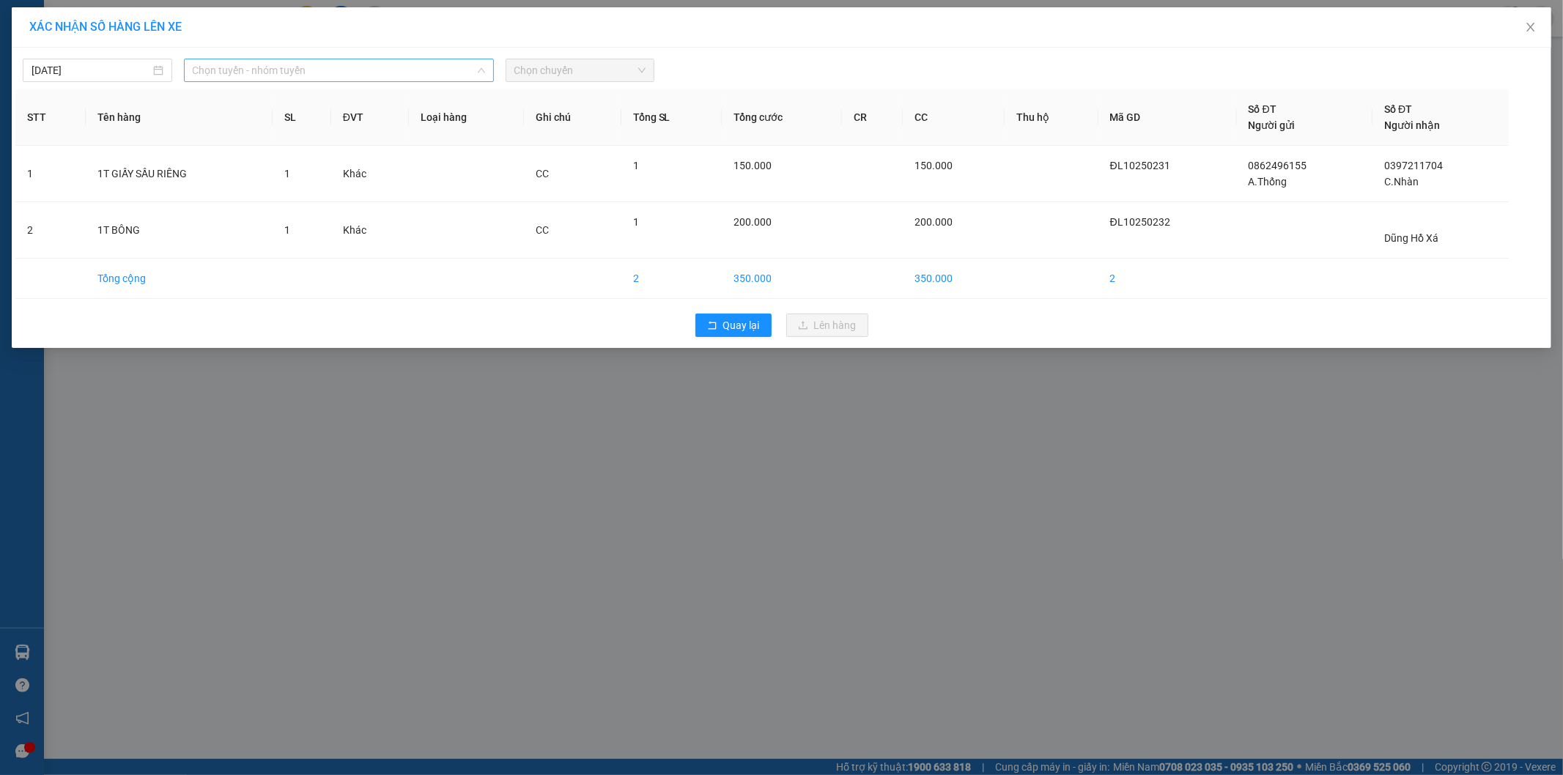
click at [421, 75] on span "Chọn tuyến - nhóm tuyến" at bounding box center [339, 70] width 292 height 22
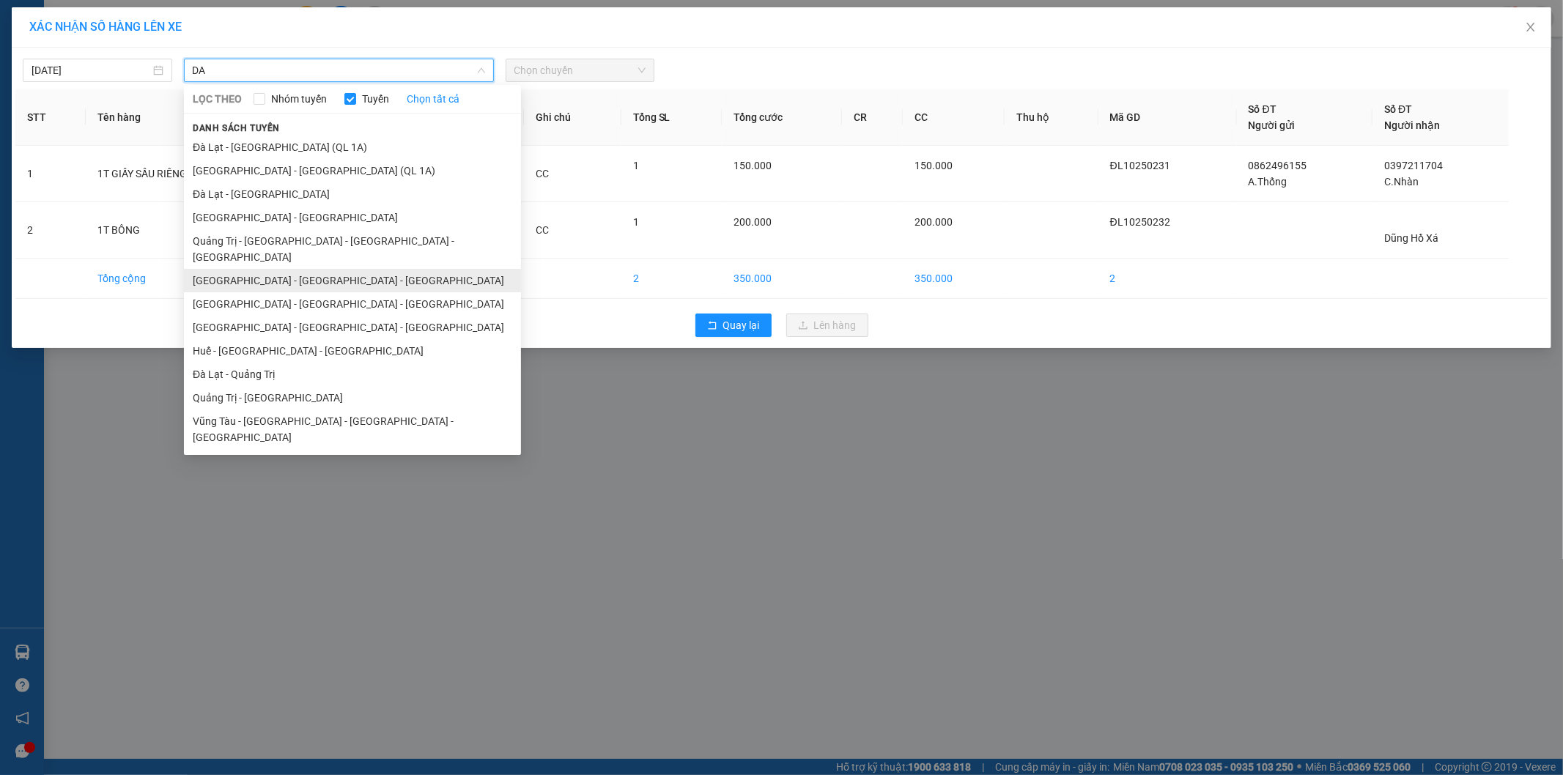
type input "DA"
drag, startPoint x: 297, startPoint y: 265, endPoint x: 328, endPoint y: 229, distance: 47.8
click at [297, 269] on li "[GEOGRAPHIC_DATA] - [GEOGRAPHIC_DATA] - [GEOGRAPHIC_DATA]" at bounding box center [352, 280] width 337 height 23
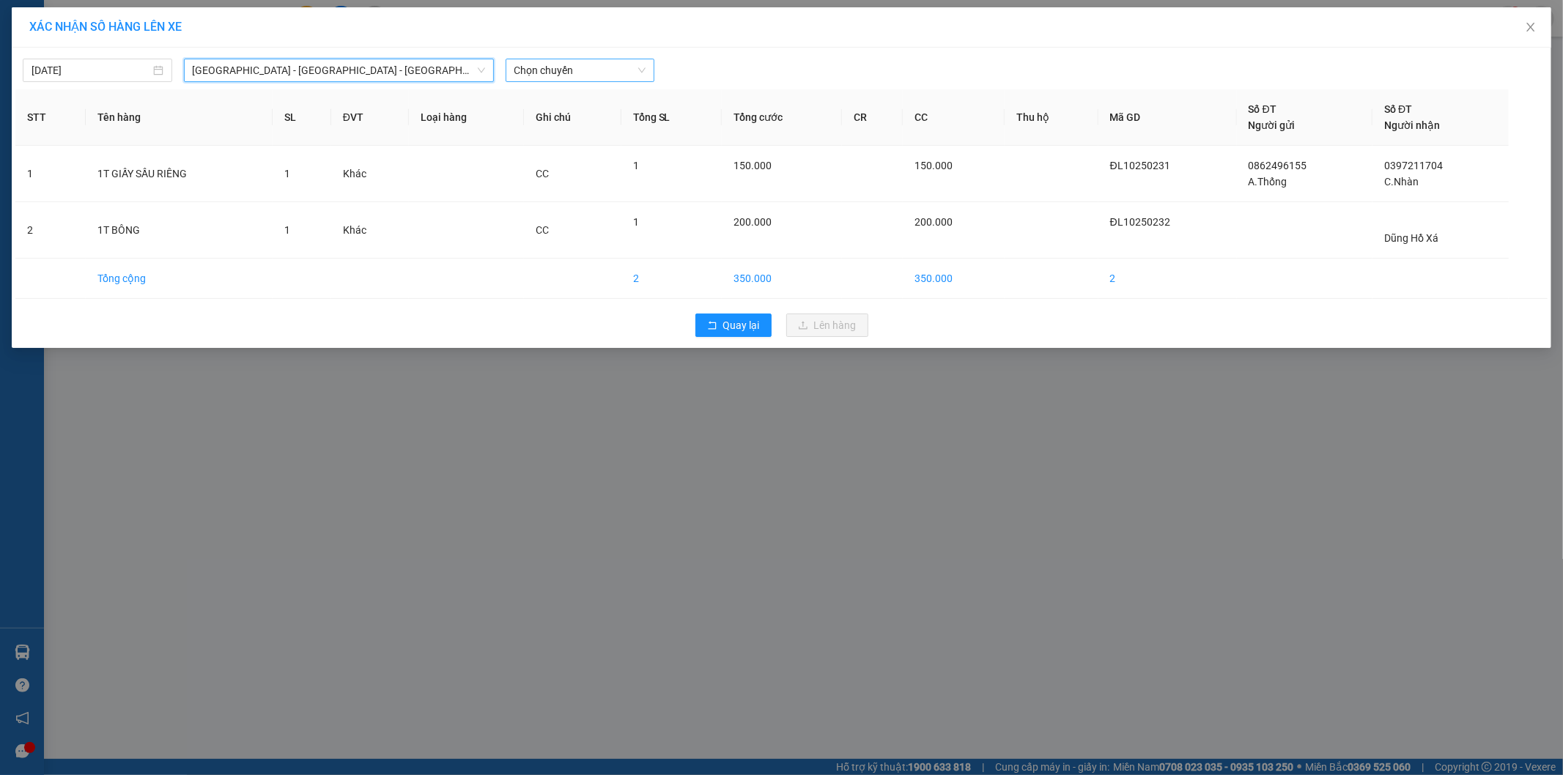
click at [569, 78] on span "Chọn chuyến" at bounding box center [580, 70] width 132 height 22
drag, startPoint x: 592, startPoint y: 122, endPoint x: 613, endPoint y: 150, distance: 34.6
click at [592, 123] on div "17:10 - 74H-026.50" at bounding box center [571, 123] width 114 height 16
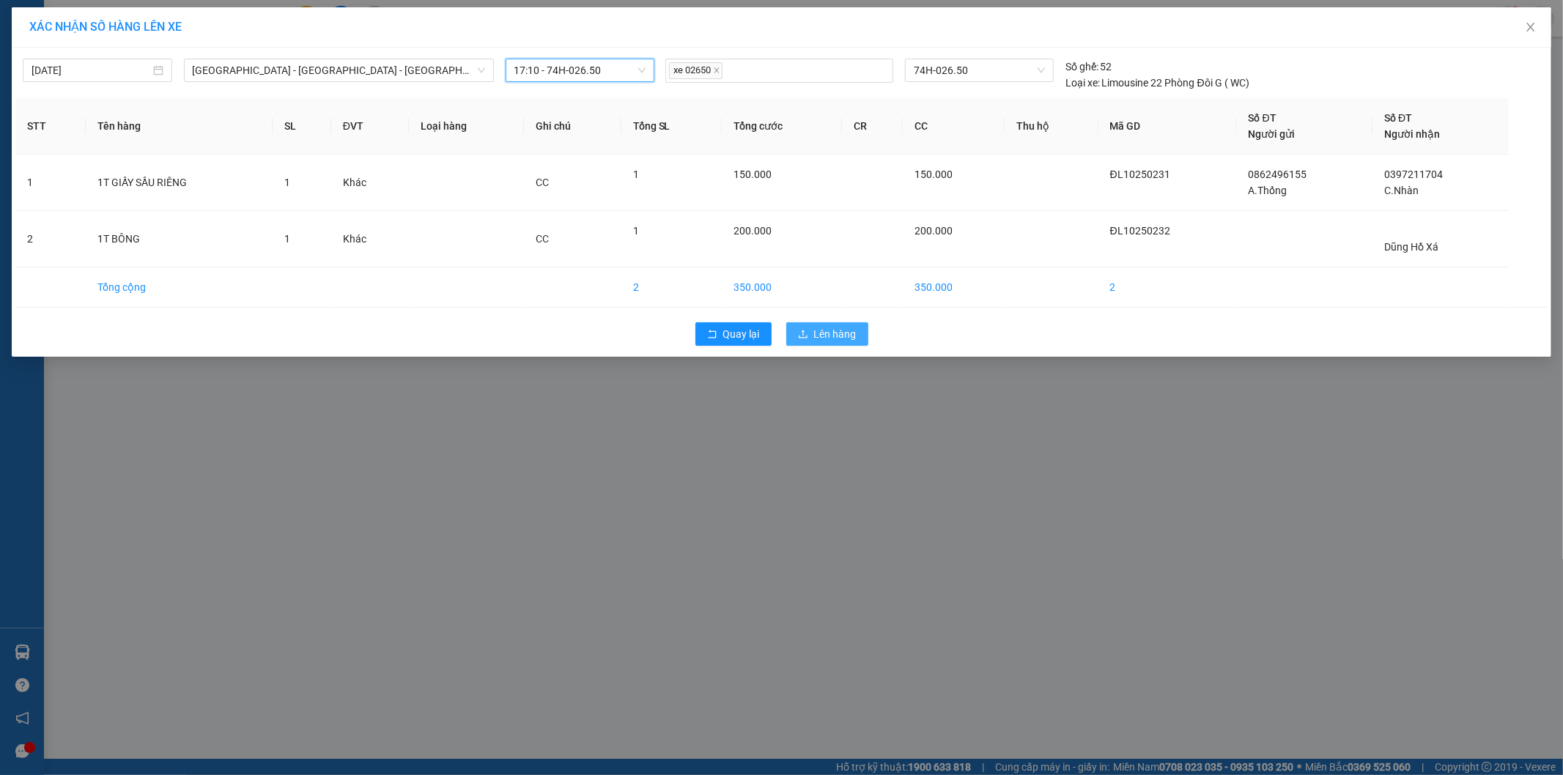
drag, startPoint x: 822, startPoint y: 325, endPoint x: 817, endPoint y: 337, distance: 13.5
click at [821, 326] on button "Lên hàng" at bounding box center [827, 333] width 82 height 23
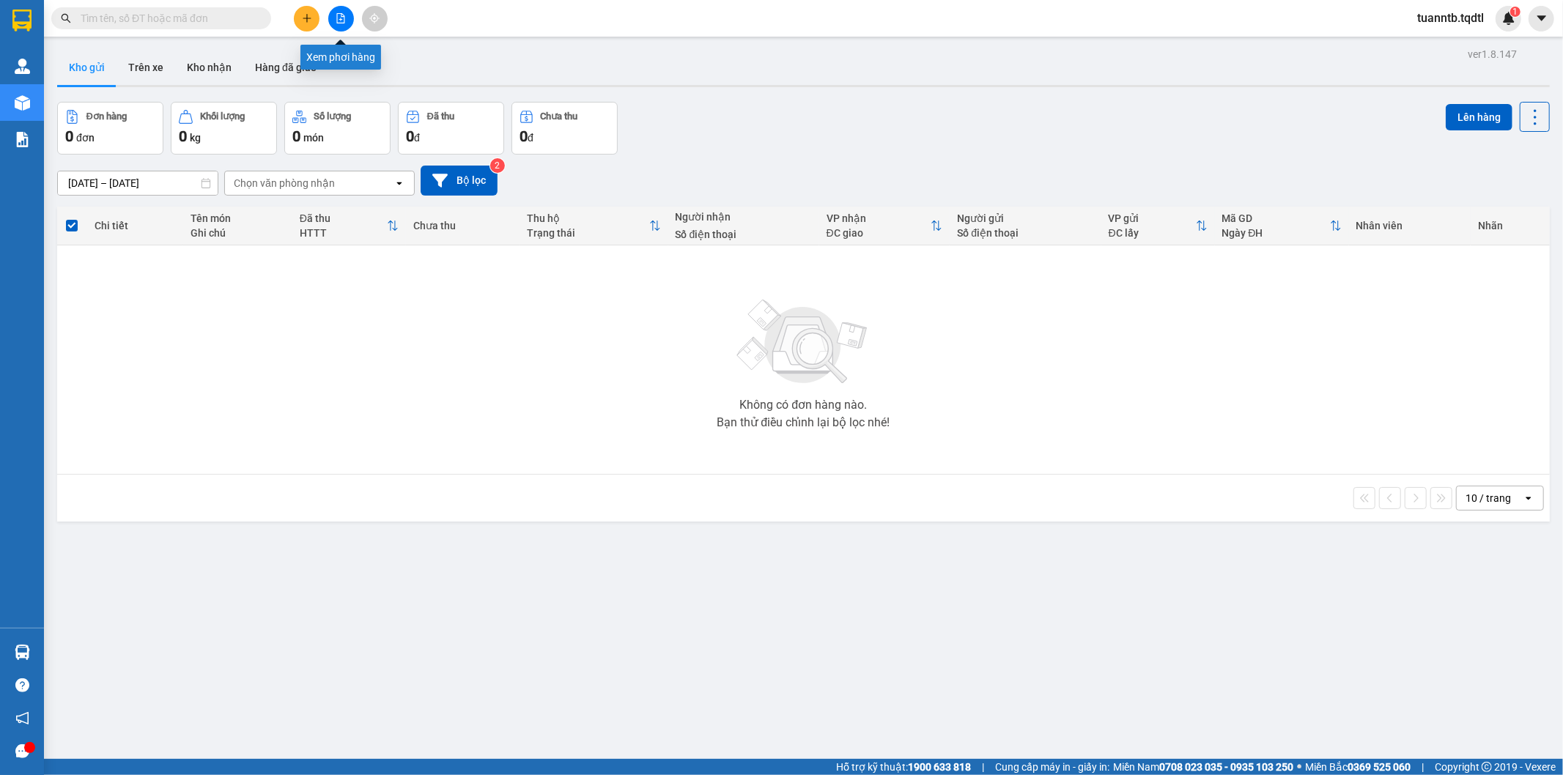
click at [339, 17] on icon "file-add" at bounding box center [341, 18] width 10 height 10
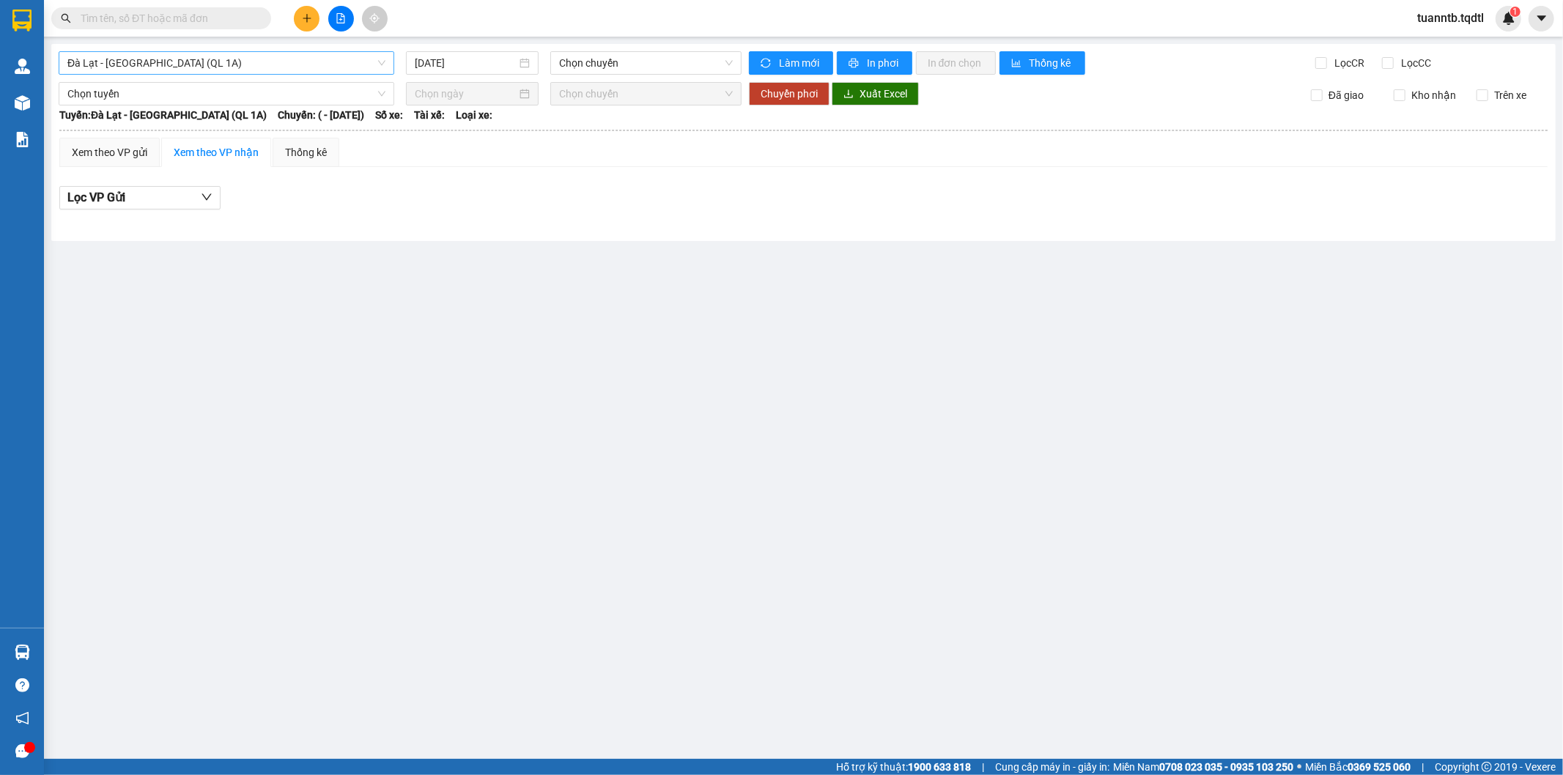
click at [129, 62] on span "Đà Lạt - [GEOGRAPHIC_DATA] (QL 1A)" at bounding box center [226, 63] width 318 height 22
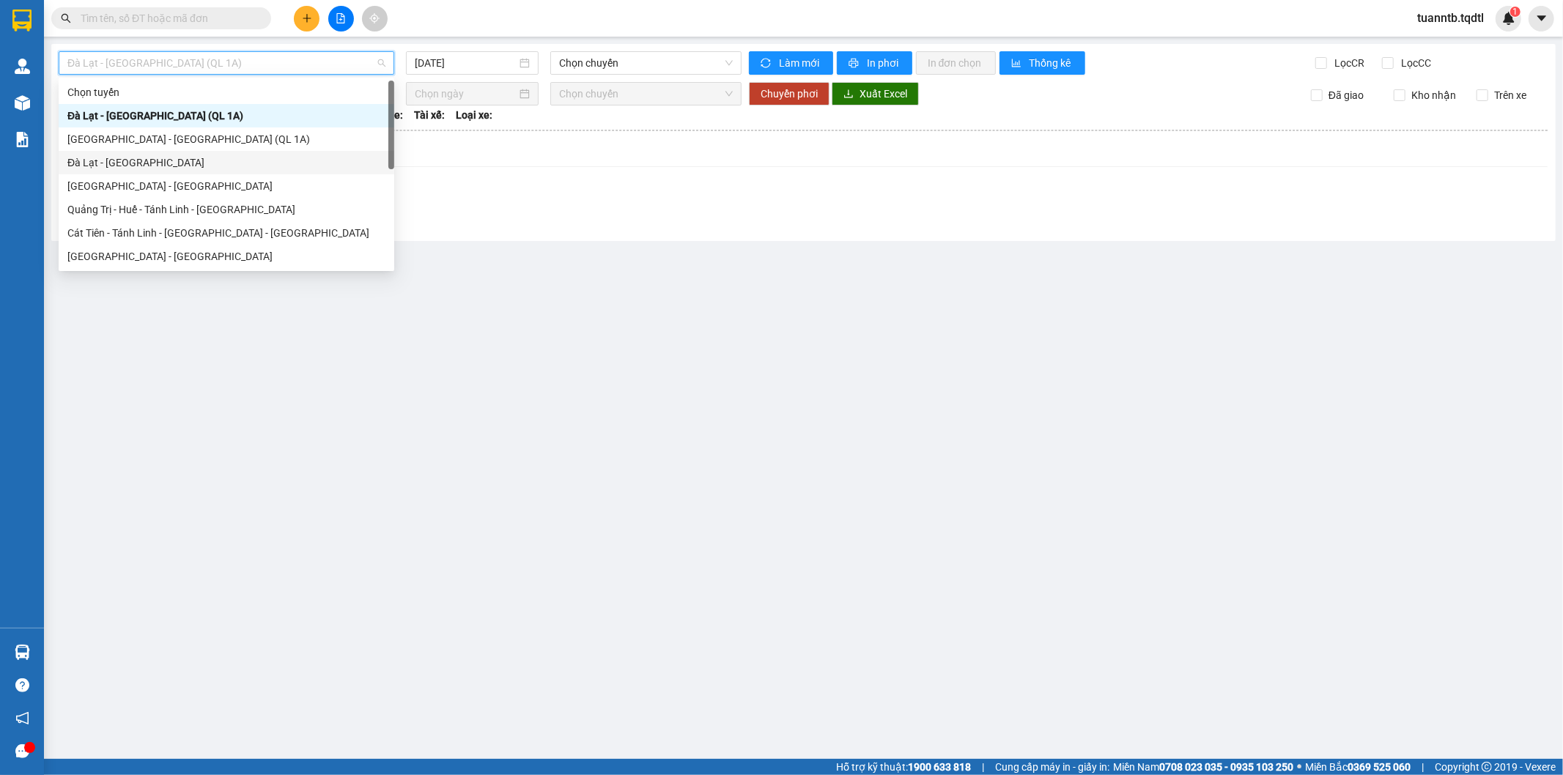
click at [122, 163] on div "Đà Lạt - [GEOGRAPHIC_DATA]" at bounding box center [226, 163] width 318 height 16
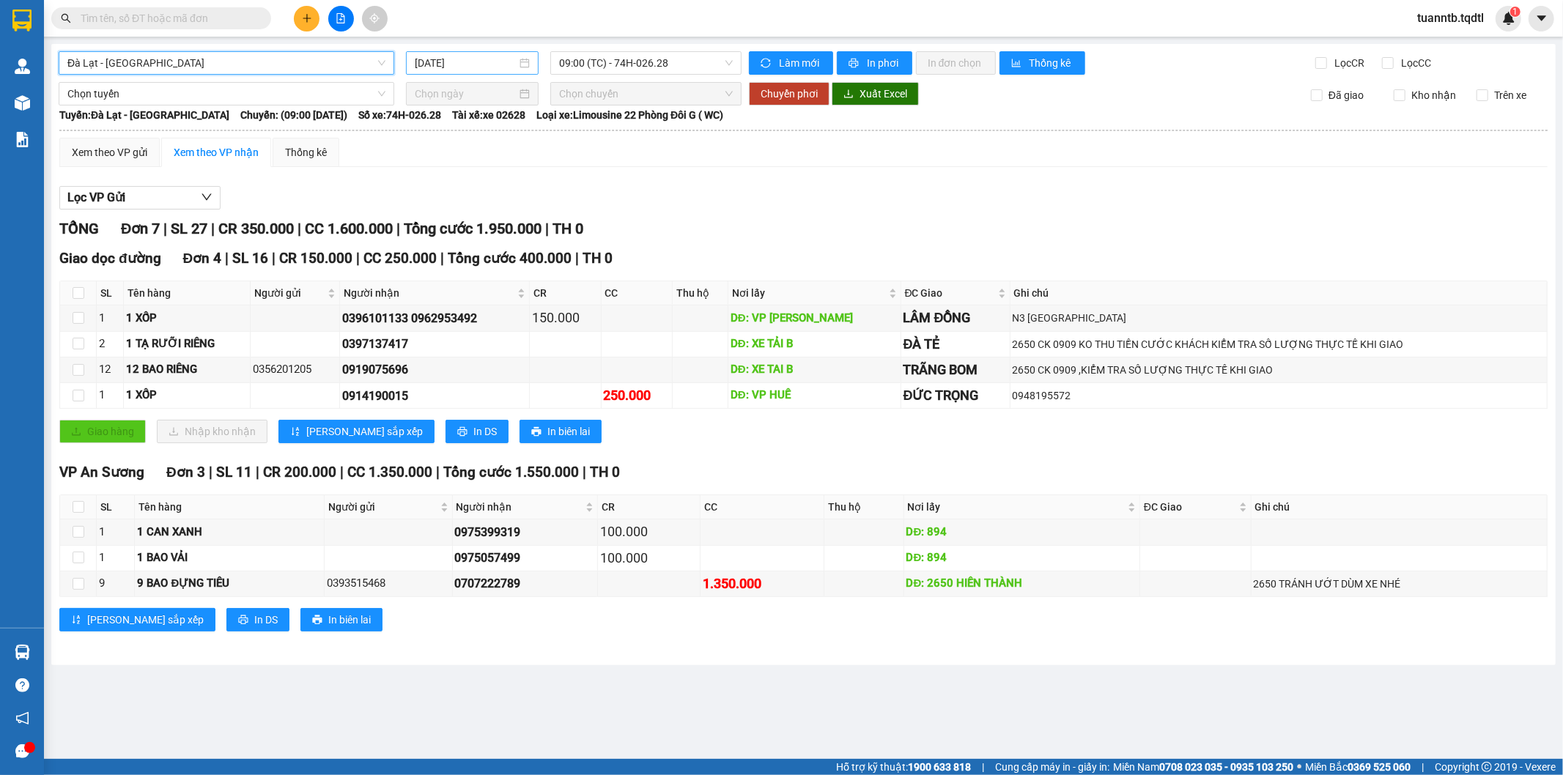
drag, startPoint x: 477, startPoint y: 62, endPoint x: 480, endPoint y: 73, distance: 11.4
click at [478, 63] on input "[DATE]" at bounding box center [466, 63] width 102 height 16
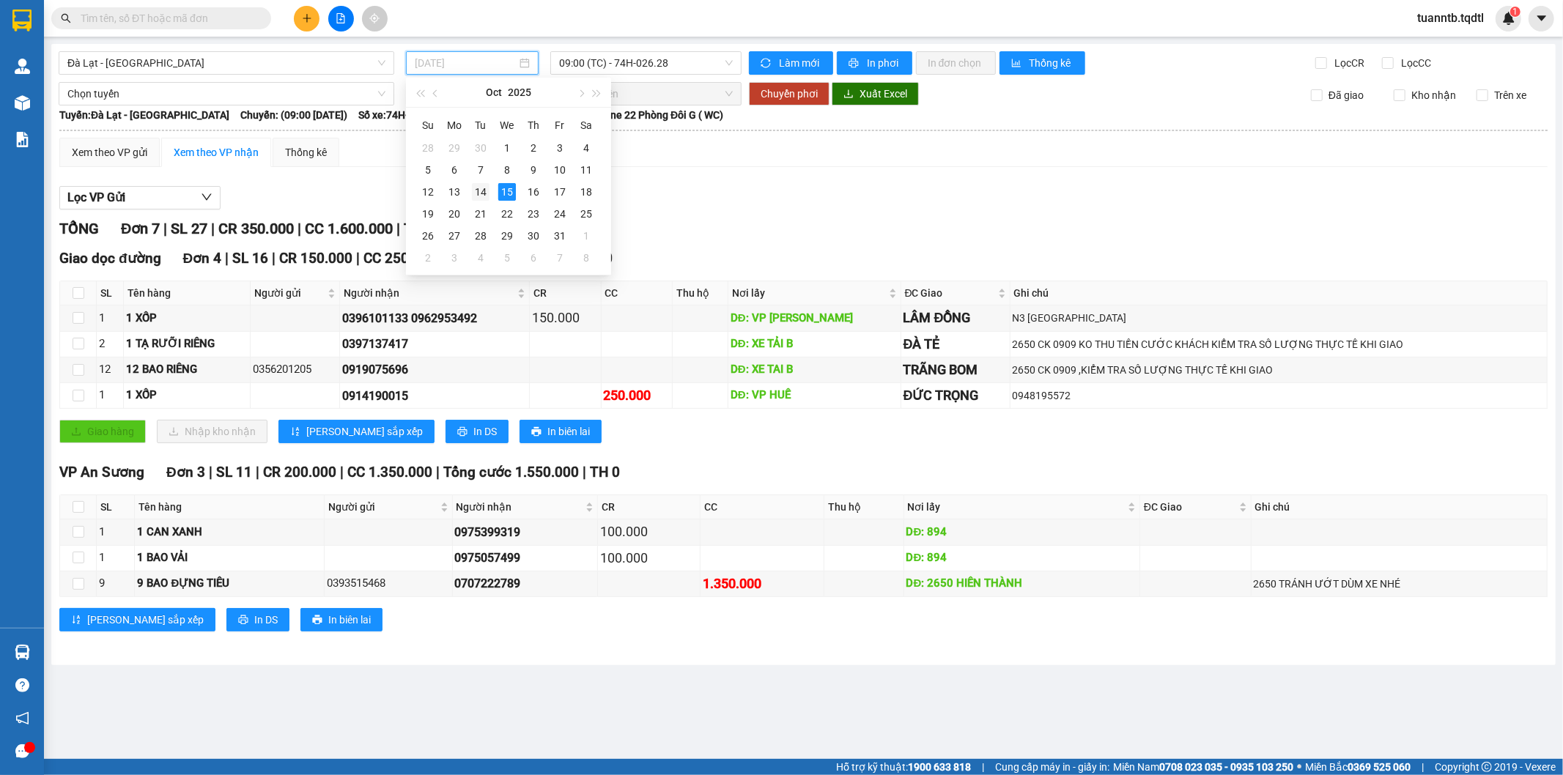
click at [476, 194] on div "14" at bounding box center [481, 192] width 18 height 18
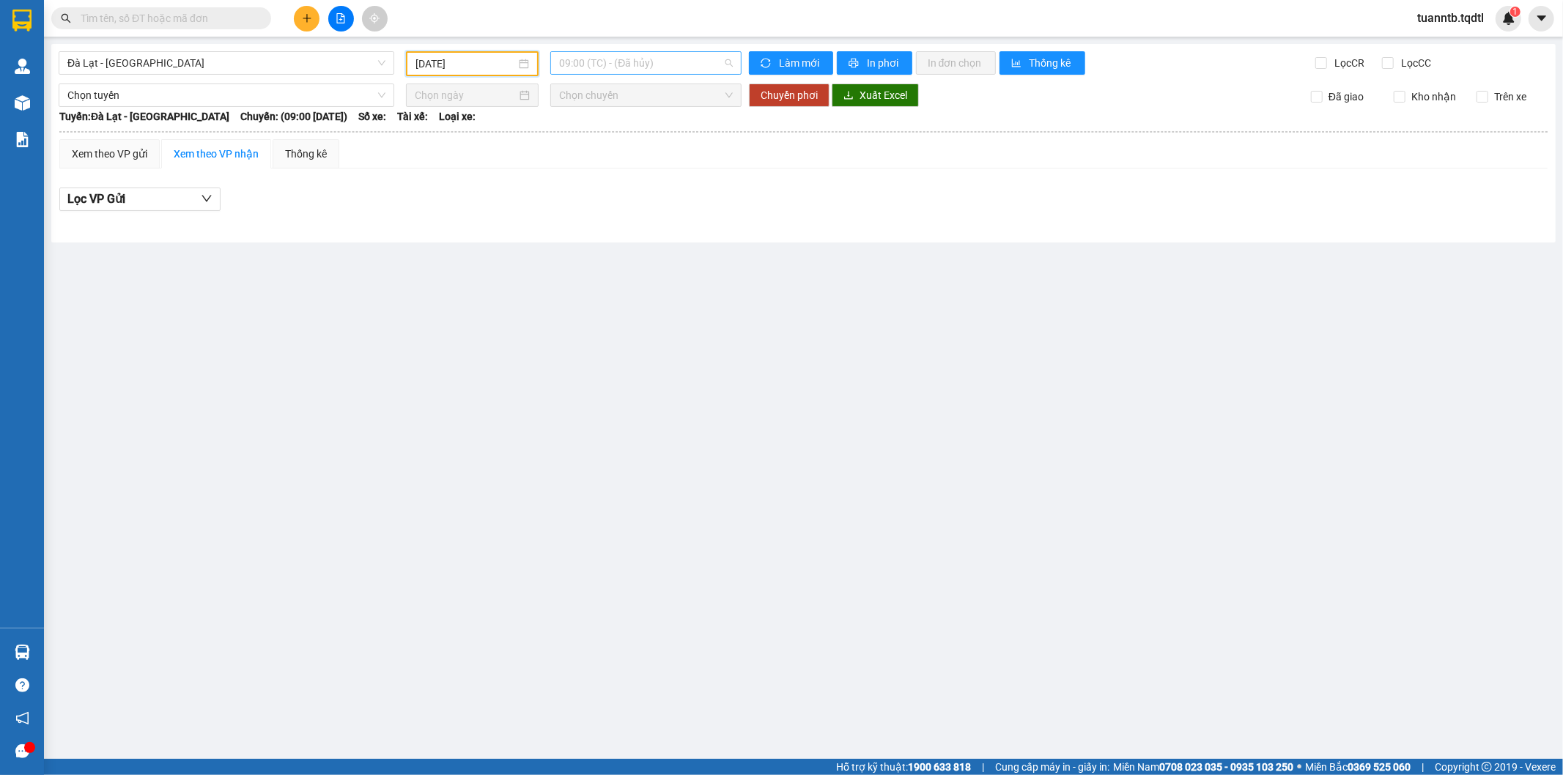
click at [605, 67] on span "09:00 (TC) - (Đã hủy)" at bounding box center [645, 63] width 173 height 22
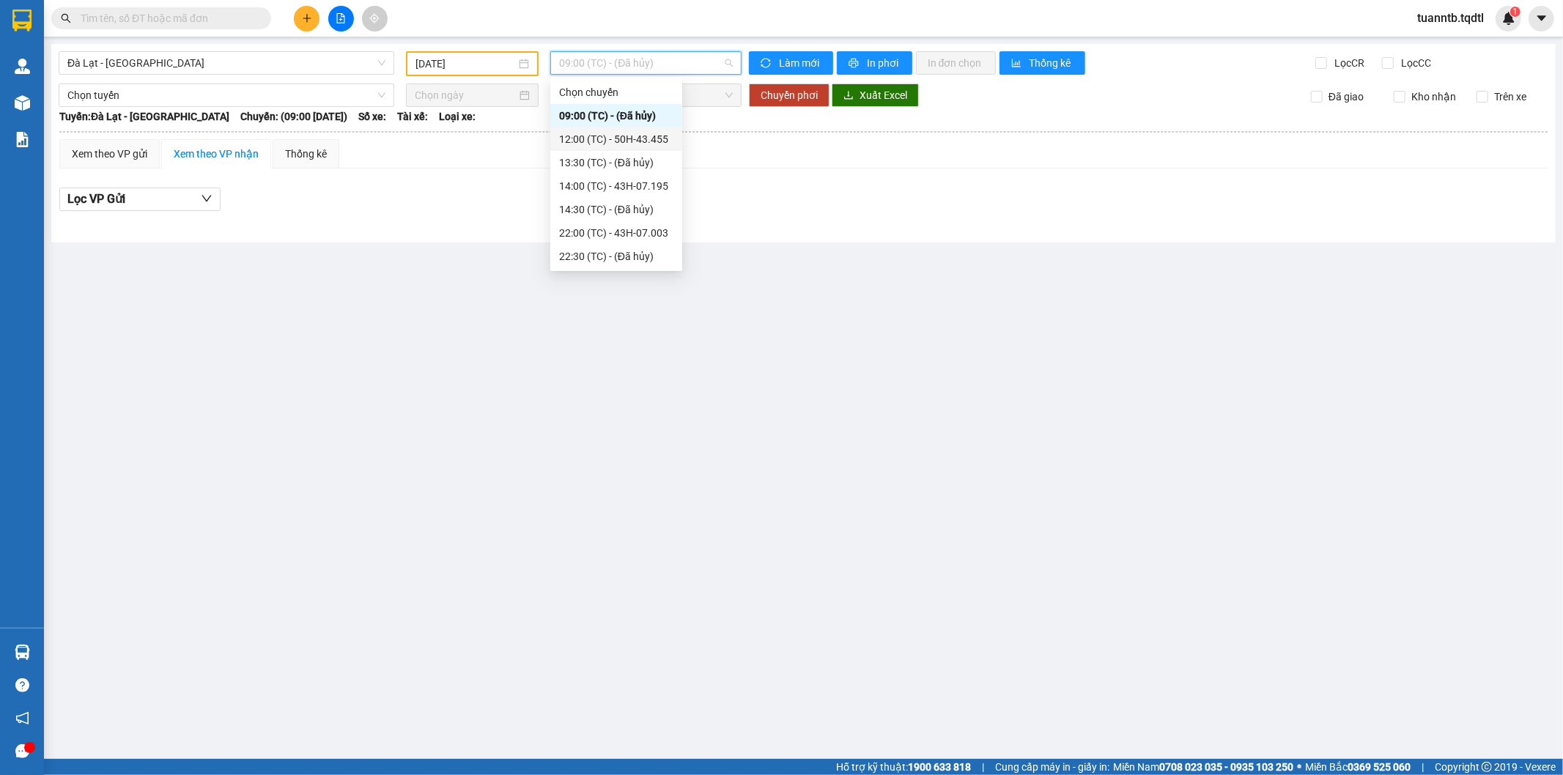
click at [610, 139] on div "12:00 (TC) - 50H-43.455" at bounding box center [616, 139] width 114 height 16
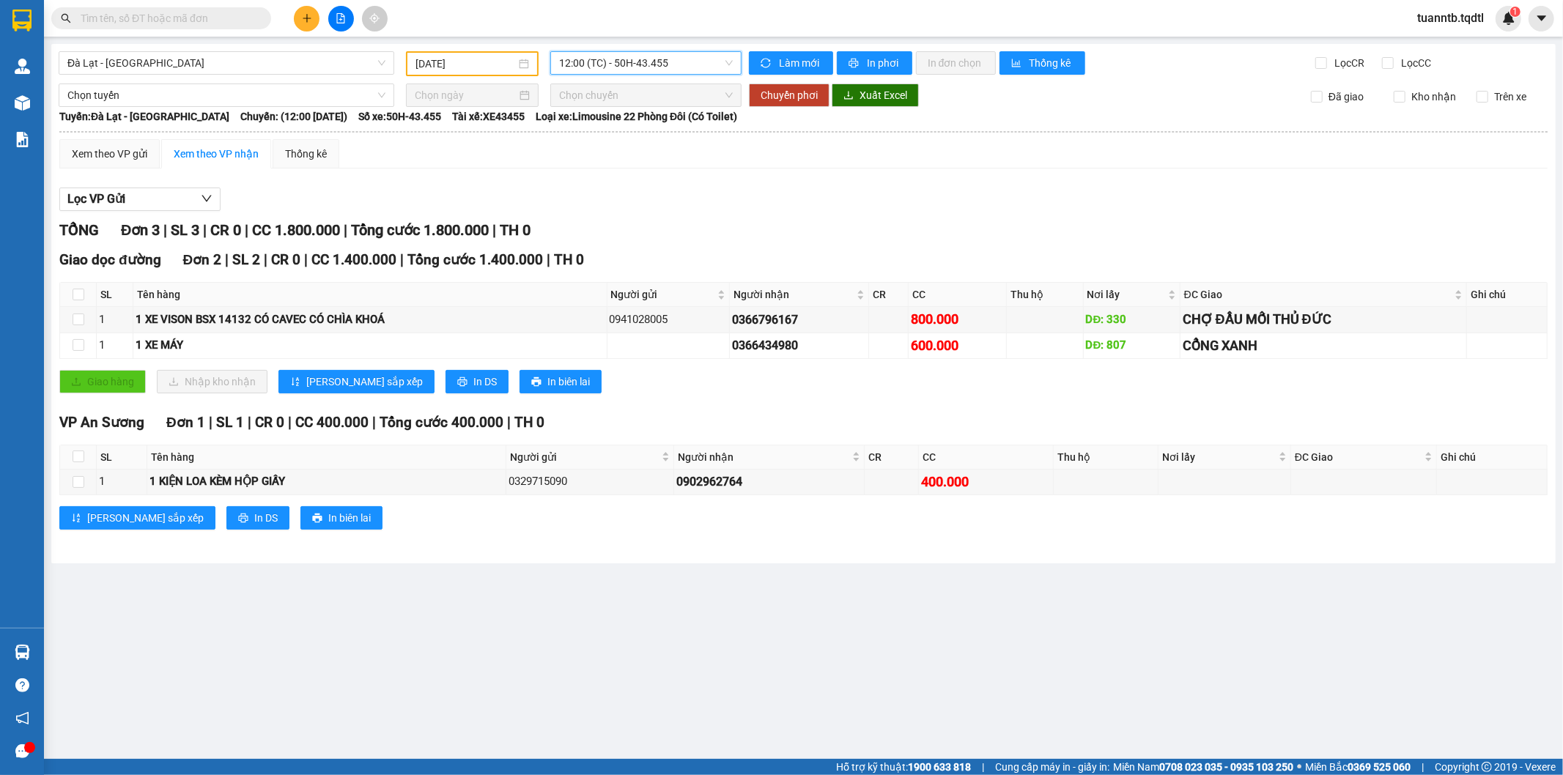
click at [642, 70] on span "12:00 (TC) - 50H-43.455" at bounding box center [645, 63] width 173 height 22
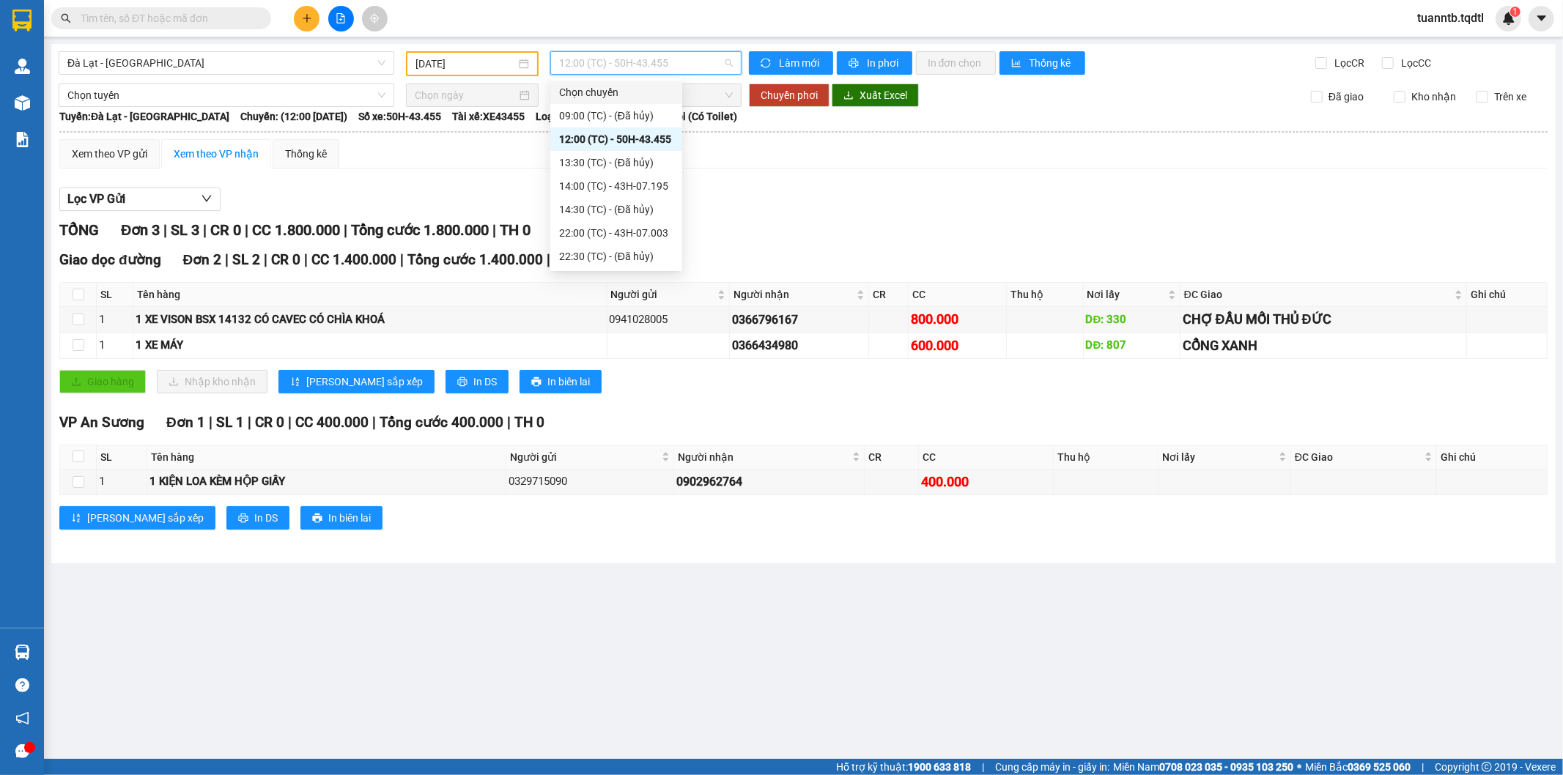
click at [427, 61] on input "[DATE]" at bounding box center [466, 64] width 100 height 16
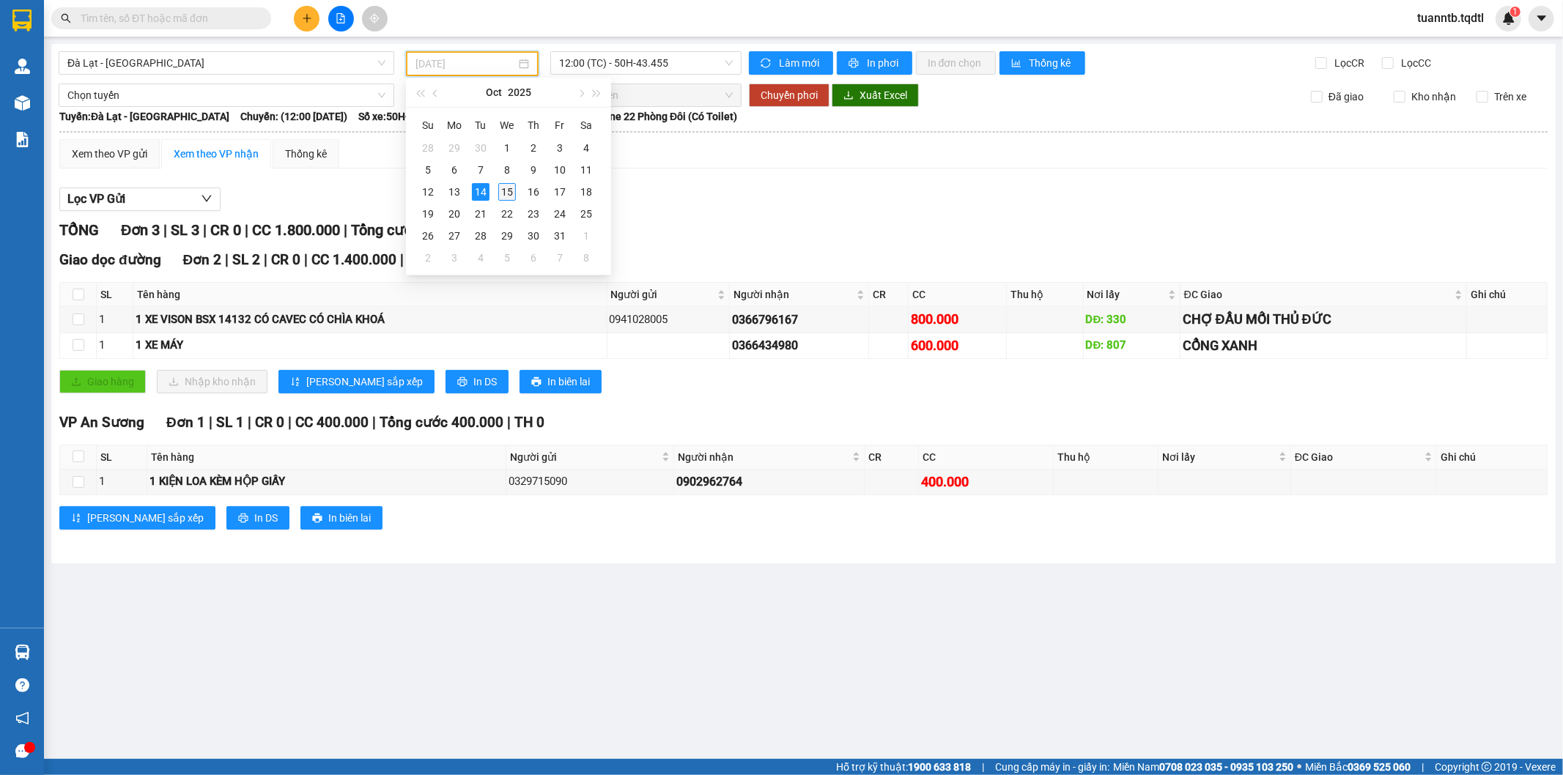
click at [512, 191] on div "15" at bounding box center [507, 192] width 18 height 18
type input "[DATE]"
